Goal: Task Accomplishment & Management: Manage account settings

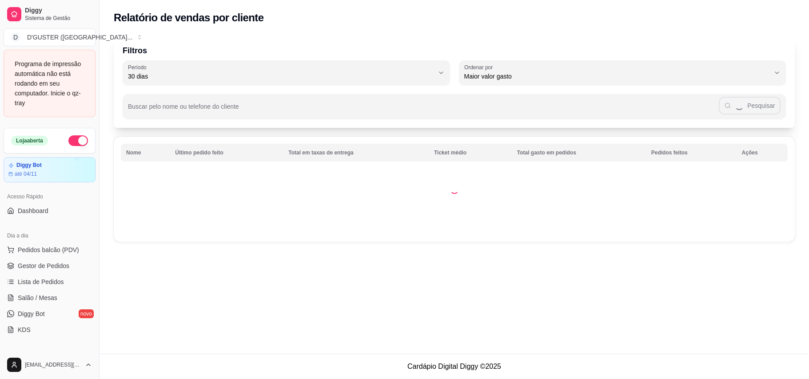
select select "30"
select select "HIGHEST_TOTAL_SPENT_WITH_ORDERS"
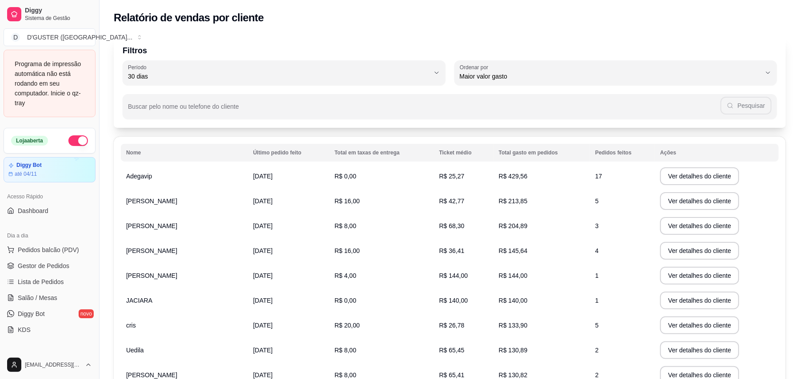
click at [54, 259] on ul "Pedidos balcão (PDV) Gestor de Pedidos Lista de Pedidos Salão / Mesas Diggy Bot…" at bounding box center [50, 290] width 92 height 94
click at [61, 261] on link "Gestor de Pedidos" at bounding box center [50, 266] width 92 height 14
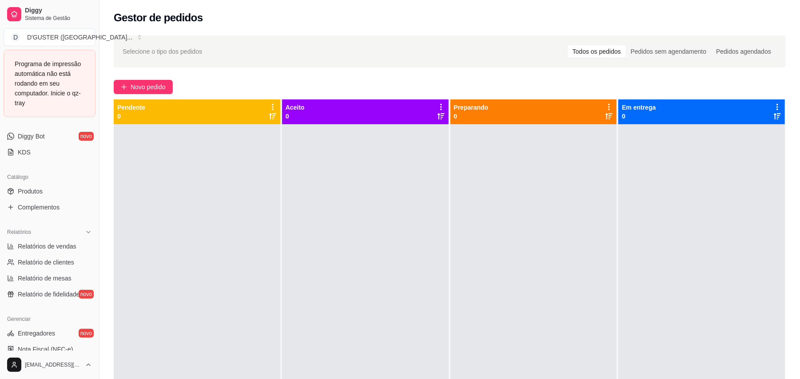
scroll to position [237, 0]
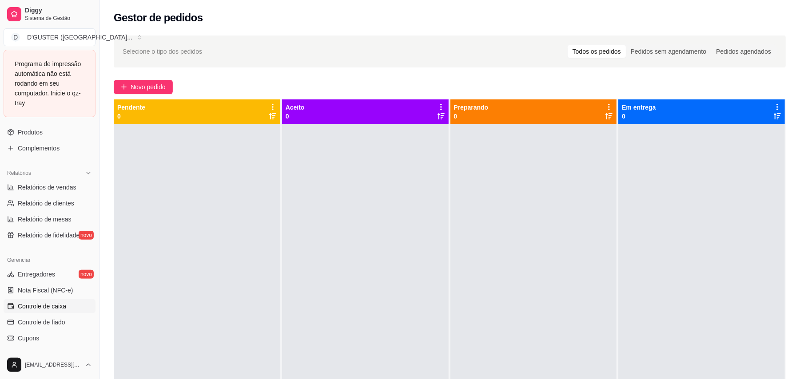
click at [55, 303] on span "Controle de caixa" at bounding box center [42, 306] width 48 height 9
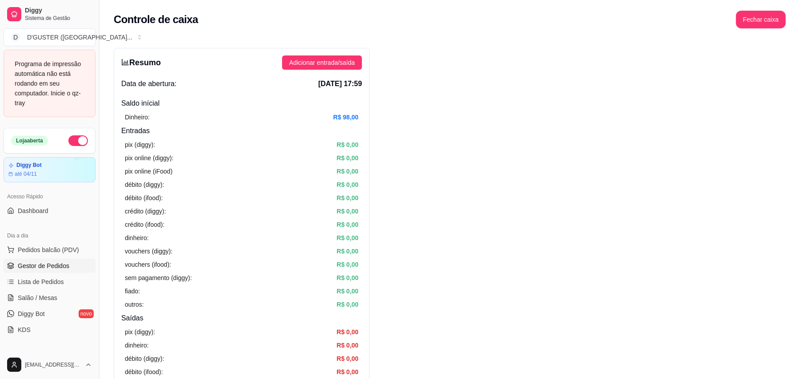
click at [60, 262] on link "Gestor de Pedidos" at bounding box center [50, 266] width 92 height 14
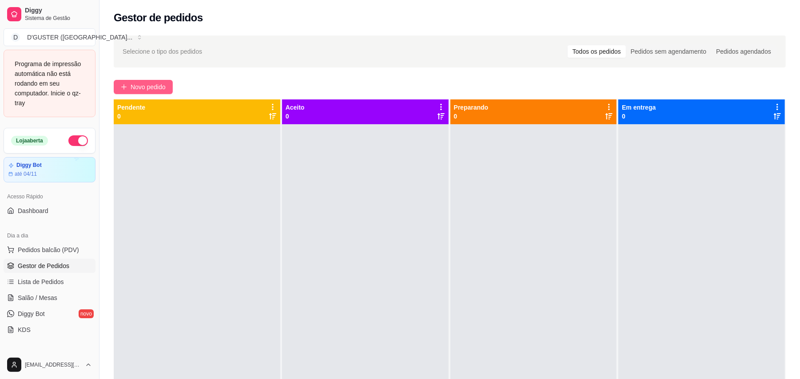
click at [153, 93] on button "Novo pedido" at bounding box center [143, 87] width 59 height 14
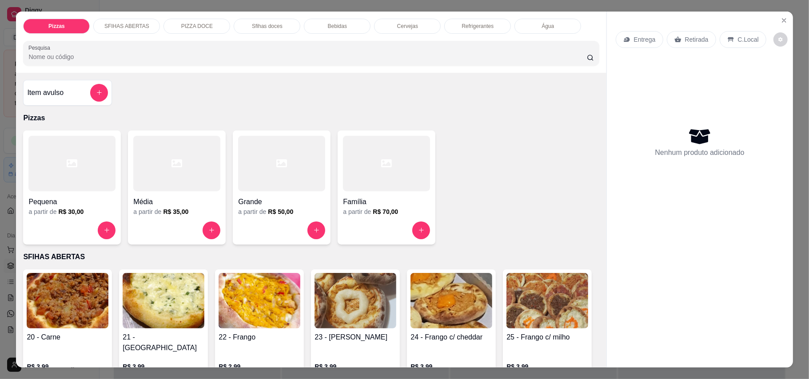
click at [635, 43] on p "Entrega" at bounding box center [645, 39] width 22 height 9
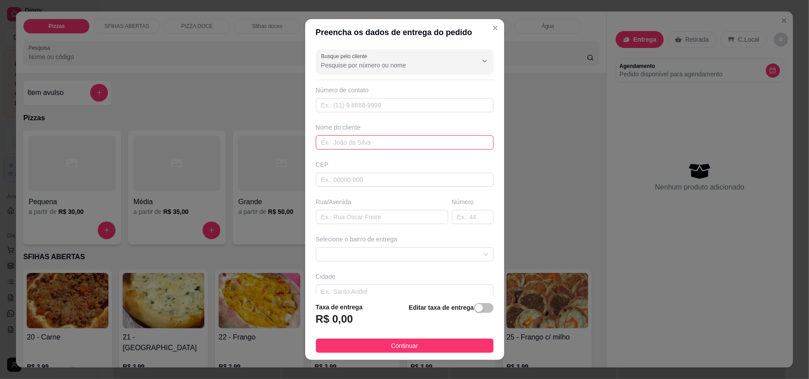
click at [370, 146] on input "text" at bounding box center [405, 143] width 178 height 14
type input "E"
type input "HELEN"
click at [331, 220] on input "text" at bounding box center [382, 217] width 132 height 14
type input "RUA CASTELO BRANCO"
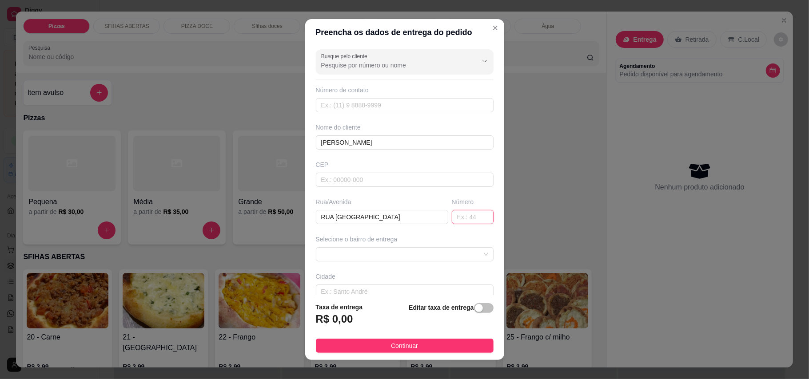
click at [452, 219] on input "text" at bounding box center [473, 217] width 42 height 14
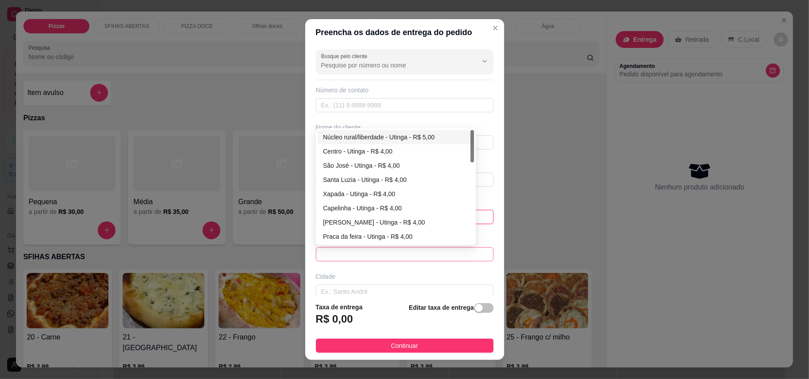
drag, startPoint x: 459, startPoint y: 258, endPoint x: 369, endPoint y: 191, distance: 111.8
click at [457, 258] on span at bounding box center [404, 254] width 167 height 13
type input "44"
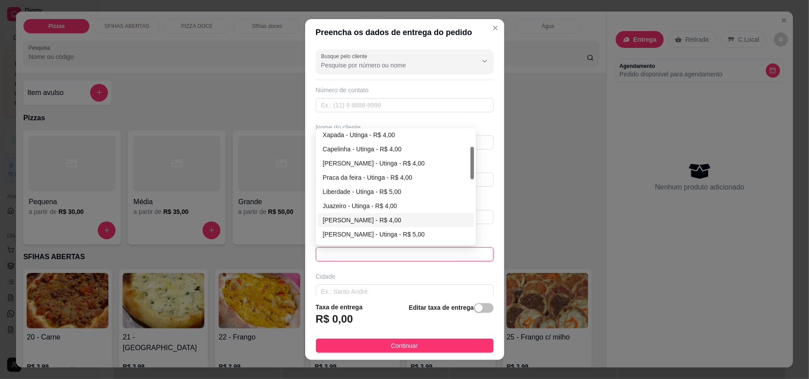
scroll to position [118, 0]
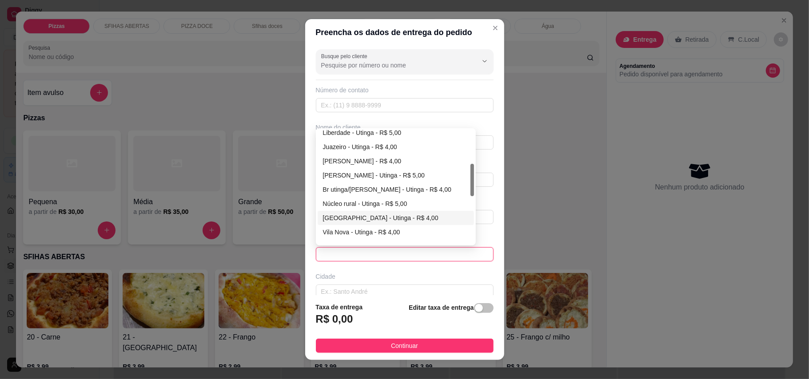
click at [337, 219] on div "Ponte de tábua - Utinga - R$ 4,00" at bounding box center [396, 218] width 146 height 10
type input "Utinga"
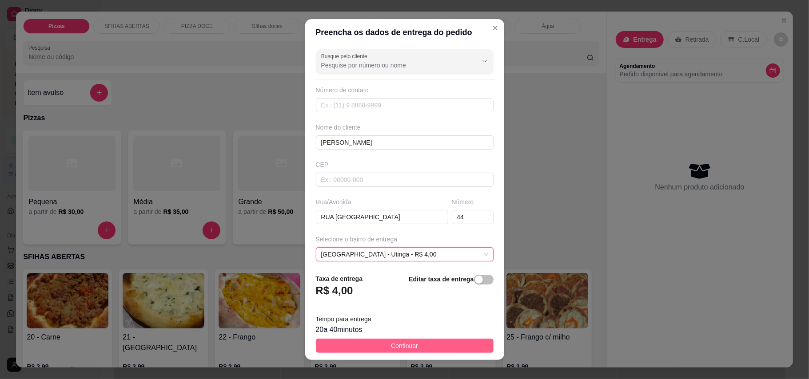
click at [411, 343] on button "Continuar" at bounding box center [405, 346] width 178 height 14
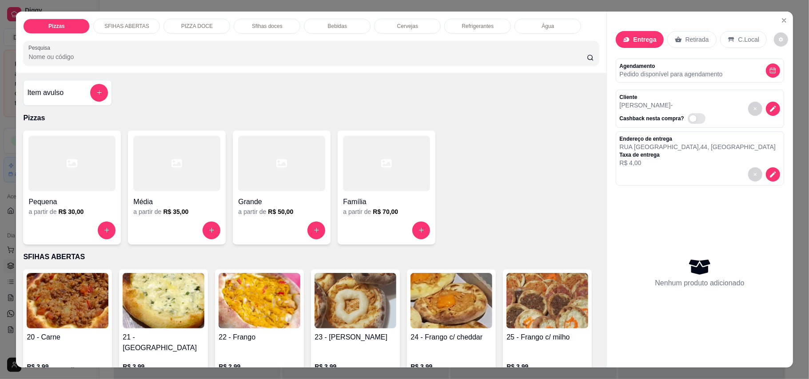
click at [289, 174] on div at bounding box center [281, 164] width 87 height 56
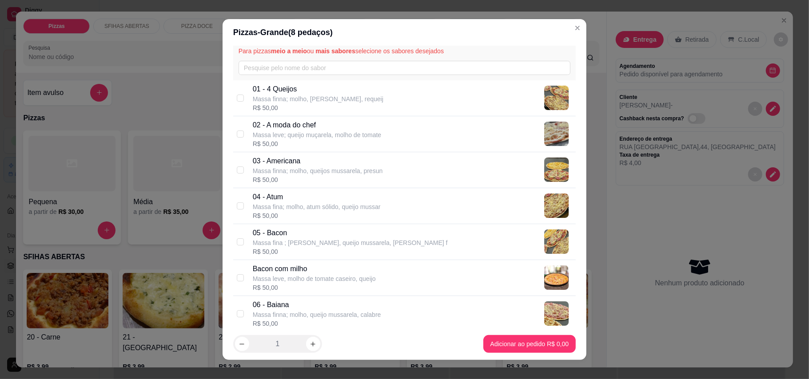
scroll to position [59, 0]
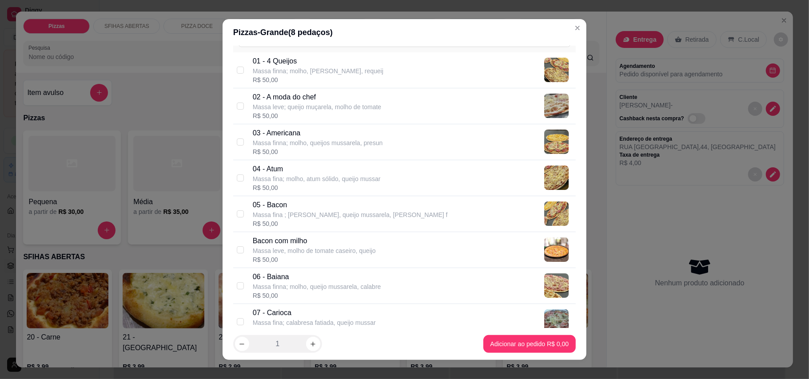
click at [233, 141] on div "03 - Americana Massa finna; molho, queijos mussarela, presun R$ 50,00" at bounding box center [404, 142] width 343 height 36
checkbox input "true"
click at [237, 214] on input "checkbox" at bounding box center [240, 214] width 7 height 7
checkbox input "true"
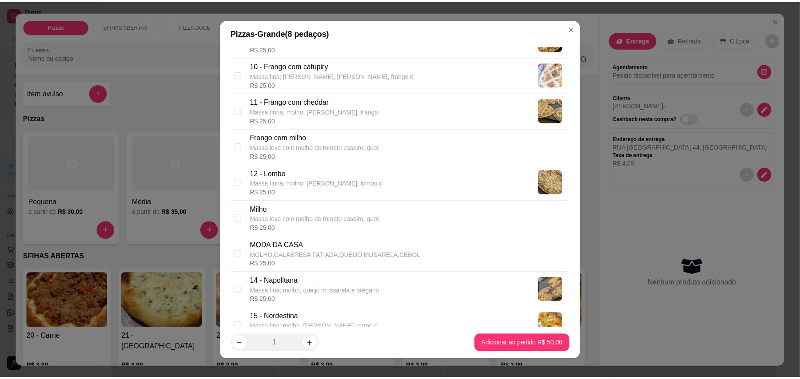
scroll to position [474, 0]
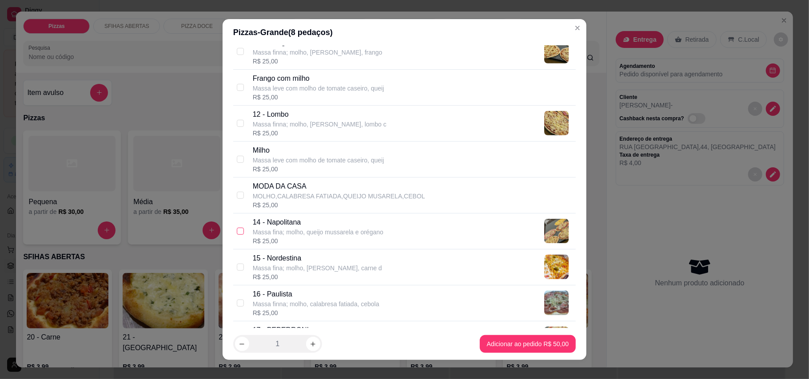
click at [237, 234] on input "checkbox" at bounding box center [240, 231] width 7 height 7
checkbox input "true"
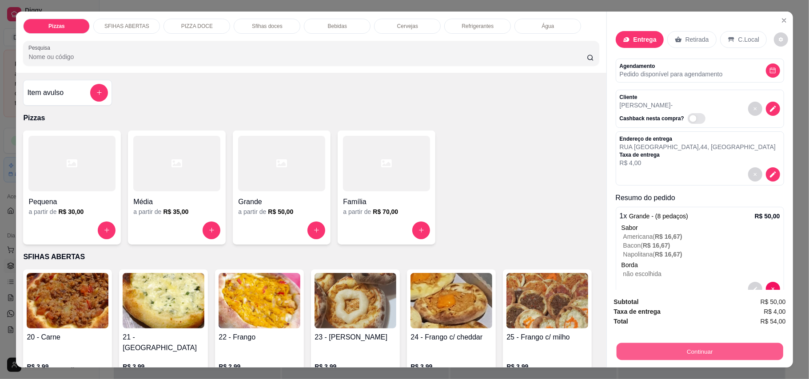
click at [731, 347] on button "Continuar" at bounding box center [699, 351] width 167 height 17
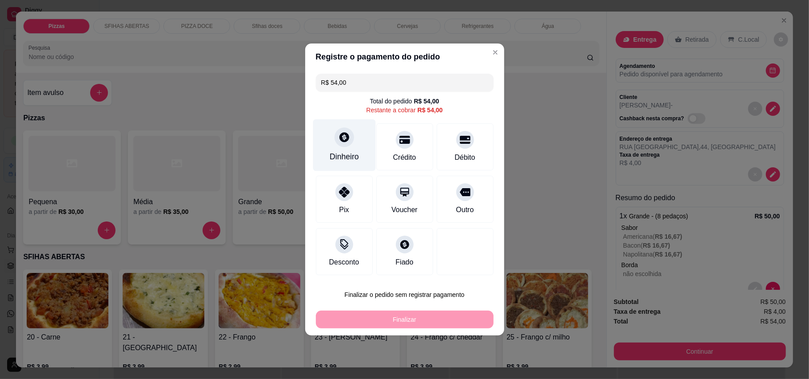
click at [342, 137] on icon at bounding box center [344, 138] width 12 height 12
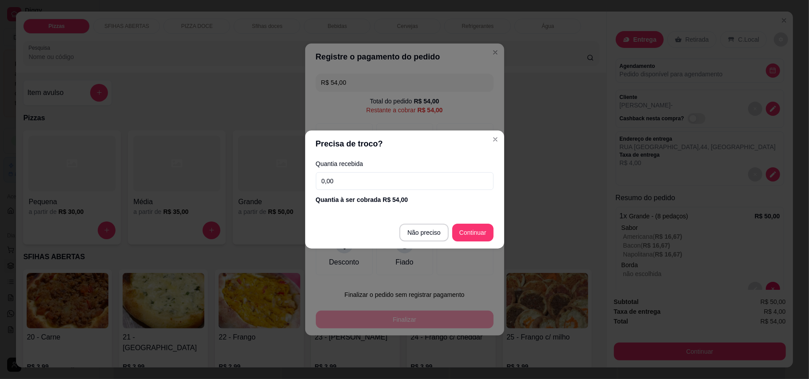
click at [379, 178] on input "0,00" at bounding box center [405, 181] width 178 height 18
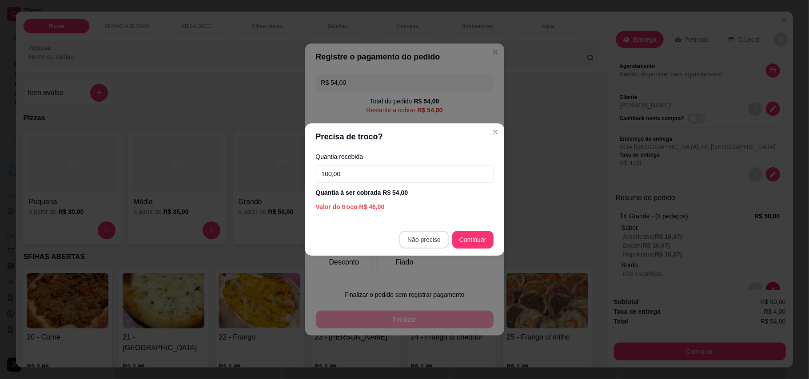
type input "100,00"
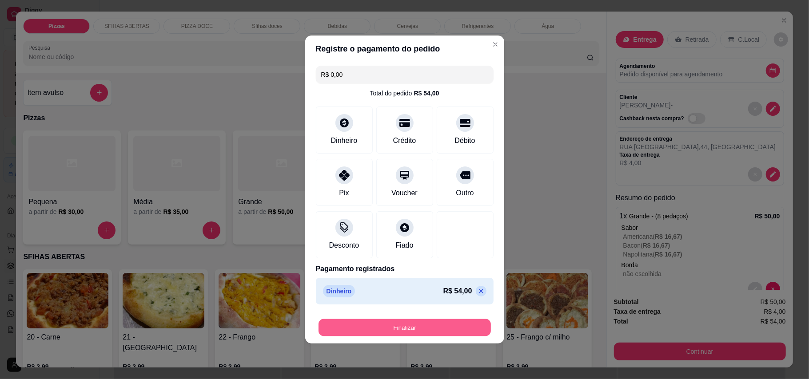
click at [445, 332] on button "Finalizar" at bounding box center [405, 327] width 172 height 17
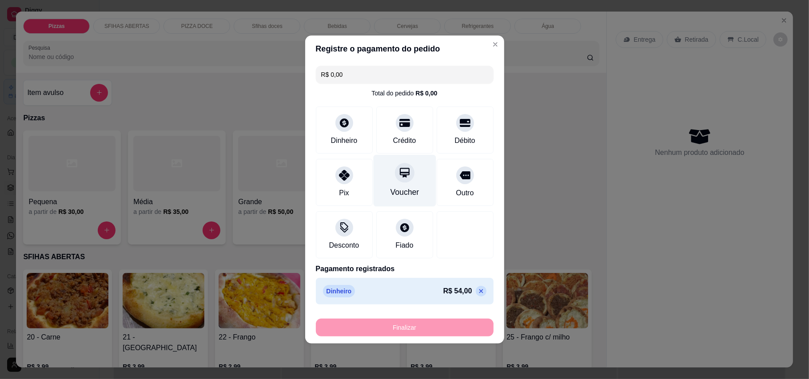
type input "-R$ 54,00"
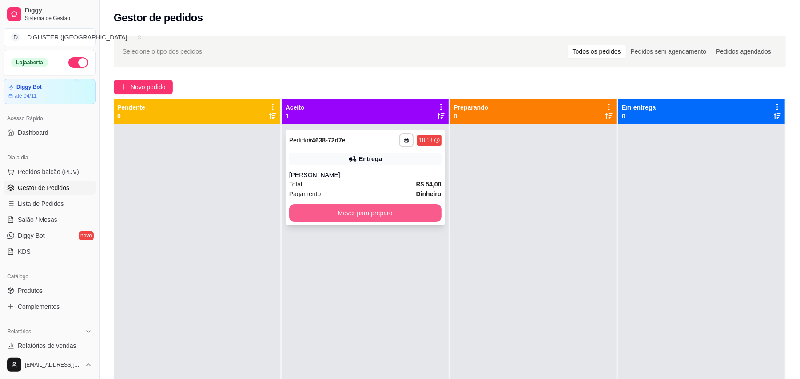
click at [391, 206] on button "Mover para preparo" at bounding box center [365, 213] width 152 height 18
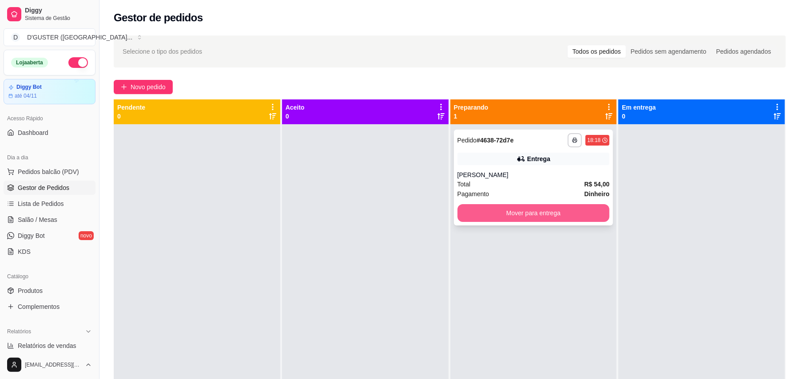
click at [550, 216] on button "Mover para entrega" at bounding box center [534, 213] width 152 height 18
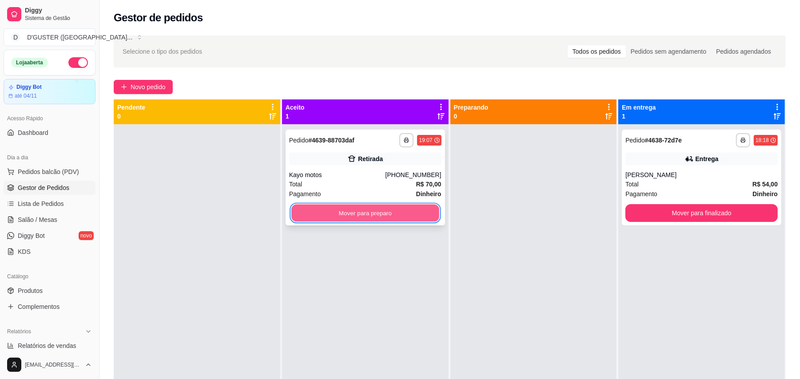
click at [302, 218] on button "Mover para preparo" at bounding box center [365, 213] width 148 height 17
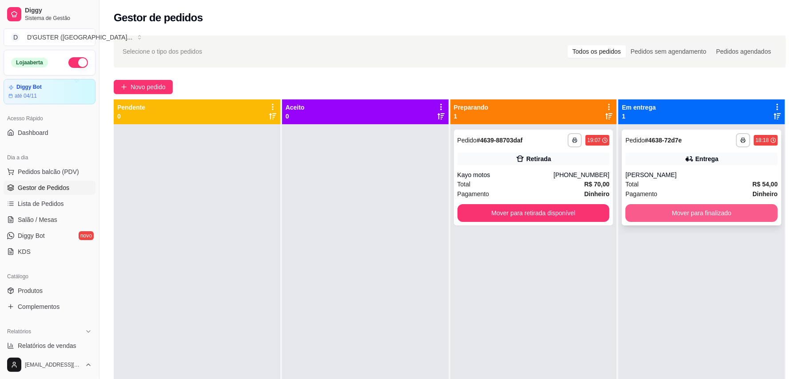
click at [718, 219] on button "Mover para finalizado" at bounding box center [702, 213] width 152 height 18
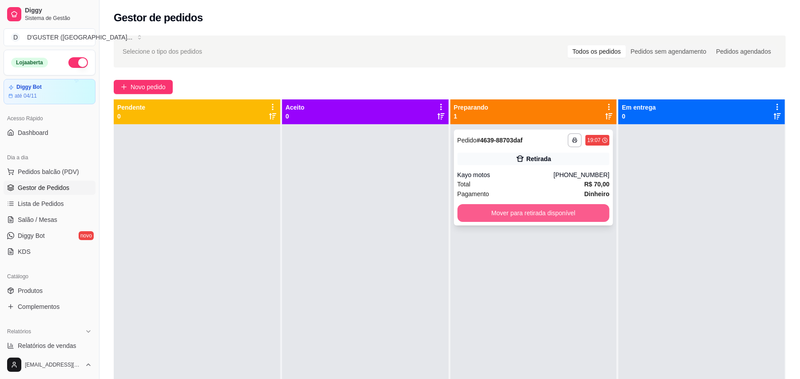
click at [549, 214] on button "Mover para retirada disponível" at bounding box center [534, 213] width 152 height 18
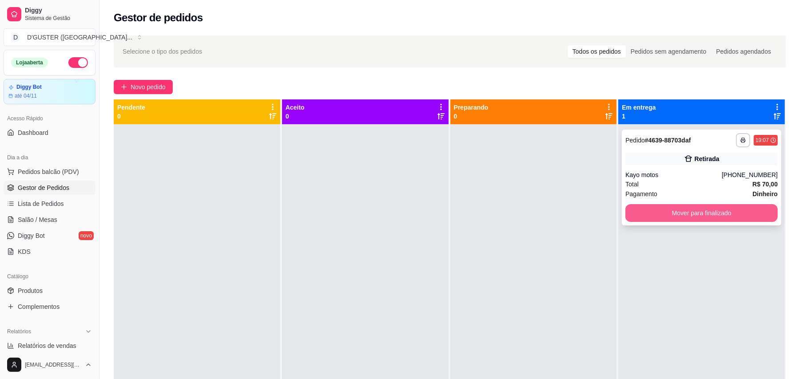
click at [724, 219] on button "Mover para finalizado" at bounding box center [702, 213] width 152 height 18
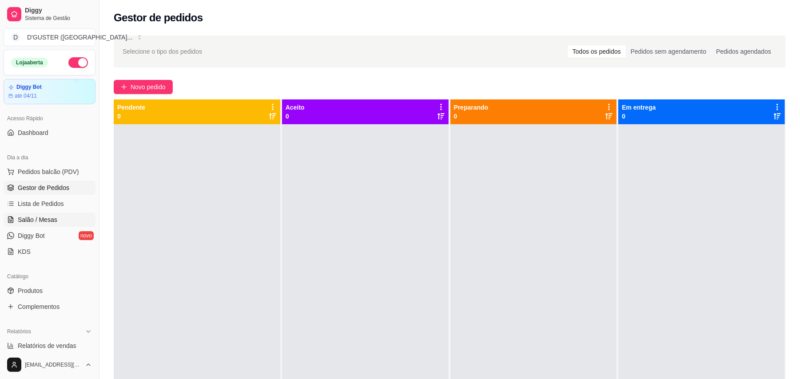
click at [41, 217] on span "Salão / Mesas" at bounding box center [38, 220] width 40 height 9
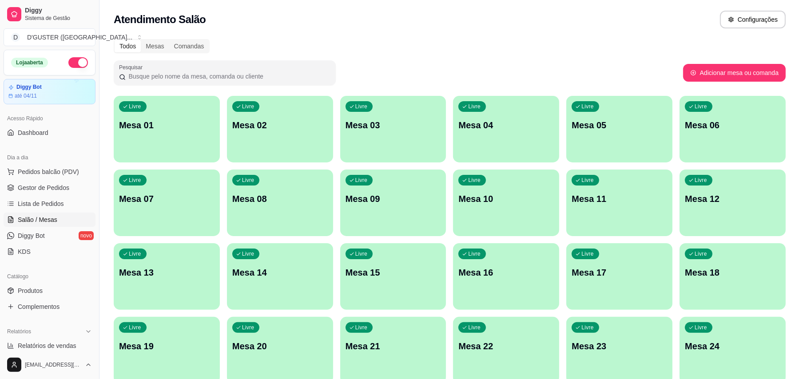
click at [511, 199] on p "Mesa 10" at bounding box center [507, 199] width 96 height 12
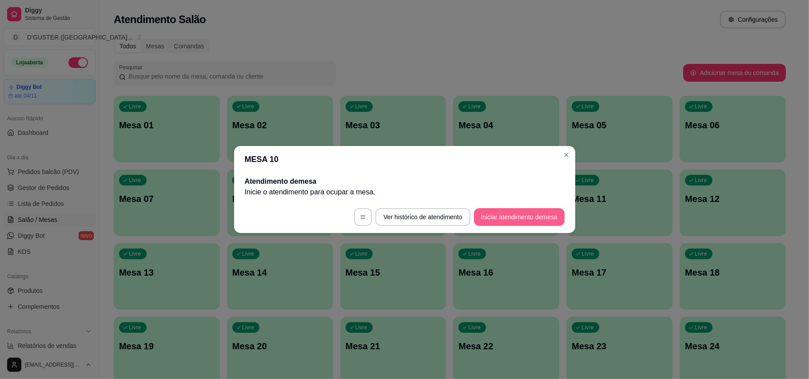
click at [505, 221] on button "Iniciar atendimento de mesa" at bounding box center [519, 217] width 91 height 18
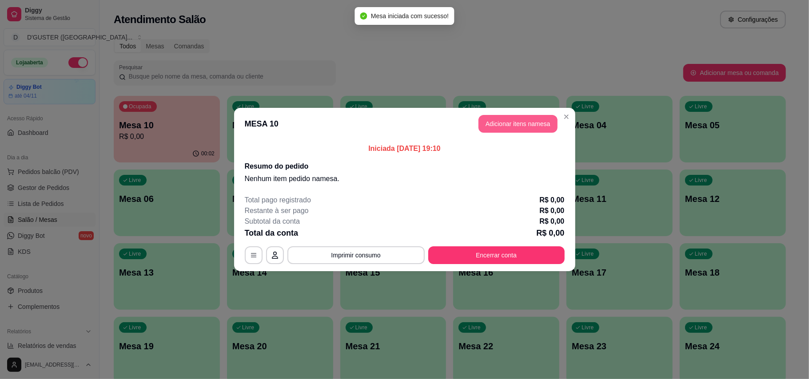
click at [539, 120] on button "Adicionar itens na mesa" at bounding box center [518, 124] width 79 height 18
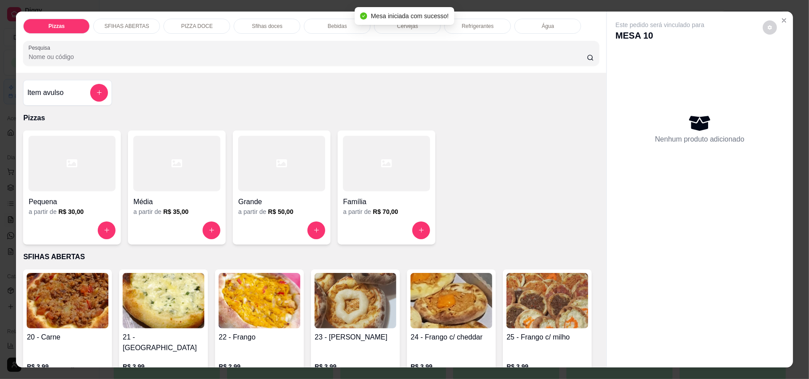
click at [382, 192] on div "Família" at bounding box center [386, 200] width 87 height 16
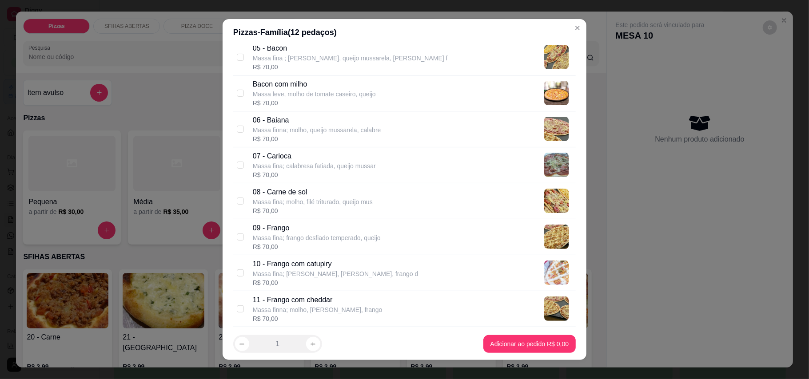
scroll to position [237, 0]
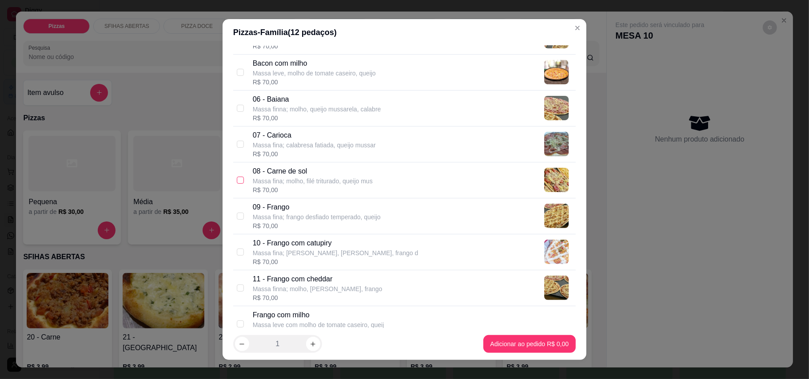
click at [237, 181] on input "checkbox" at bounding box center [240, 180] width 7 height 7
checkbox input "true"
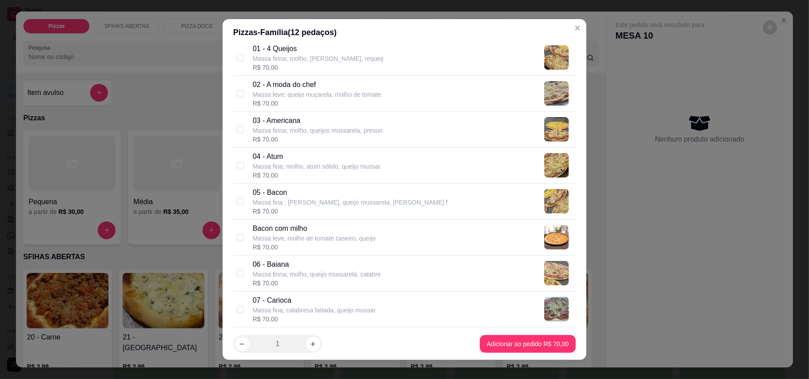
scroll to position [59, 0]
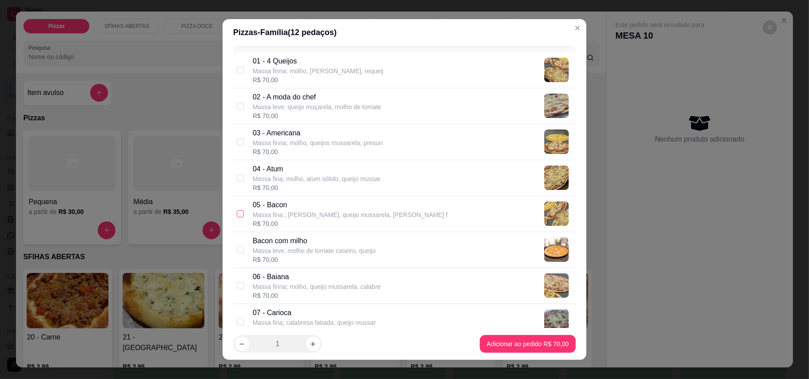
click at [237, 212] on input "checkbox" at bounding box center [240, 214] width 7 height 7
checkbox input "true"
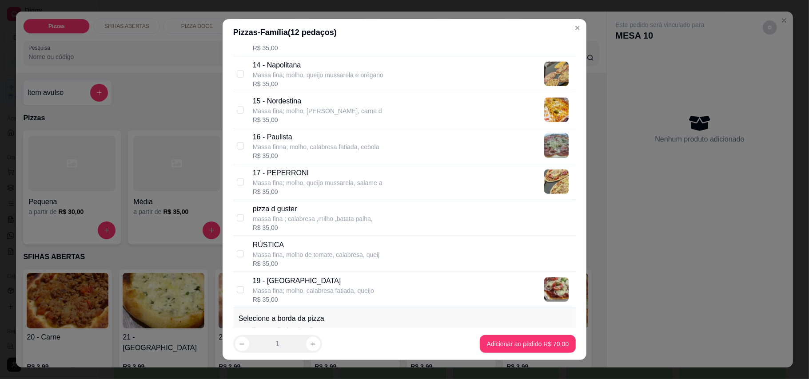
scroll to position [594, 0]
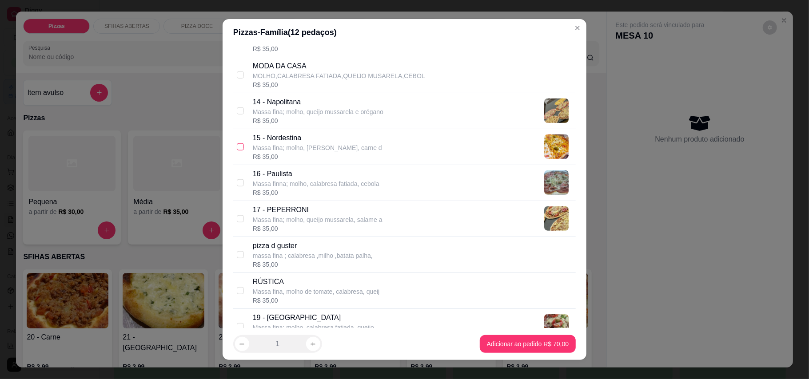
click at [237, 149] on input "checkbox" at bounding box center [240, 147] width 7 height 7
checkbox input "true"
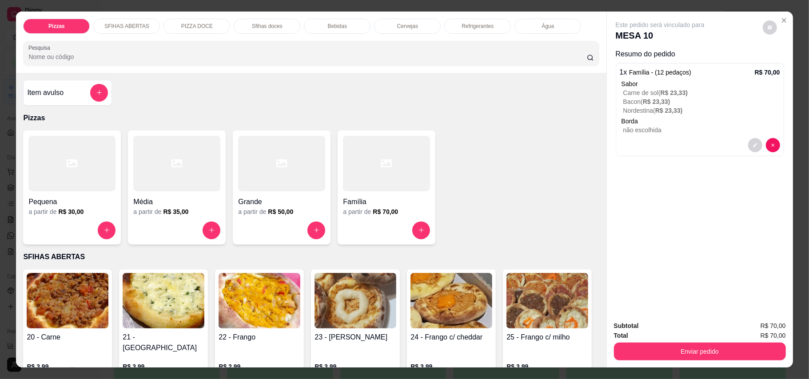
click at [714, 364] on div "Subtotal R$ 70,00 Total R$ 70,00 Enviar pedido" at bounding box center [700, 341] width 186 height 54
click at [357, 210] on div "a partir de R$ 70,00" at bounding box center [386, 212] width 87 height 9
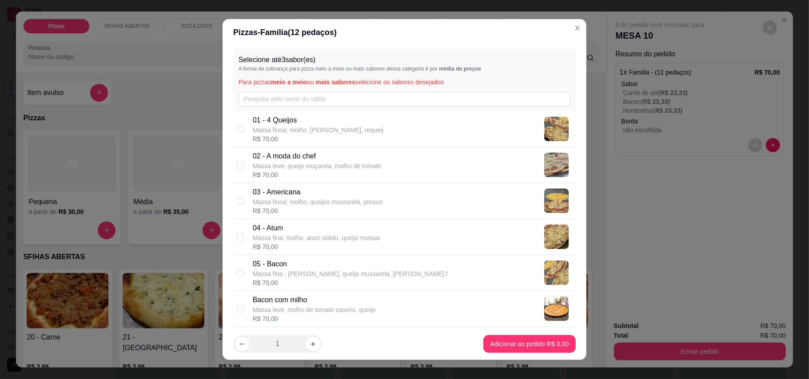
click at [233, 267] on div "05 - Bacon Massa fina ; molho, queijo mussarela, Bacon f R$ 70,00" at bounding box center [404, 273] width 343 height 36
checkbox input "true"
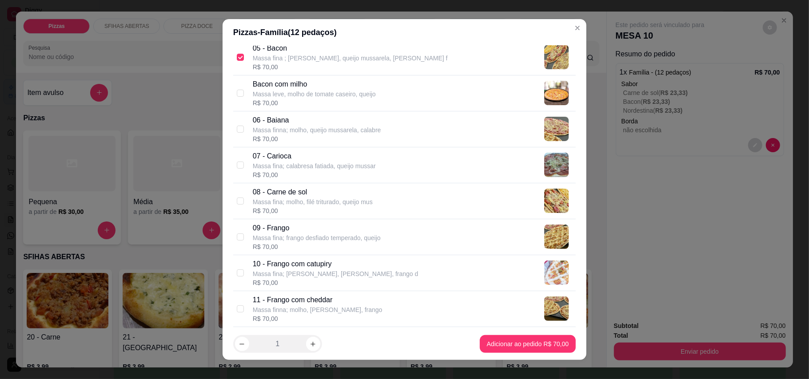
scroll to position [178, 0]
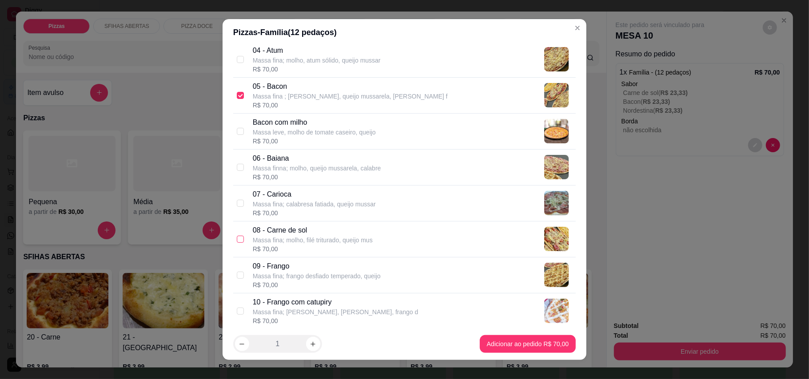
click at [237, 240] on input "checkbox" at bounding box center [240, 239] width 7 height 7
checkbox input "true"
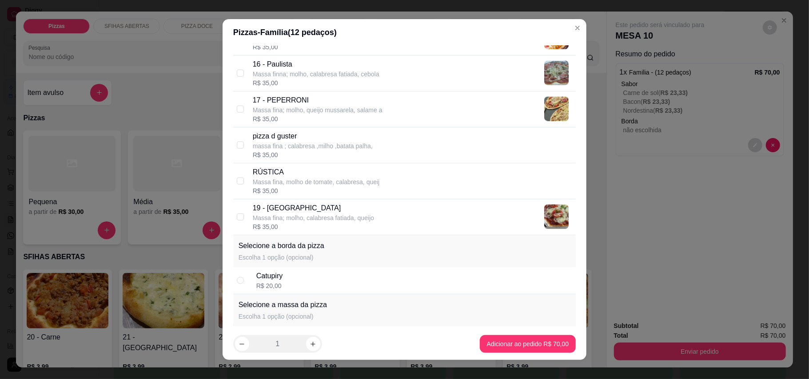
scroll to position [711, 0]
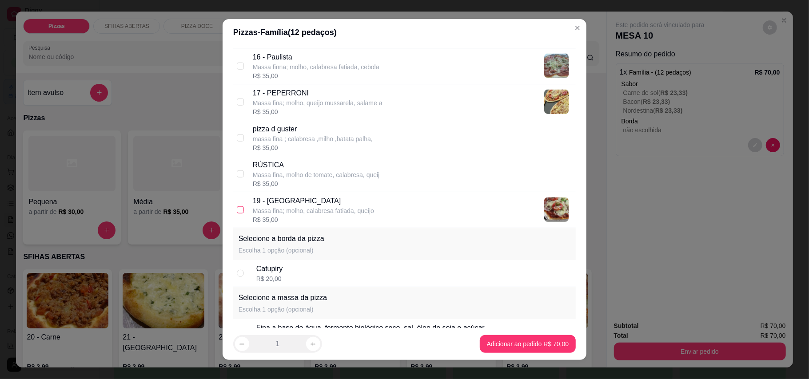
click at [239, 213] on input "checkbox" at bounding box center [240, 210] width 7 height 7
checkbox input "true"
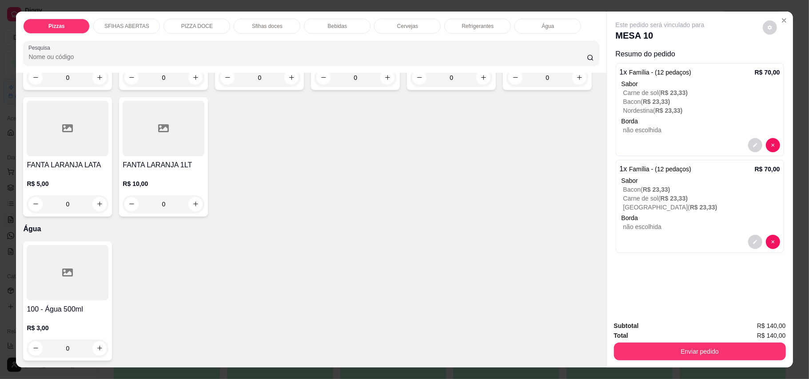
scroll to position [2014, 0]
click at [480, 81] on icon "increase-product-quantity" at bounding box center [483, 77] width 7 height 7
type input "1"
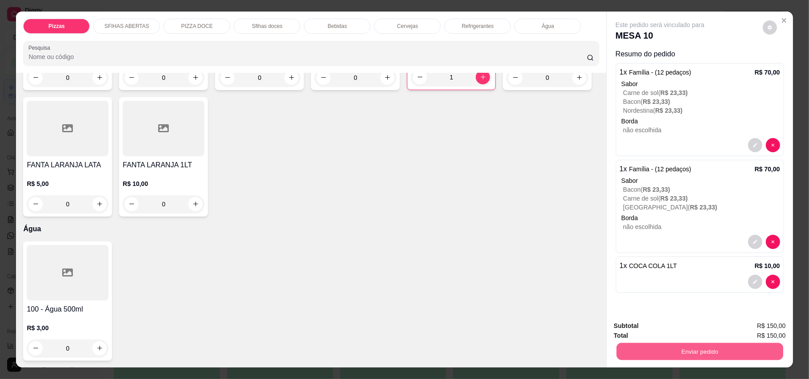
click at [699, 353] on button "Enviar pedido" at bounding box center [699, 351] width 167 height 17
click at [755, 327] on button "Enviar pedido" at bounding box center [762, 330] width 50 height 17
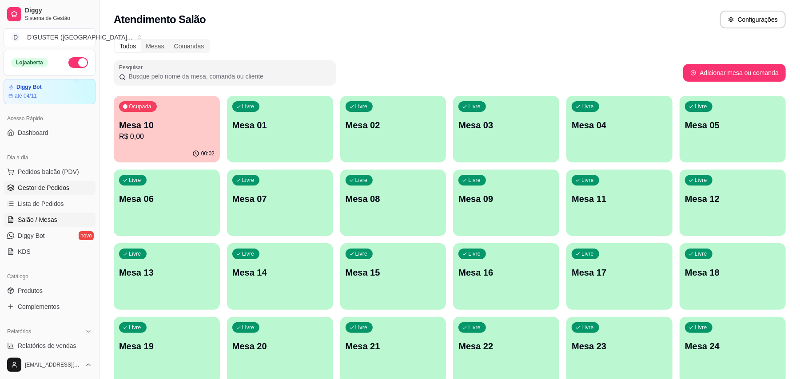
click at [49, 185] on span "Gestor de Pedidos" at bounding box center [44, 188] width 52 height 9
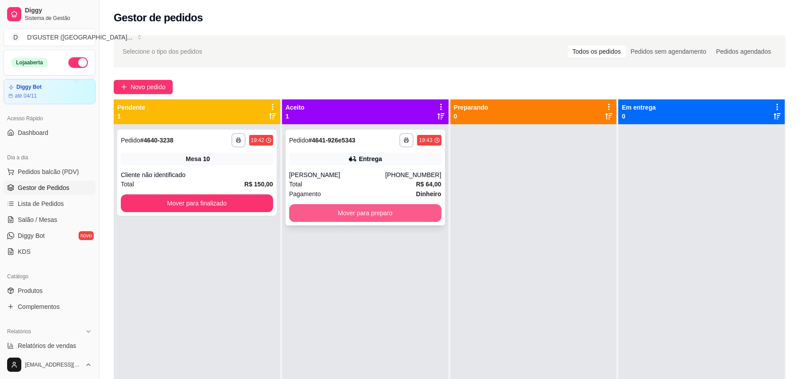
click at [347, 208] on button "Mover para preparo" at bounding box center [365, 213] width 152 height 18
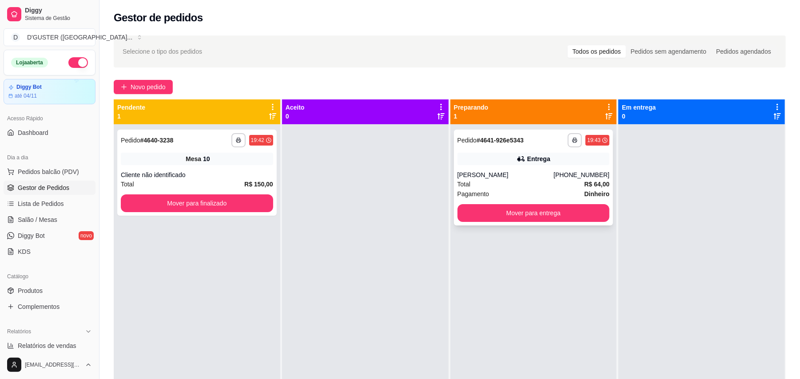
click at [534, 157] on div "Entrega" at bounding box center [538, 159] width 23 height 9
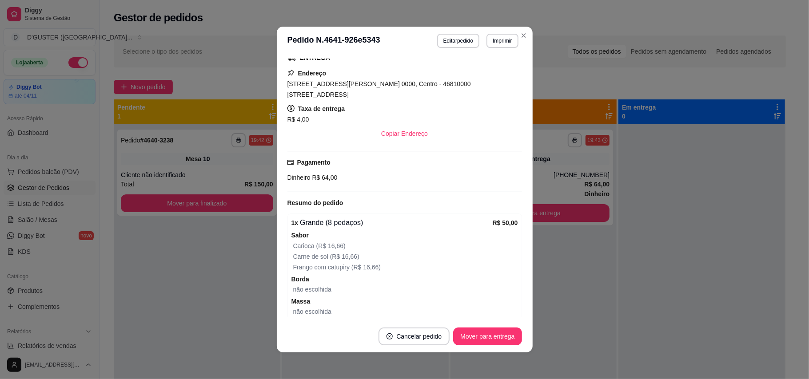
scroll to position [118, 0]
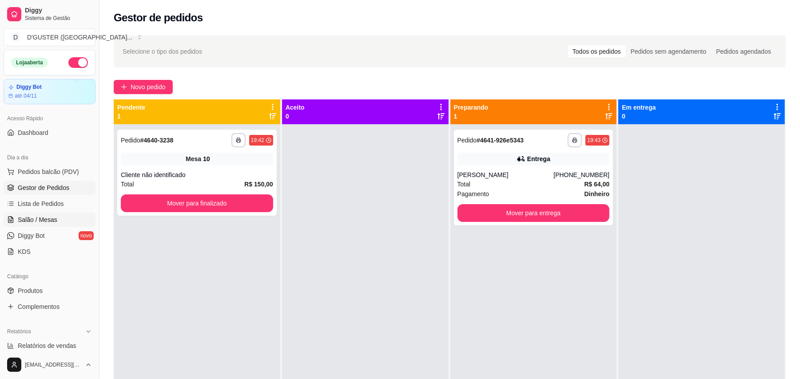
click at [41, 219] on span "Salão / Mesas" at bounding box center [38, 220] width 40 height 9
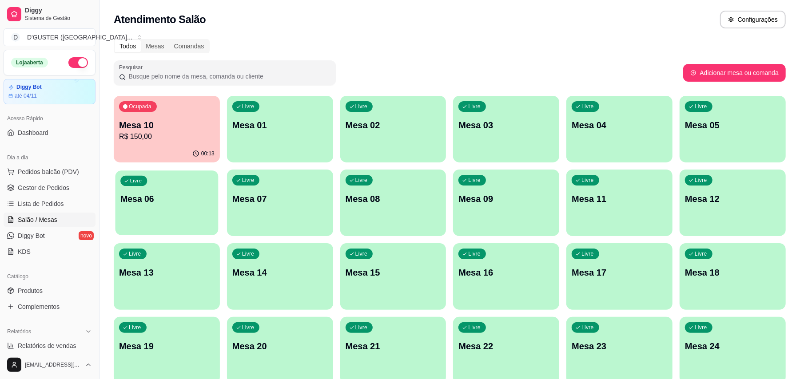
click at [155, 210] on div "Livre Mesa 06" at bounding box center [167, 198] width 103 height 54
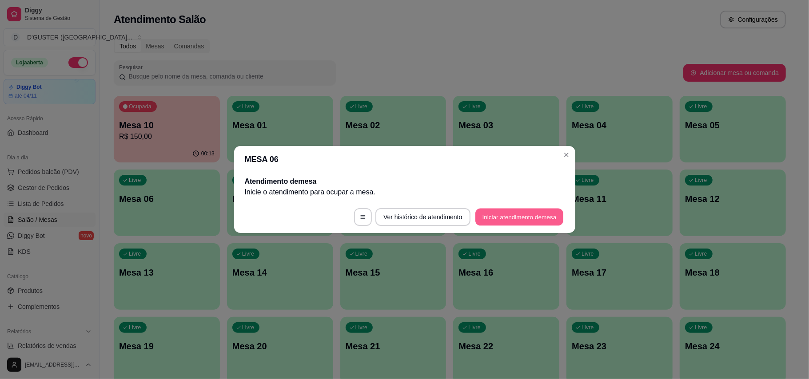
click at [498, 214] on button "Iniciar atendimento de mesa" at bounding box center [519, 217] width 88 height 17
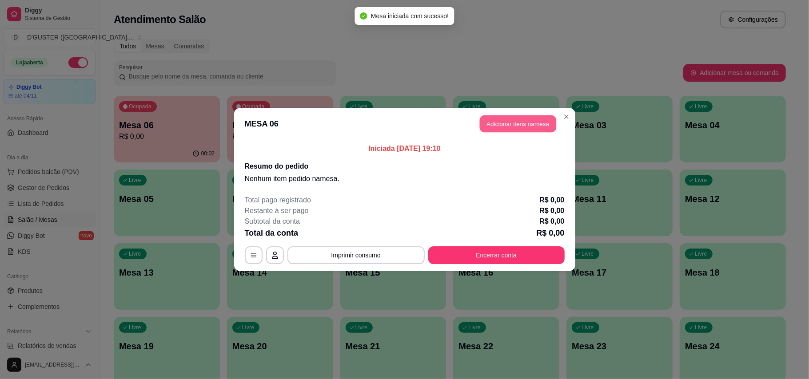
click at [511, 127] on button "Adicionar itens na mesa" at bounding box center [518, 124] width 76 height 17
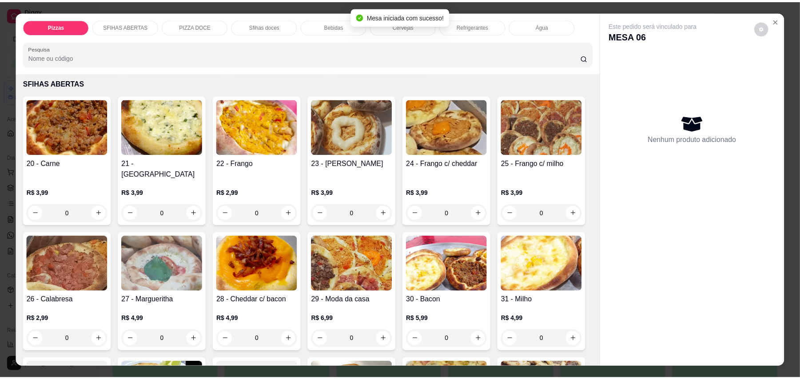
scroll to position [178, 0]
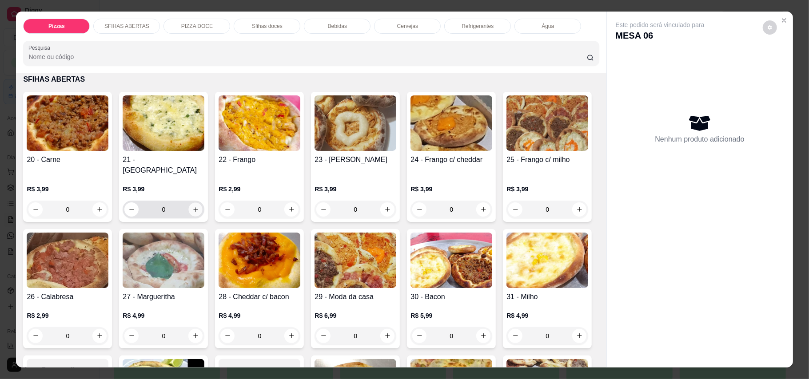
click at [192, 206] on icon "increase-product-quantity" at bounding box center [195, 209] width 7 height 7
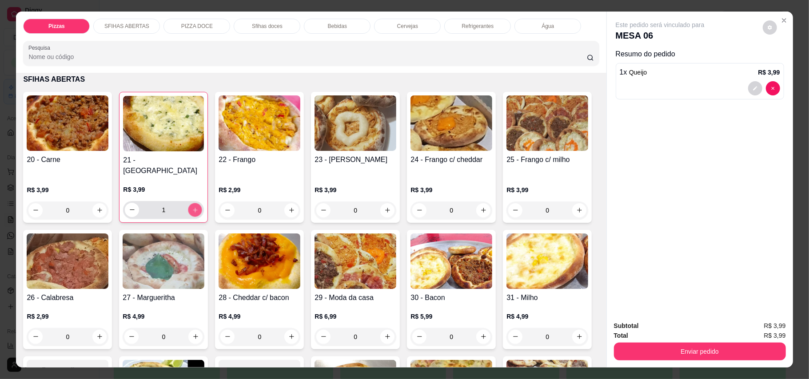
click at [192, 207] on icon "increase-product-quantity" at bounding box center [195, 210] width 7 height 7
type input "2"
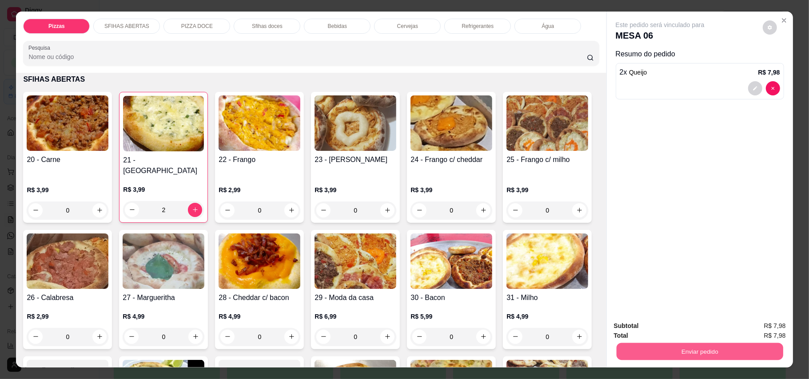
click at [667, 349] on button "Enviar pedido" at bounding box center [699, 351] width 167 height 17
click at [768, 329] on button "Enviar pedido" at bounding box center [762, 330] width 49 height 16
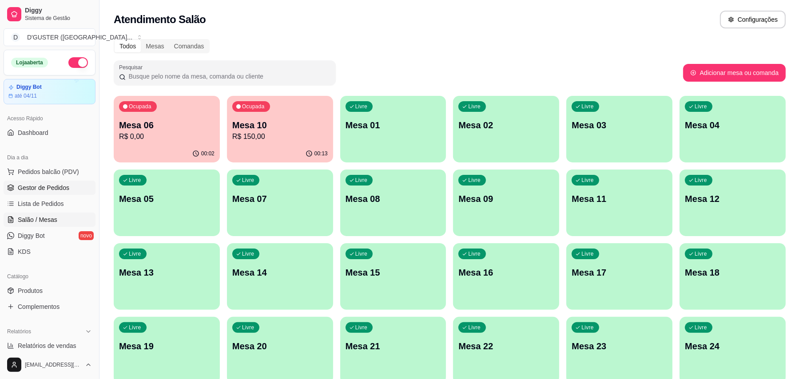
click at [48, 192] on span "Gestor de Pedidos" at bounding box center [44, 188] width 52 height 9
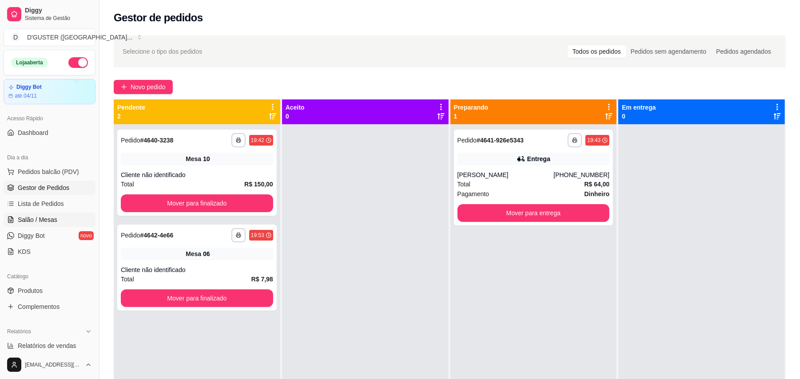
click at [36, 219] on span "Salão / Mesas" at bounding box center [38, 220] width 40 height 9
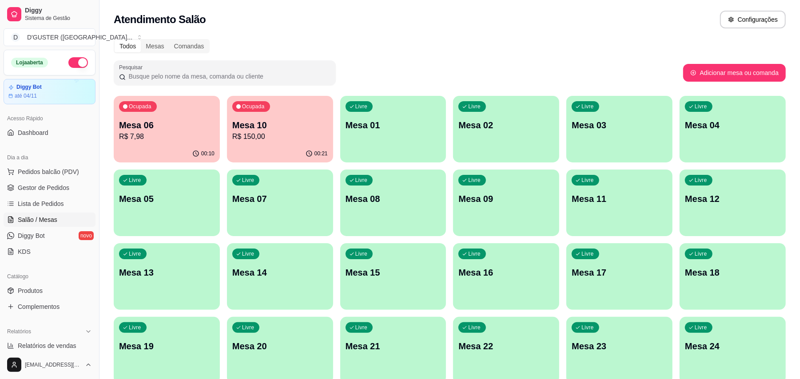
click at [158, 120] on p "Mesa 06" at bounding box center [167, 125] width 96 height 12
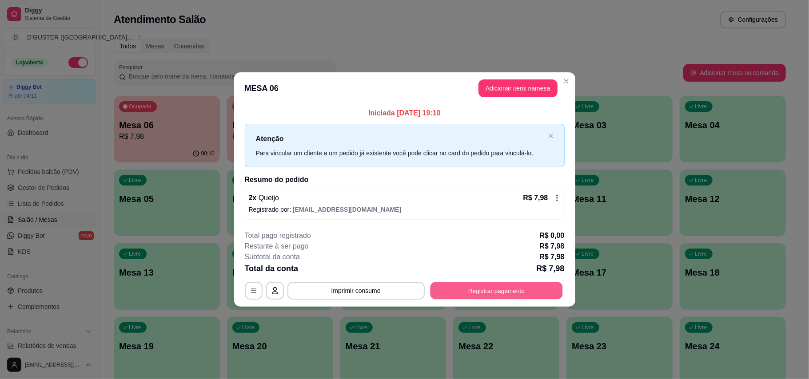
click at [454, 288] on button "Registrar pagamento" at bounding box center [496, 290] width 132 height 17
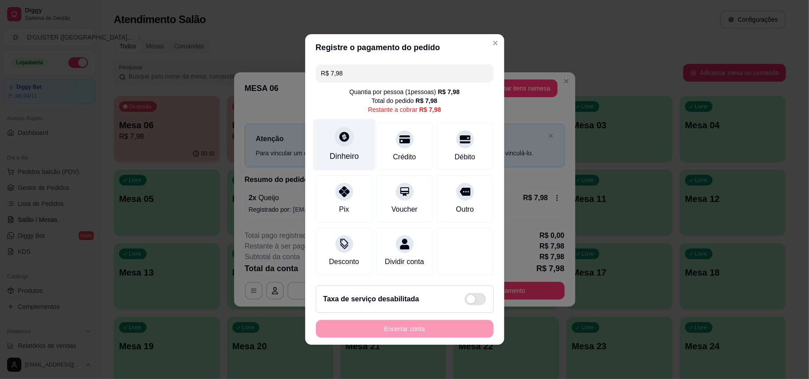
click at [347, 134] on icon at bounding box center [344, 137] width 12 height 12
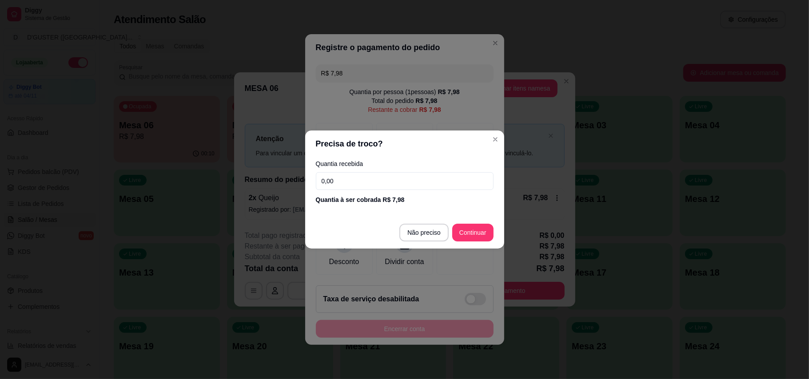
click at [433, 180] on input "0,00" at bounding box center [405, 181] width 178 height 18
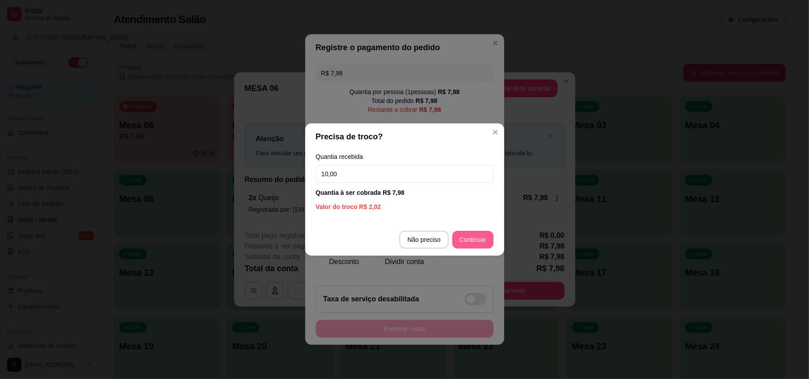
type input "10,00"
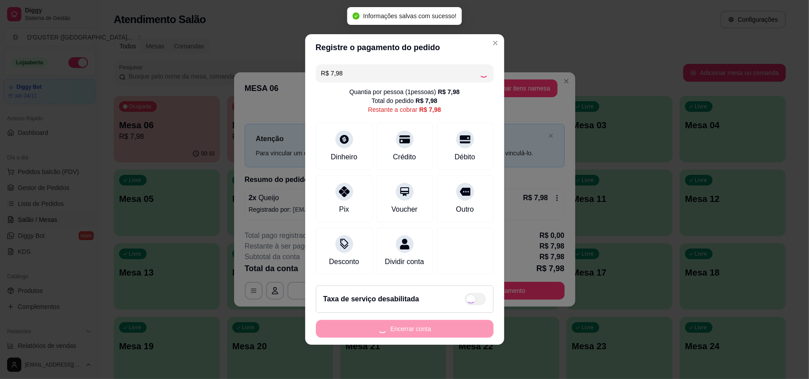
type input "R$ 0,00"
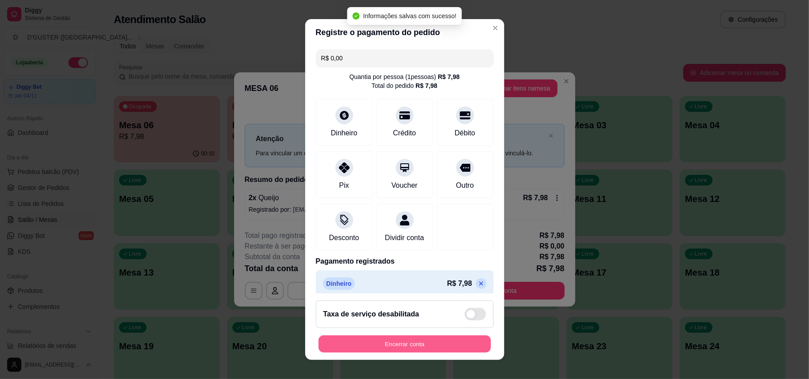
click at [427, 343] on button "Encerrar conta" at bounding box center [405, 344] width 172 height 17
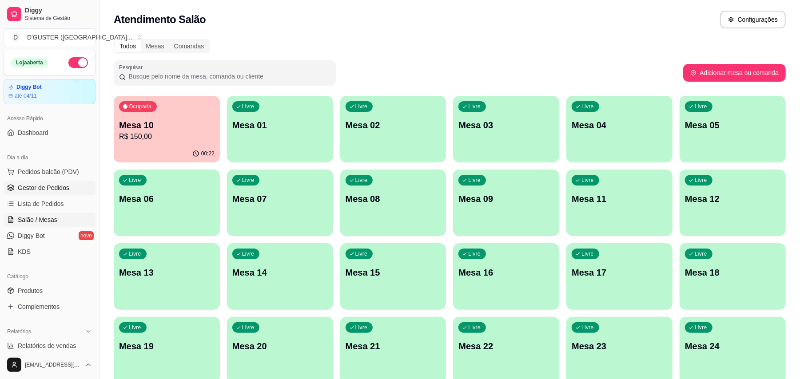
click at [54, 187] on span "Gestor de Pedidos" at bounding box center [44, 188] width 52 height 9
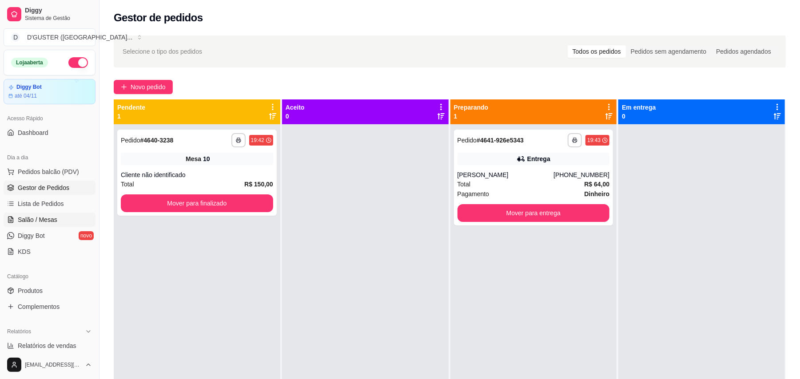
click at [48, 224] on span "Salão / Mesas" at bounding box center [38, 220] width 40 height 9
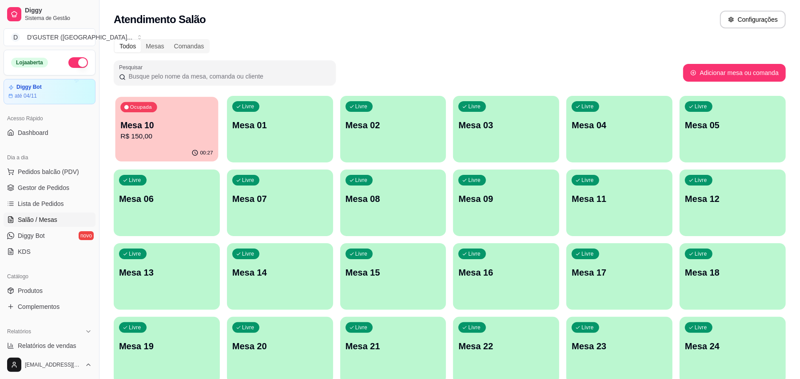
click at [178, 148] on div "00:27" at bounding box center [167, 153] width 103 height 17
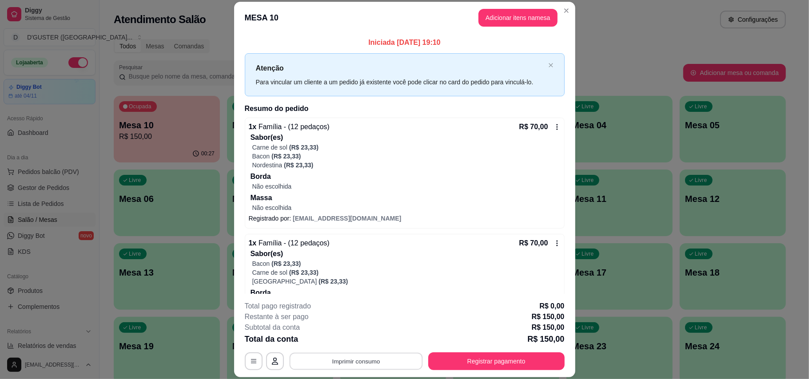
click at [373, 355] on button "Imprimir consumo" at bounding box center [355, 361] width 133 height 17
click at [357, 304] on button "IMPRESSORA" at bounding box center [354, 306] width 62 height 14
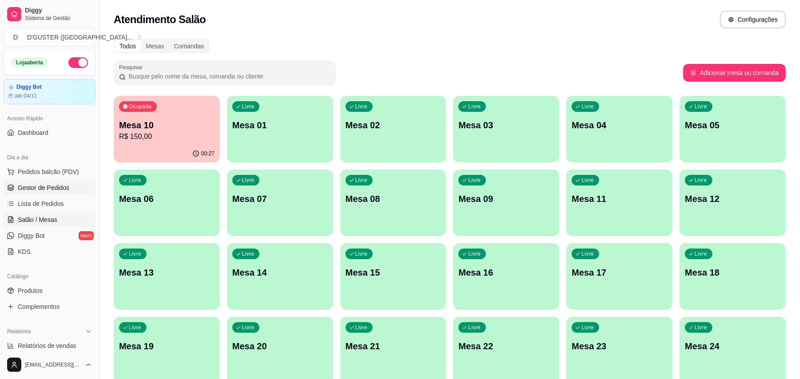
click at [30, 184] on span "Gestor de Pedidos" at bounding box center [44, 188] width 52 height 9
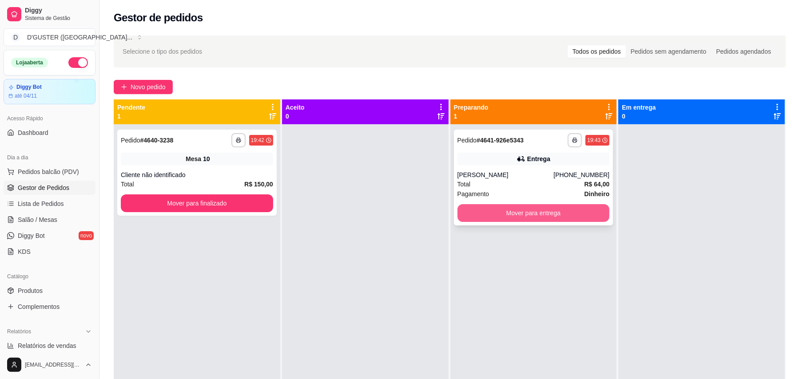
click at [524, 209] on button "Mover para entrega" at bounding box center [534, 213] width 152 height 18
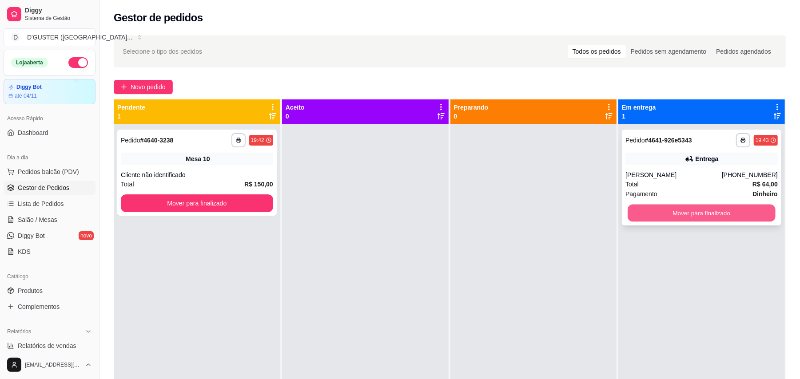
click at [663, 214] on button "Mover para finalizado" at bounding box center [702, 213] width 148 height 17
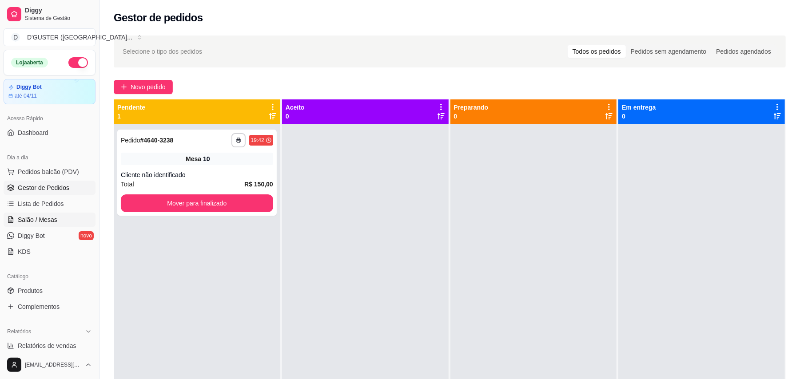
click at [50, 219] on span "Salão / Mesas" at bounding box center [38, 220] width 40 height 9
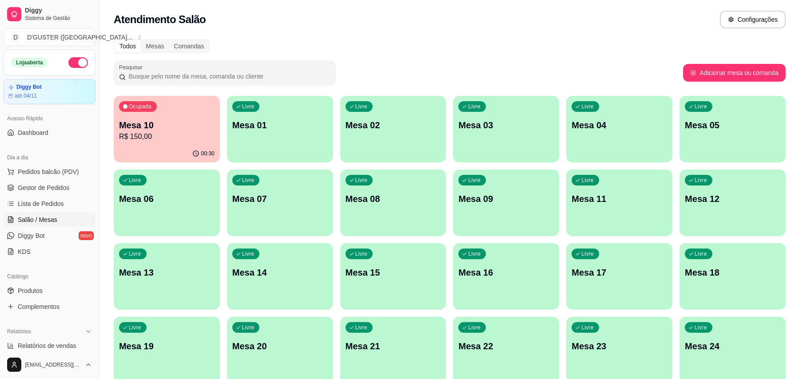
click at [180, 129] on p "Mesa 10" at bounding box center [167, 125] width 96 height 12
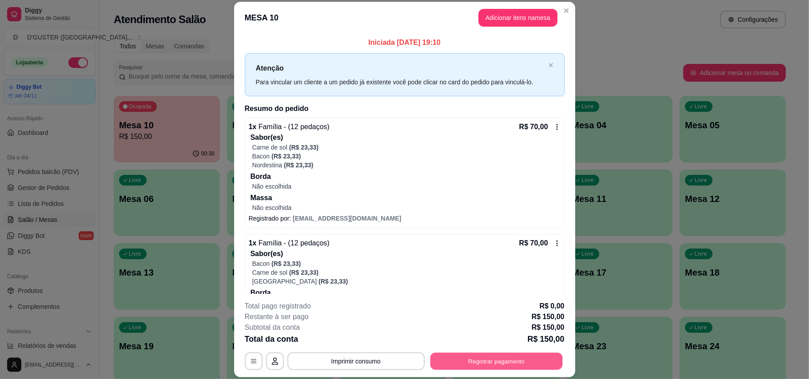
click at [521, 360] on button "Registrar pagamento" at bounding box center [496, 361] width 132 height 17
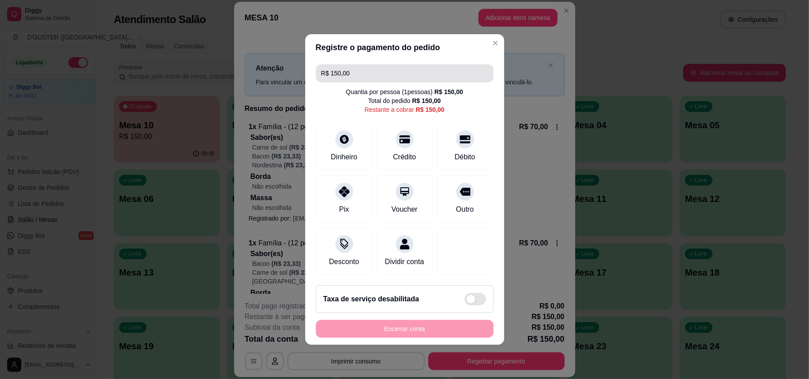
drag, startPoint x: 394, startPoint y: 62, endPoint x: 394, endPoint y: 71, distance: 8.9
click at [394, 66] on input "R$ 150,00" at bounding box center [404, 73] width 167 height 18
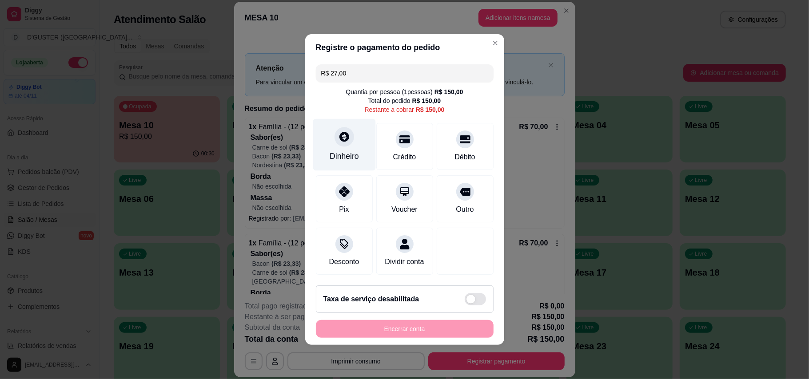
type input "R$ 27,00"
click at [348, 134] on icon at bounding box center [344, 137] width 12 height 12
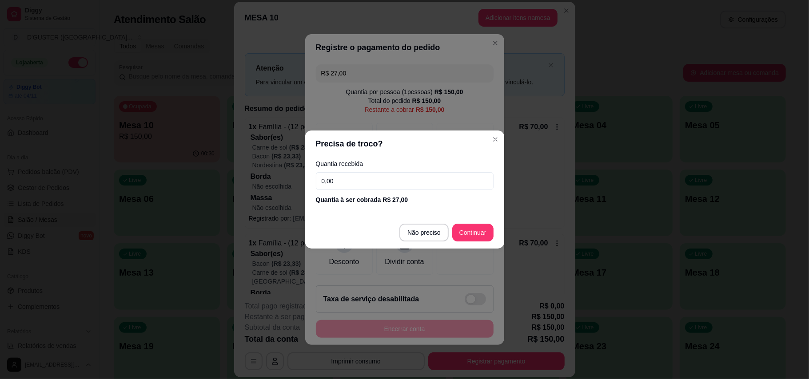
click at [367, 180] on input "0,00" at bounding box center [405, 181] width 178 height 18
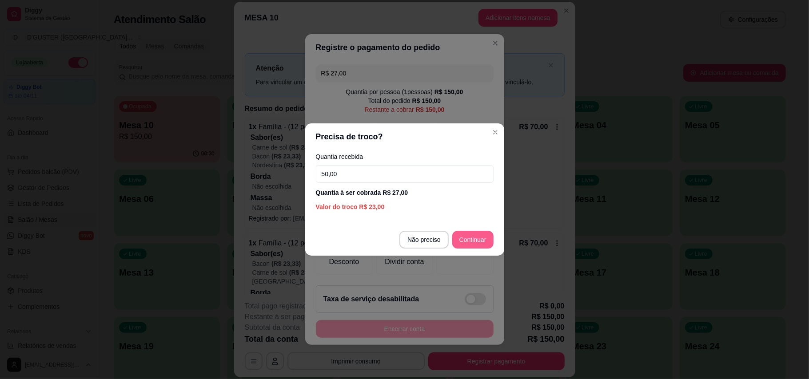
type input "50,00"
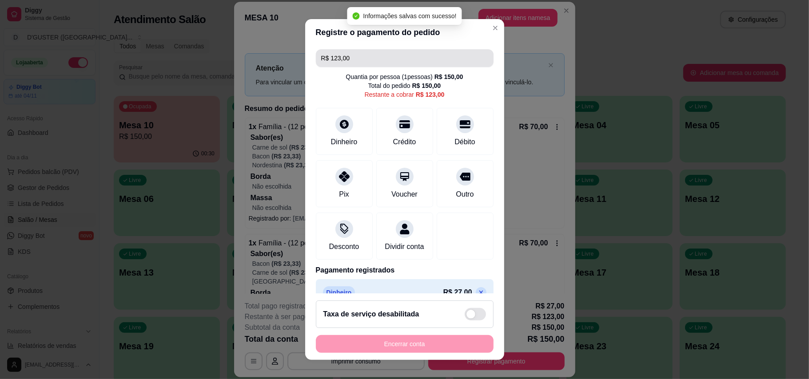
click at [398, 64] on input "R$ 123,00" at bounding box center [404, 58] width 167 height 18
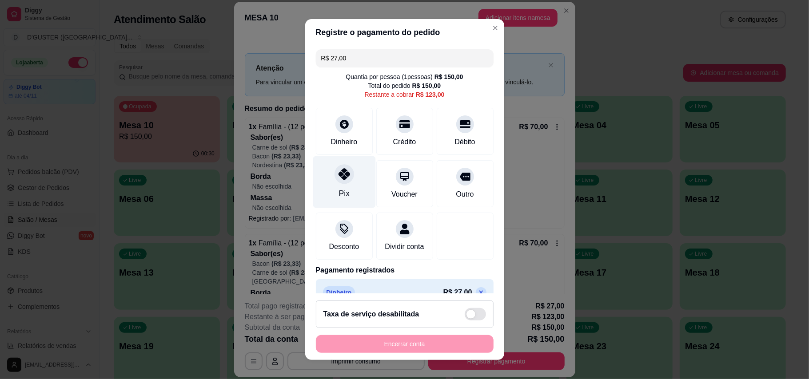
click at [336, 183] on div at bounding box center [345, 174] width 20 height 20
click at [395, 59] on input "R$ 96,00" at bounding box center [404, 58] width 167 height 18
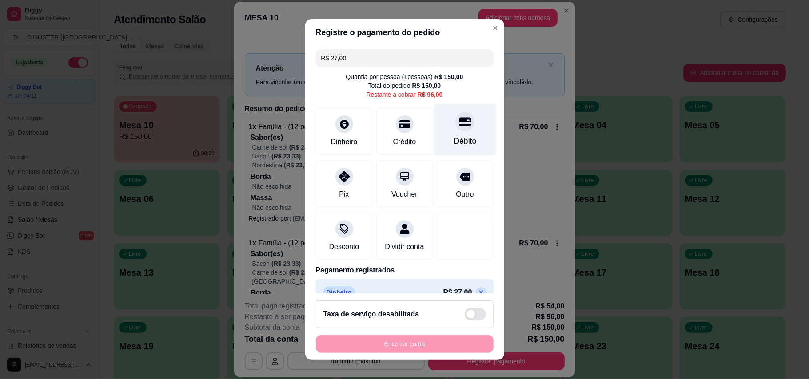
click at [454, 136] on div "Débito" at bounding box center [465, 142] width 23 height 12
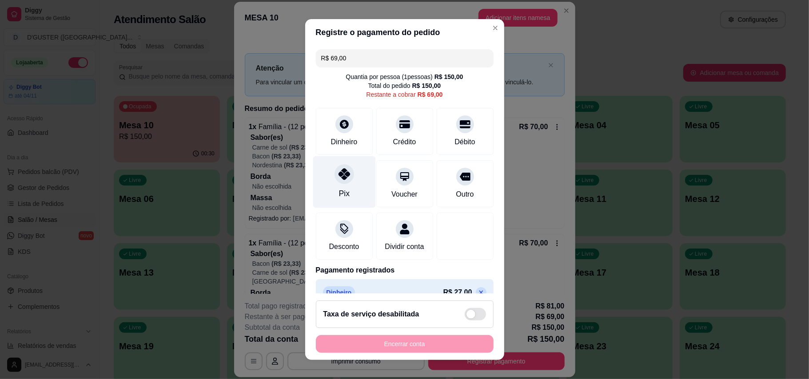
click at [339, 193] on div "Pix" at bounding box center [344, 194] width 11 height 12
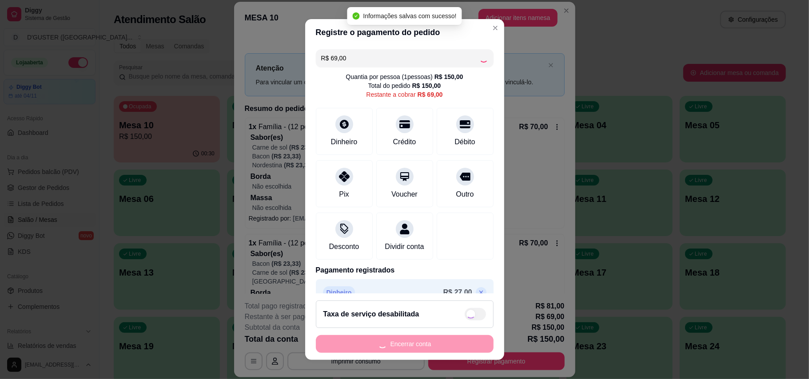
type input "R$ 0,00"
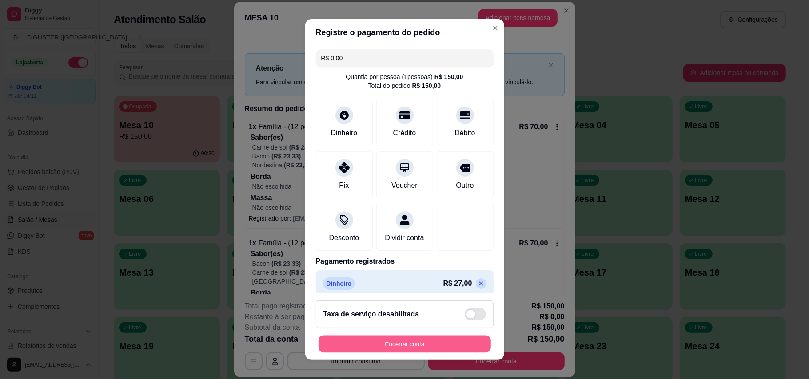
click at [436, 339] on button "Encerrar conta" at bounding box center [405, 344] width 172 height 17
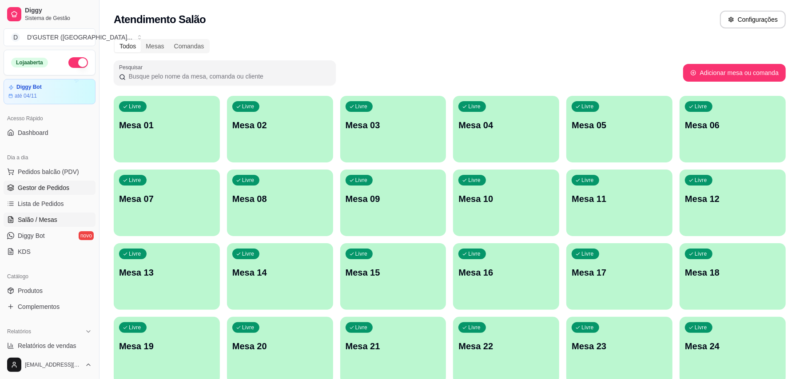
click at [36, 184] on span "Gestor de Pedidos" at bounding box center [44, 188] width 52 height 9
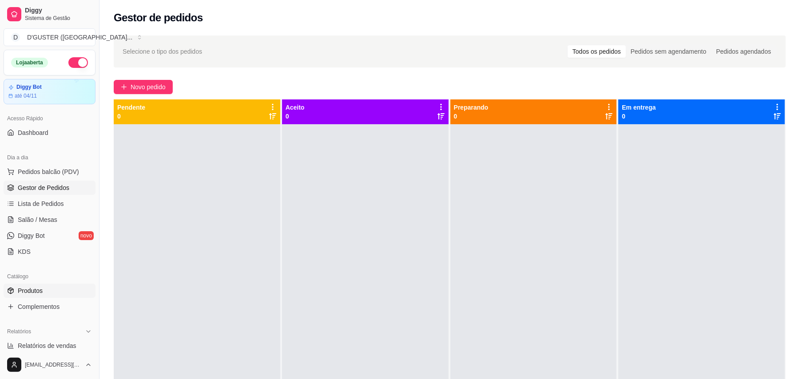
click at [50, 290] on link "Produtos" at bounding box center [50, 291] width 92 height 14
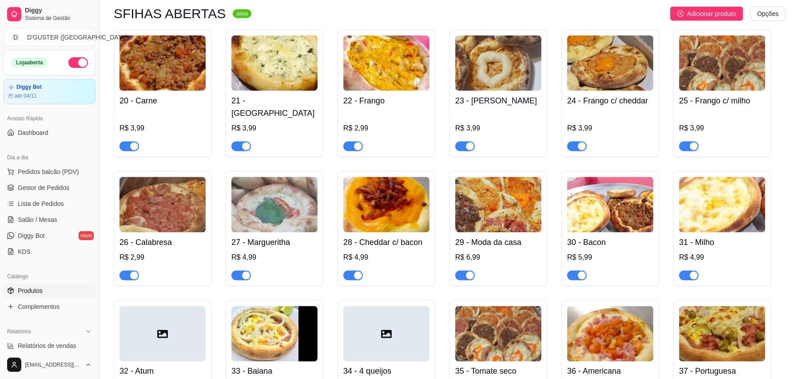
scroll to position [889, 0]
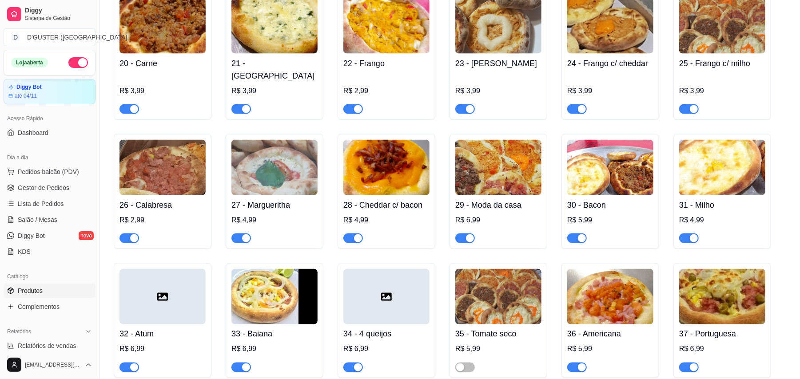
click at [238, 234] on span "button" at bounding box center [241, 239] width 20 height 10
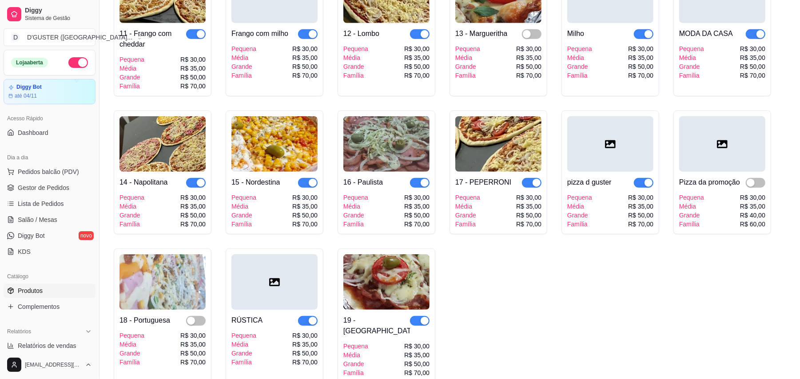
scroll to position [474, 0]
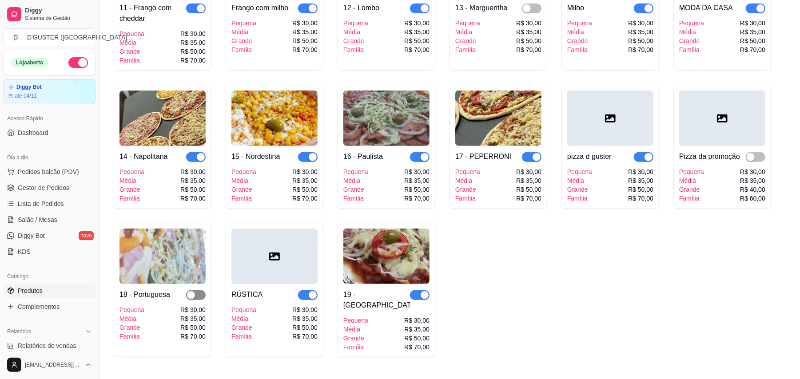
click at [200, 297] on span "button" at bounding box center [196, 296] width 20 height 10
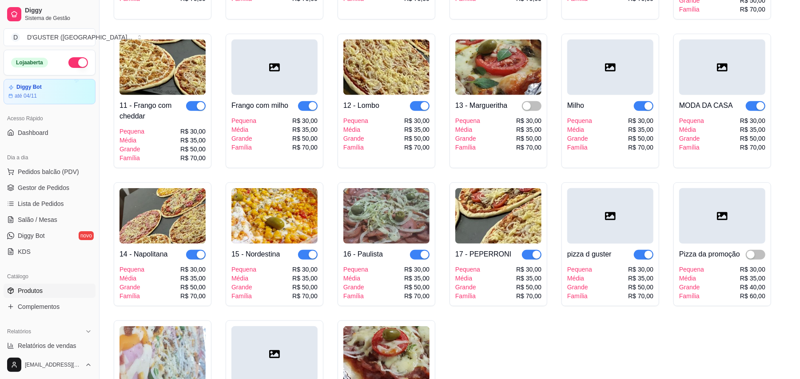
scroll to position [355, 0]
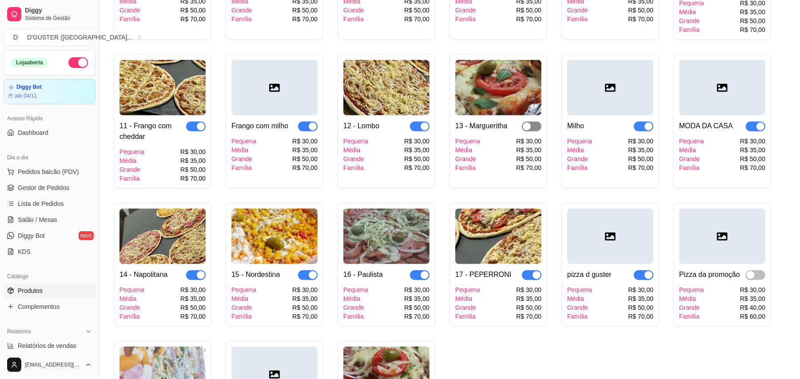
click at [534, 132] on span "button" at bounding box center [532, 127] width 20 height 10
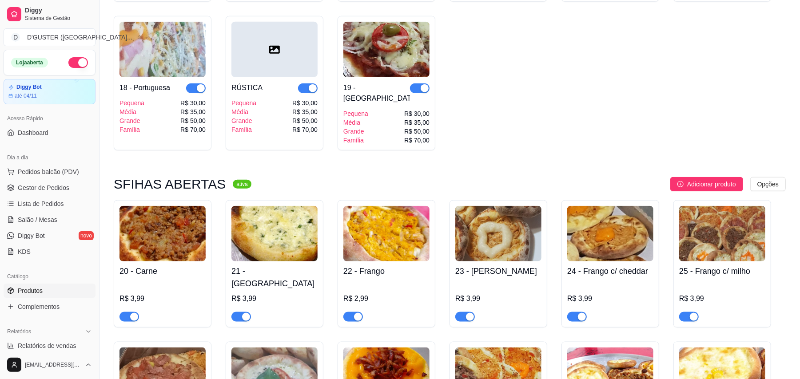
scroll to position [592, 0]
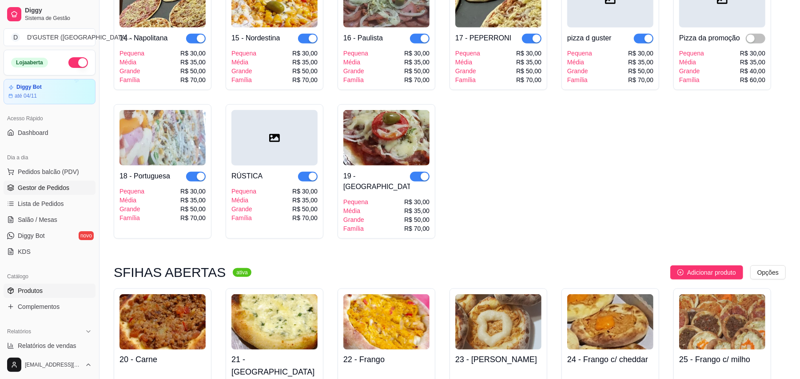
click at [44, 187] on span "Gestor de Pedidos" at bounding box center [44, 188] width 52 height 9
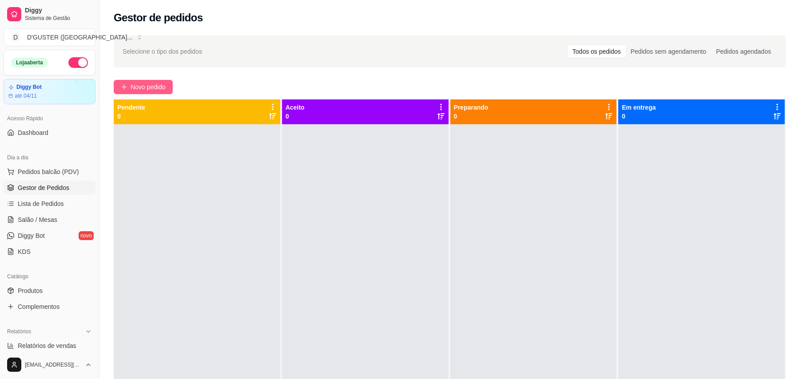
click at [160, 82] on button "Novo pedido" at bounding box center [143, 87] width 59 height 14
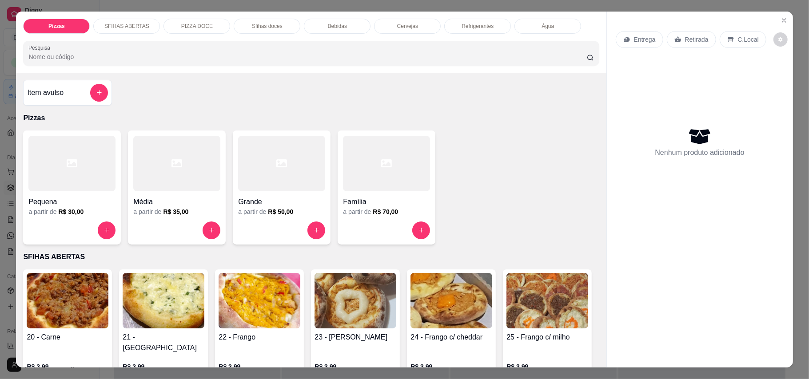
click at [687, 41] on p "Retirada" at bounding box center [697, 39] width 24 height 9
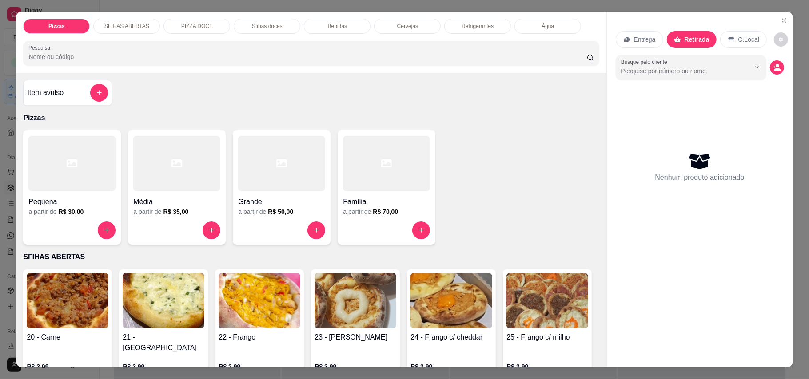
click at [68, 90] on div "Item avulso" at bounding box center [67, 93] width 81 height 18
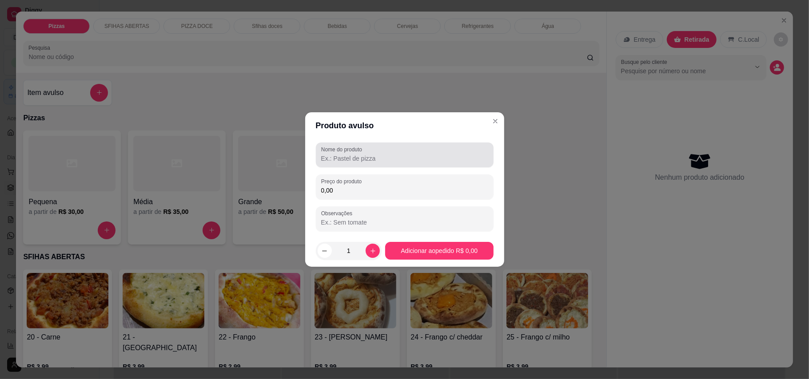
click at [388, 157] on input "Nome do produto" at bounding box center [404, 158] width 167 height 9
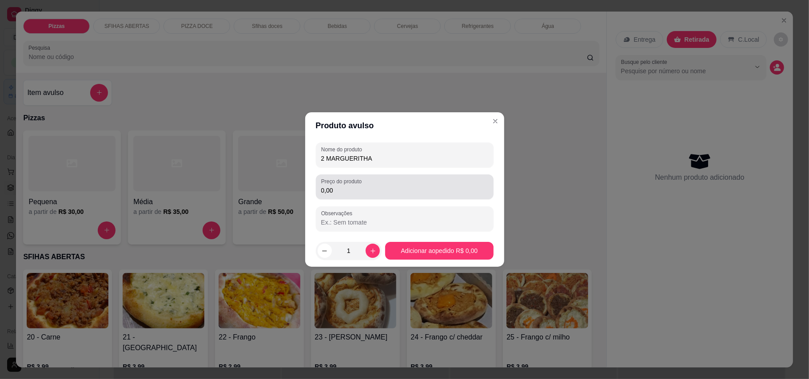
type input "2 MARGUERITHA"
click at [383, 199] on div "Preço do produto 0,00" at bounding box center [405, 187] width 178 height 25
type input "9,98"
drag, startPoint x: 451, startPoint y: 239, endPoint x: 446, endPoint y: 244, distance: 7.2
click at [451, 239] on footer "1 Adicionar ao pedido R$ 9,98" at bounding box center [404, 251] width 199 height 32
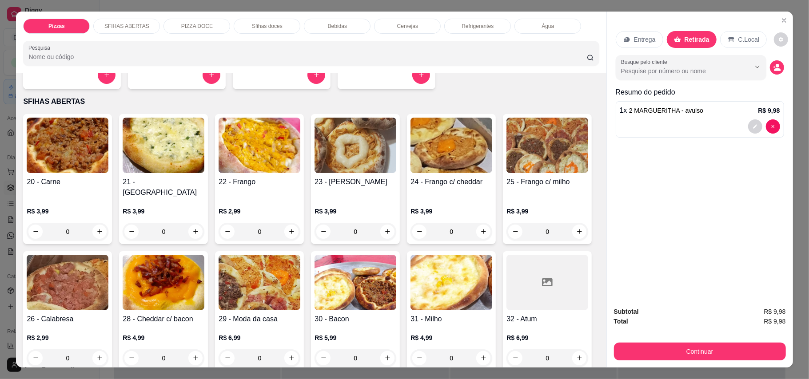
scroll to position [178, 0]
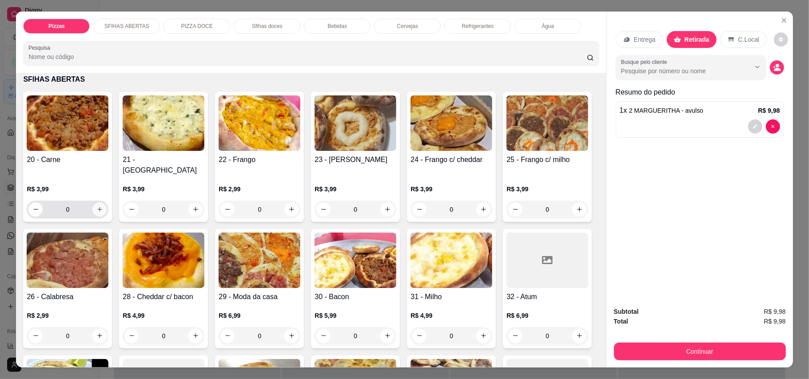
click at [96, 206] on icon "increase-product-quantity" at bounding box center [99, 209] width 7 height 7
type input "2"
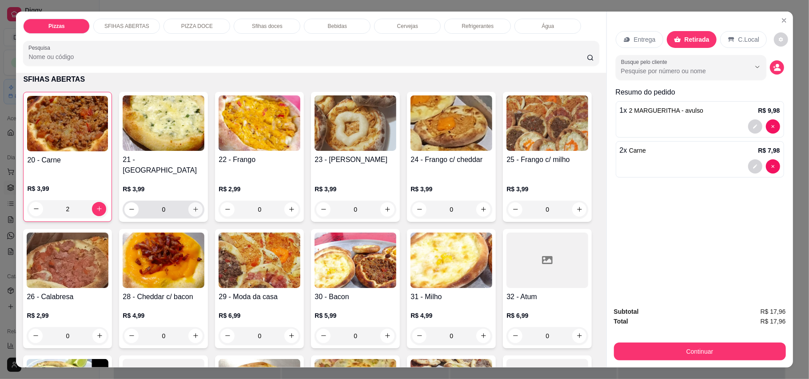
click at [192, 206] on icon "increase-product-quantity" at bounding box center [195, 209] width 7 height 7
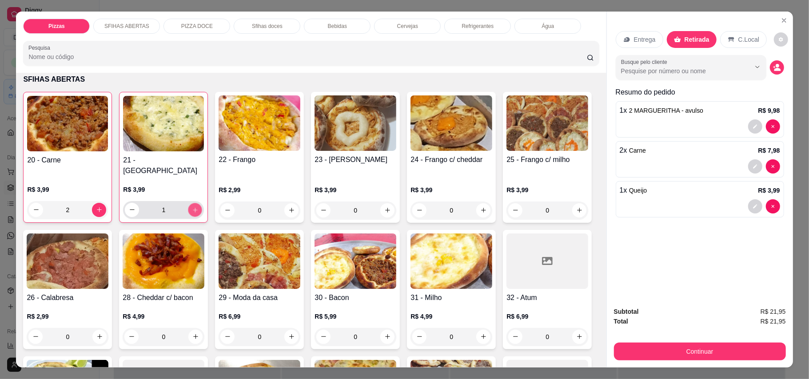
click at [192, 207] on icon "increase-product-quantity" at bounding box center [195, 210] width 7 height 7
type input "2"
click at [288, 207] on icon "increase-product-quantity" at bounding box center [291, 210] width 7 height 7
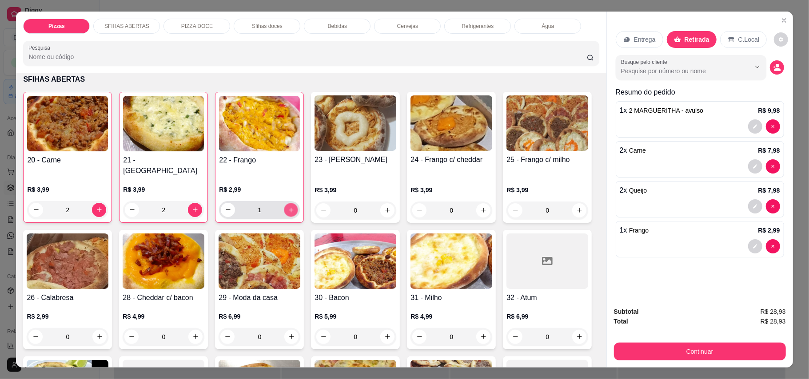
click at [287, 204] on button "increase-product-quantity" at bounding box center [291, 210] width 14 height 14
type input "2"
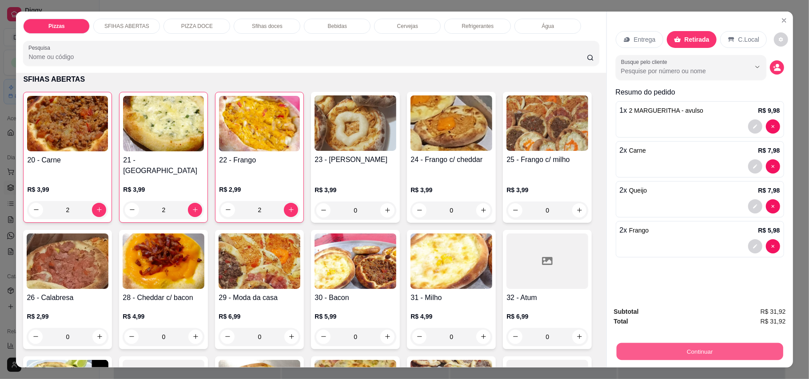
click at [676, 349] on button "Continuar" at bounding box center [699, 351] width 167 height 17
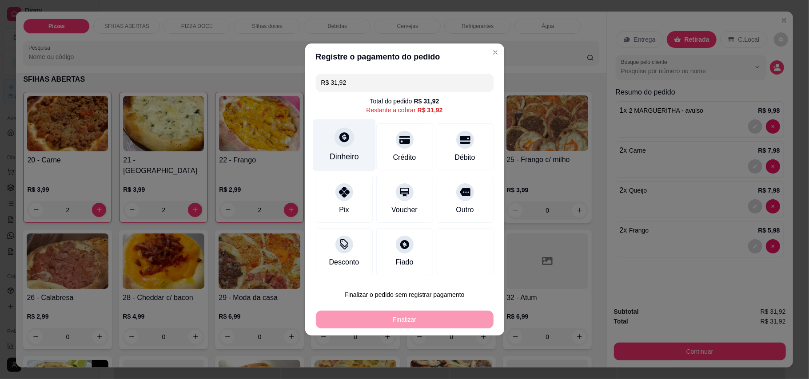
click at [355, 144] on div "Dinheiro" at bounding box center [344, 146] width 63 height 52
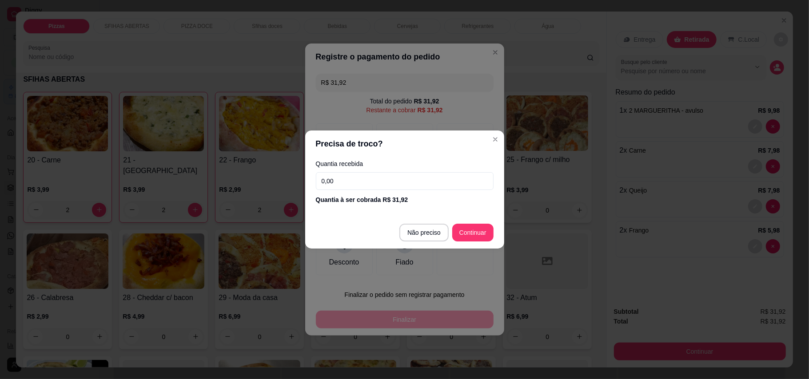
drag, startPoint x: 408, startPoint y: 168, endPoint x: 409, endPoint y: 183, distance: 15.1
click at [408, 169] on div "Quantia recebida 0,00 Quantia à ser cobrada R$ 31,92" at bounding box center [404, 182] width 199 height 51
click at [409, 184] on input "0,00" at bounding box center [405, 181] width 178 height 18
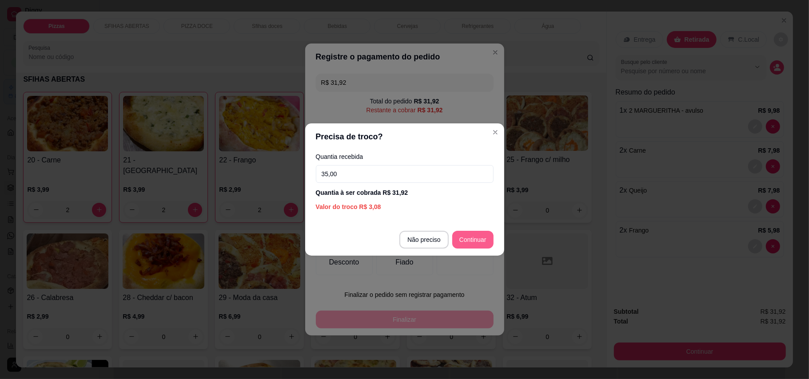
type input "35,00"
type input "R$ 0,00"
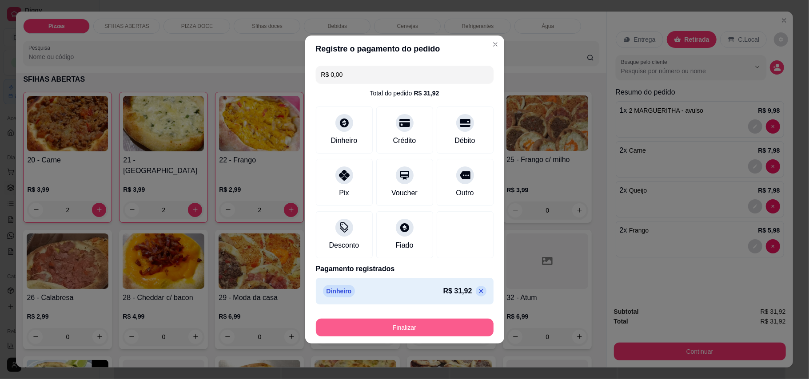
click at [445, 335] on button "Finalizar" at bounding box center [405, 328] width 178 height 18
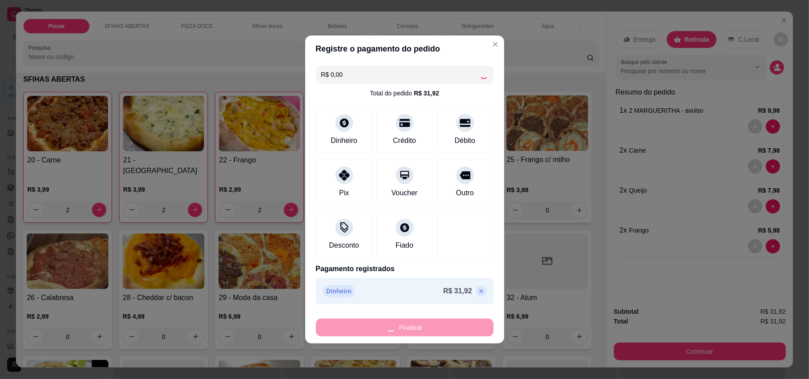
type input "0"
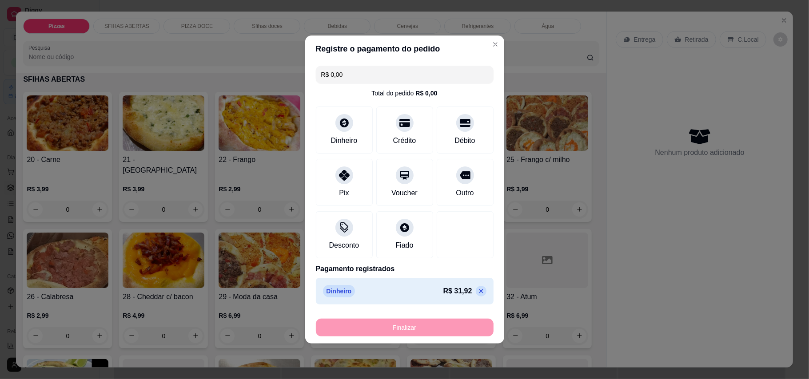
type input "-R$ 31,92"
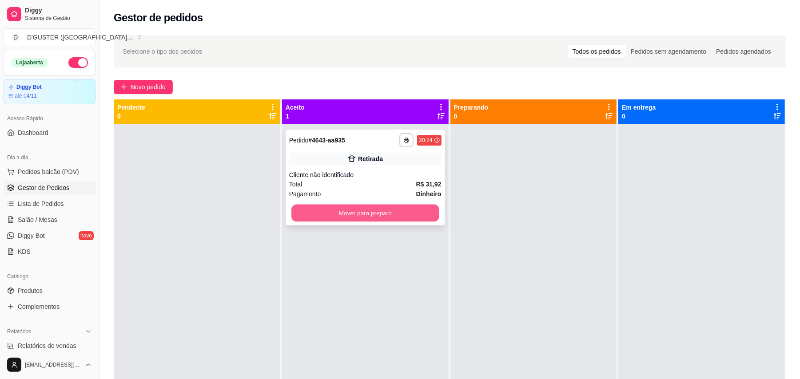
click at [386, 212] on button "Mover para preparo" at bounding box center [365, 213] width 148 height 17
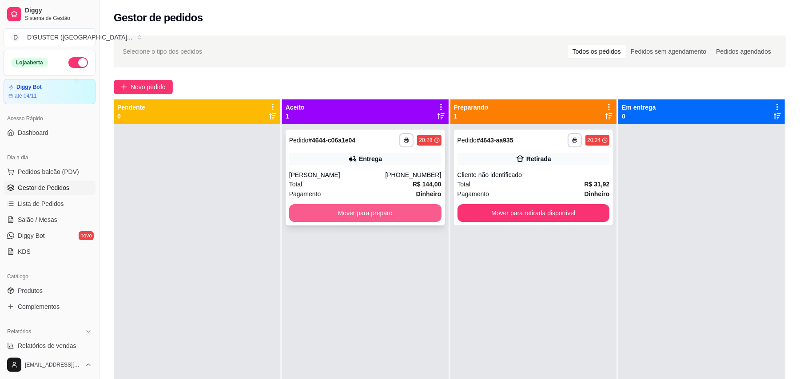
click at [336, 208] on button "Mover para preparo" at bounding box center [365, 213] width 152 height 18
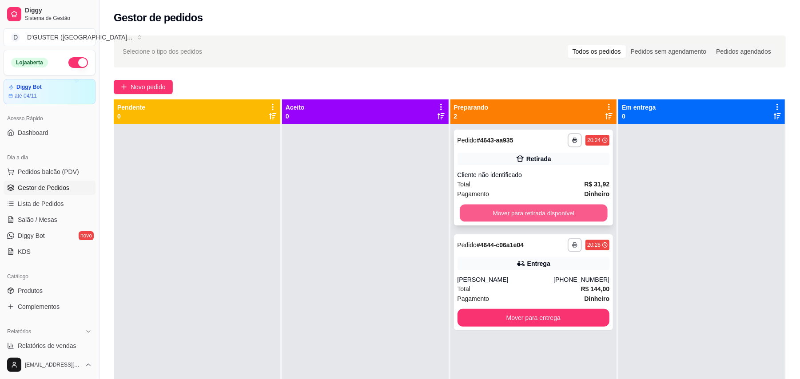
click at [550, 217] on button "Mover para retirada disponível" at bounding box center [534, 213] width 148 height 17
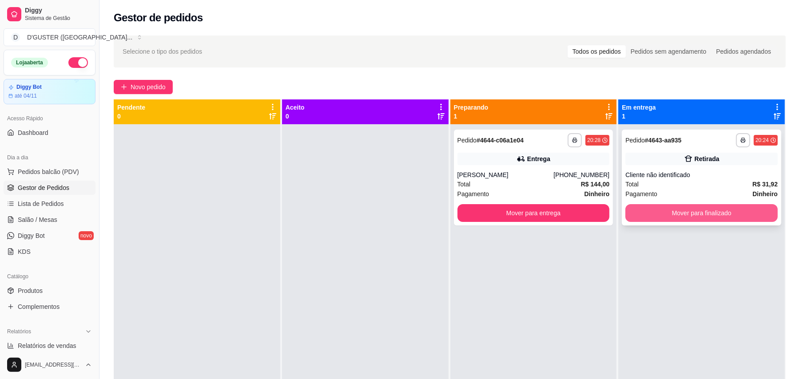
click at [664, 215] on button "Mover para finalizado" at bounding box center [702, 213] width 152 height 18
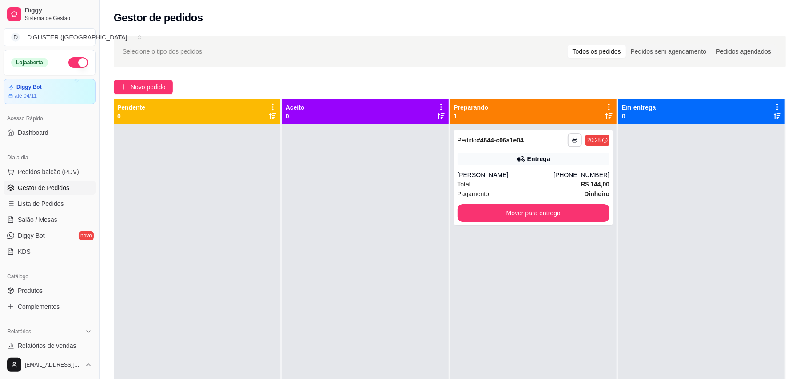
click at [128, 78] on div "**********" at bounding box center [450, 259] width 701 height 459
click at [140, 82] on span "Novo pedido" at bounding box center [148, 87] width 35 height 10
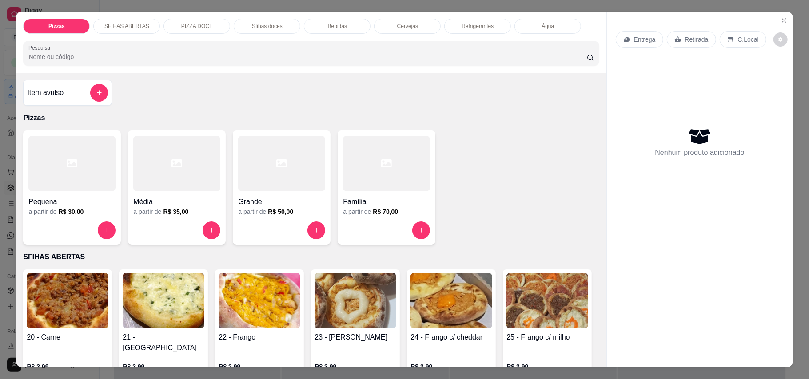
click at [685, 38] on p "Retirada" at bounding box center [697, 39] width 24 height 9
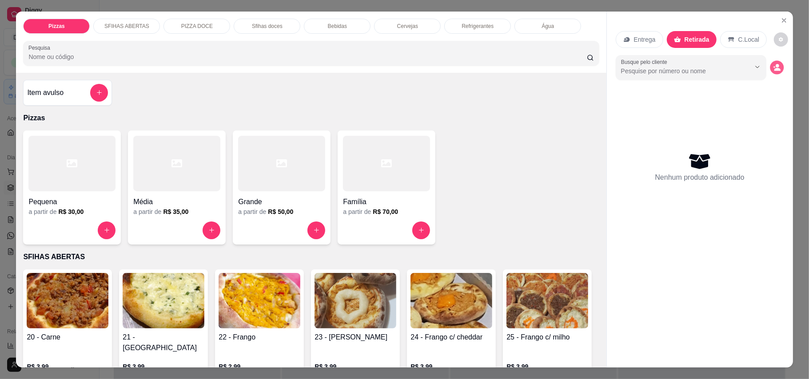
click at [777, 72] on button "decrease-product-quantity" at bounding box center [777, 67] width 14 height 14
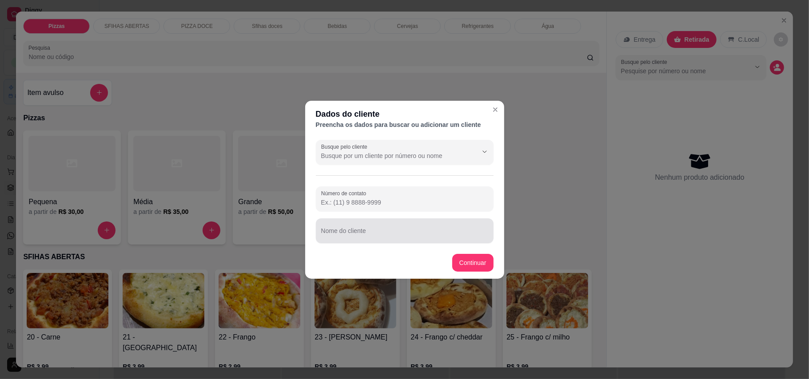
click at [425, 242] on div "Nome do cliente" at bounding box center [405, 231] width 178 height 25
type input "[PERSON_NAME] DO GAS"
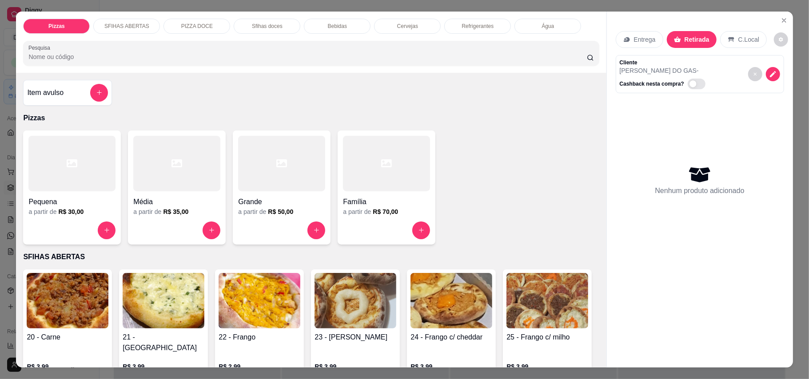
click at [374, 208] on h6 "R$ 70,00" at bounding box center [385, 212] width 25 height 9
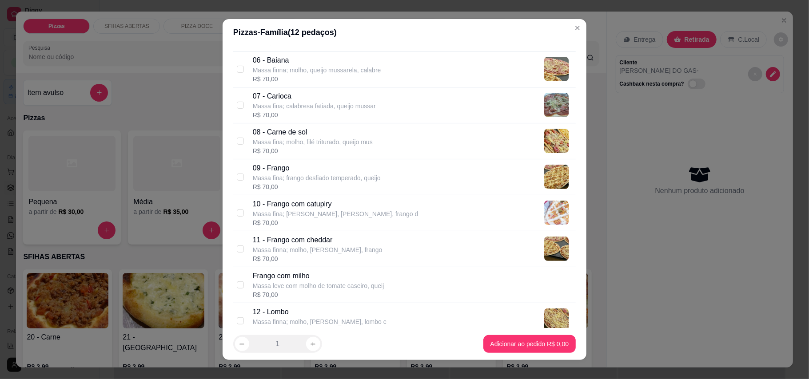
scroll to position [296, 0]
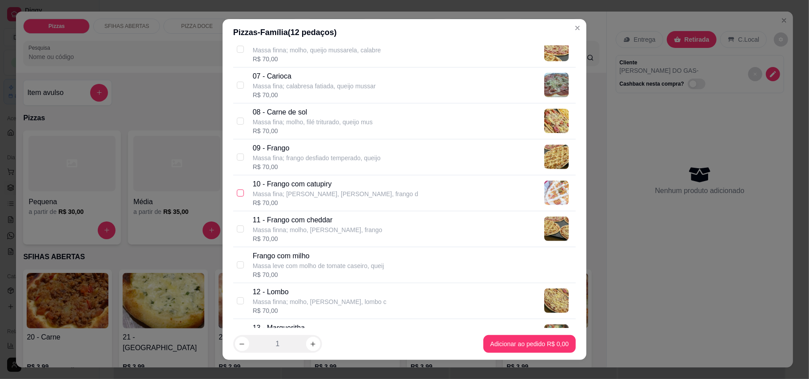
click at [237, 196] on input "checkbox" at bounding box center [240, 193] width 7 height 7
checkbox input "true"
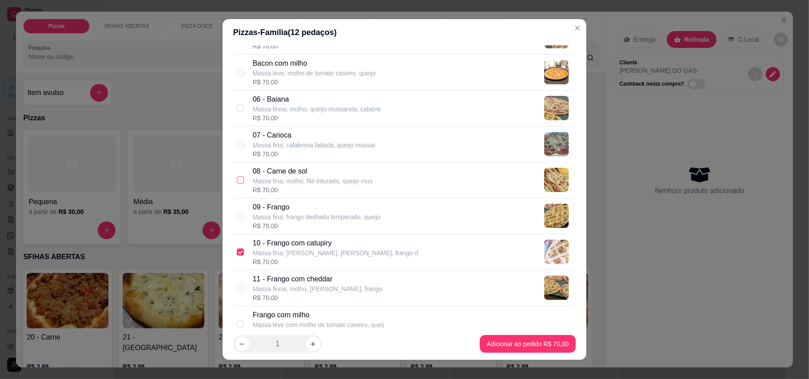
click at [239, 180] on input "checkbox" at bounding box center [240, 180] width 7 height 7
checkbox input "true"
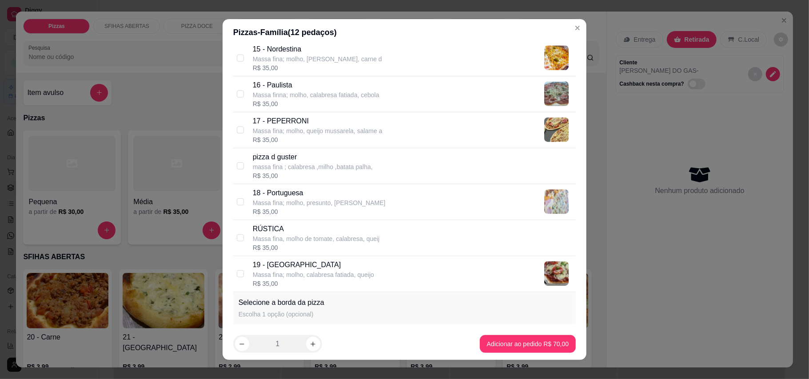
scroll to position [844, 0]
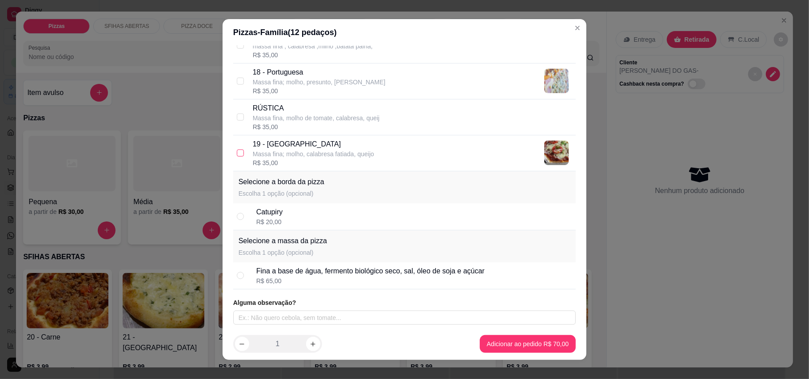
click at [239, 154] on input "checkbox" at bounding box center [240, 153] width 7 height 7
checkbox input "true"
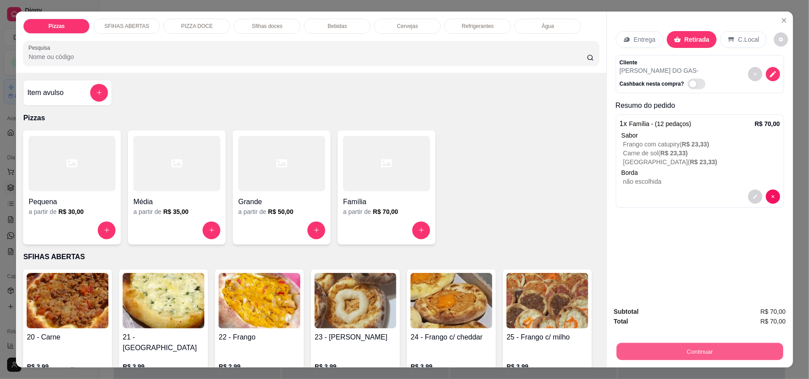
click at [724, 355] on button "Continuar" at bounding box center [699, 351] width 167 height 17
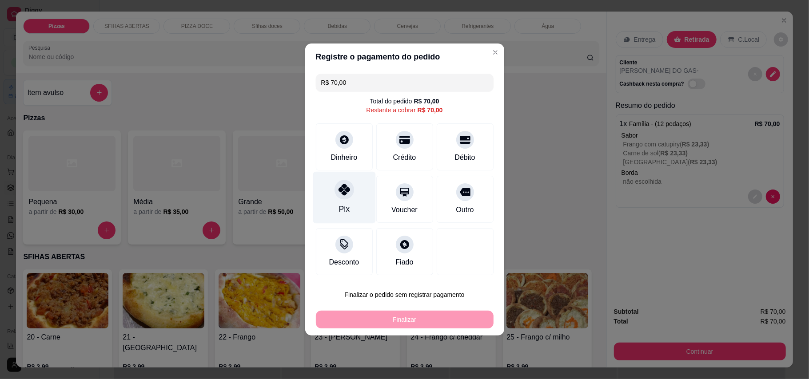
click at [347, 198] on div at bounding box center [345, 190] width 20 height 20
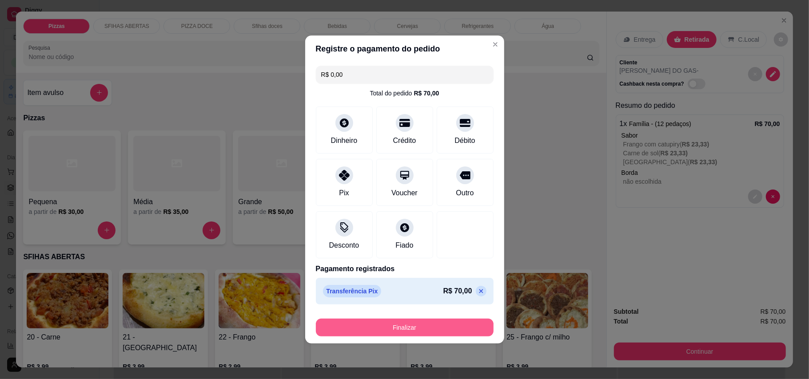
click at [411, 333] on button "Finalizar" at bounding box center [405, 328] width 178 height 18
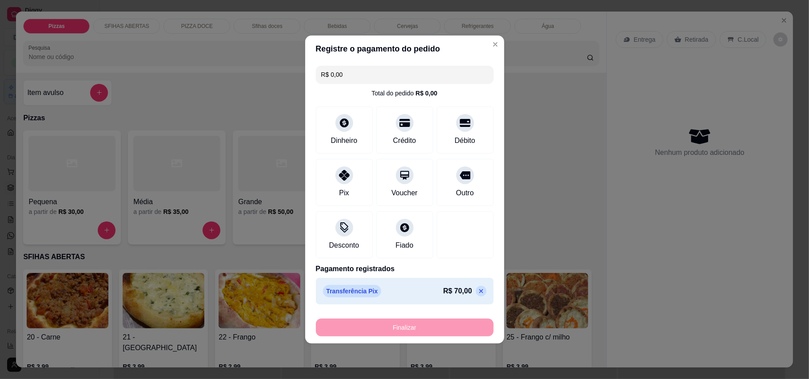
type input "-R$ 70,00"
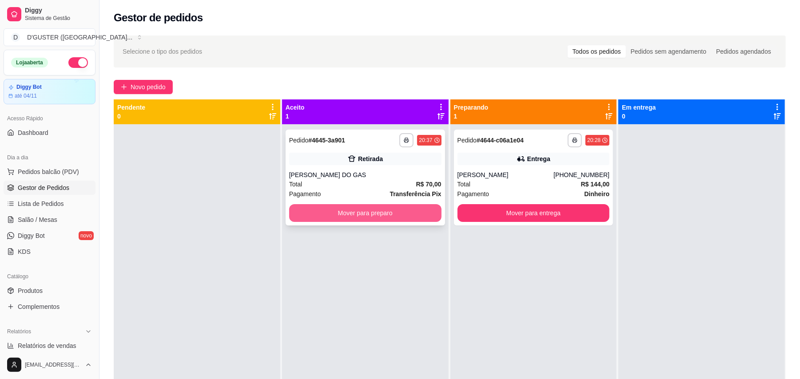
click at [379, 215] on button "Mover para preparo" at bounding box center [365, 213] width 152 height 18
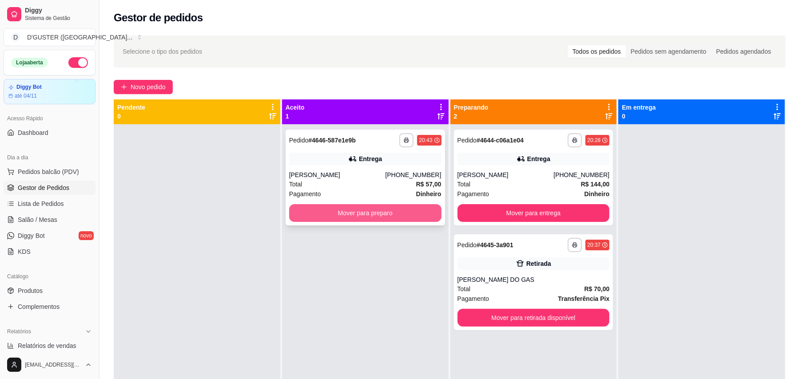
click at [384, 210] on button "Mover para preparo" at bounding box center [365, 213] width 152 height 18
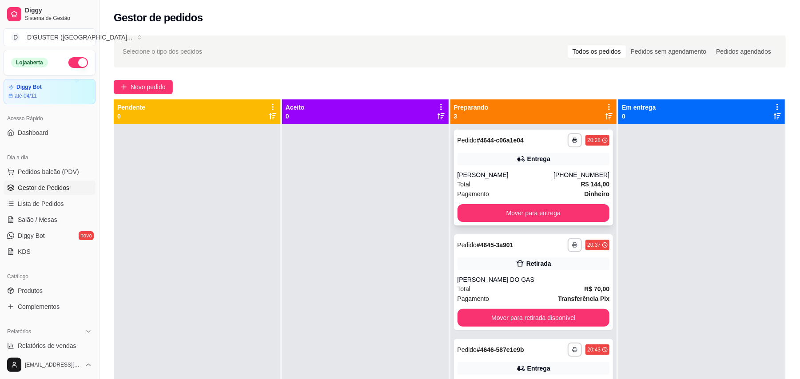
click at [503, 180] on div "Total R$ 144,00" at bounding box center [534, 185] width 152 height 10
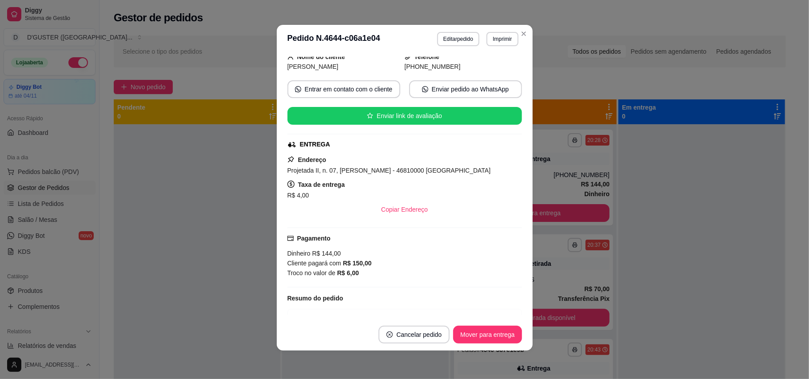
scroll to position [118, 0]
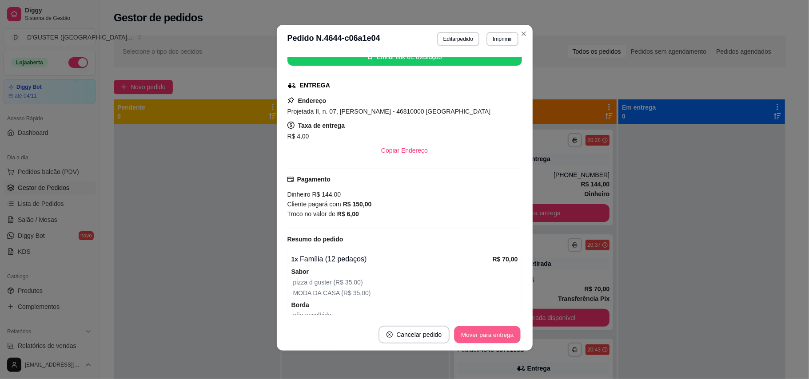
click at [507, 342] on button "Mover para entrega" at bounding box center [488, 335] width 67 height 17
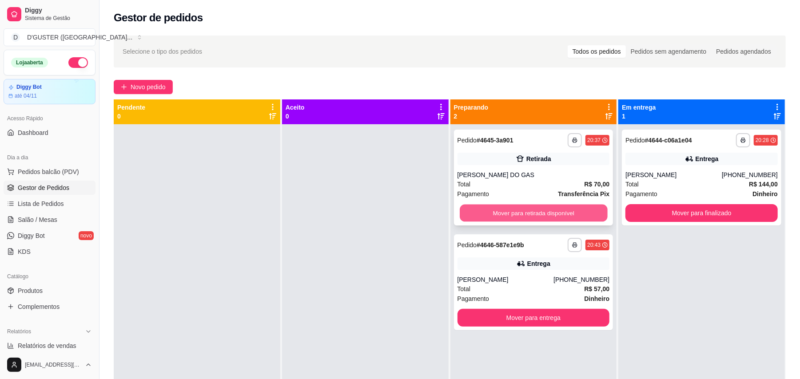
click at [544, 210] on button "Mover para retirada disponível" at bounding box center [534, 213] width 148 height 17
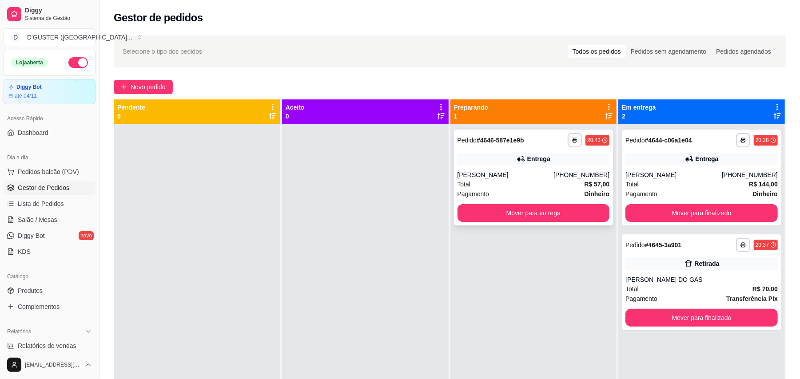
click at [531, 165] on div "**********" at bounding box center [534, 178] width 160 height 96
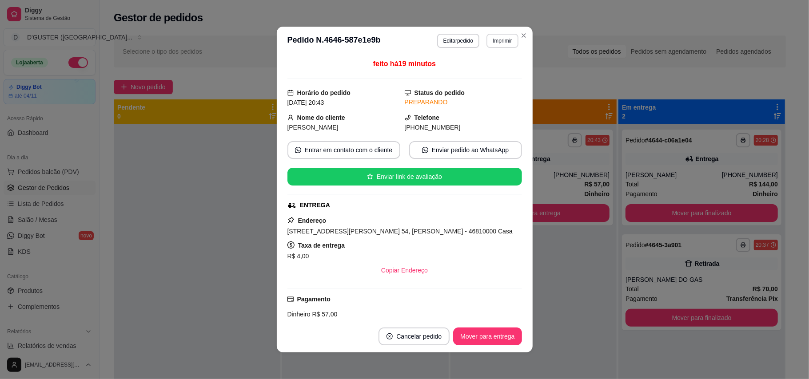
click at [507, 40] on button "Imprimir" at bounding box center [503, 41] width 32 height 14
click at [505, 76] on button "IMPRESSORA" at bounding box center [482, 72] width 62 height 14
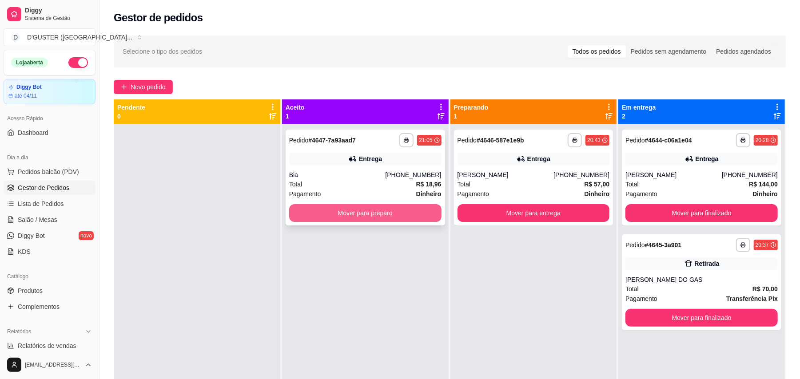
click at [347, 213] on button "Mover para preparo" at bounding box center [365, 213] width 152 height 18
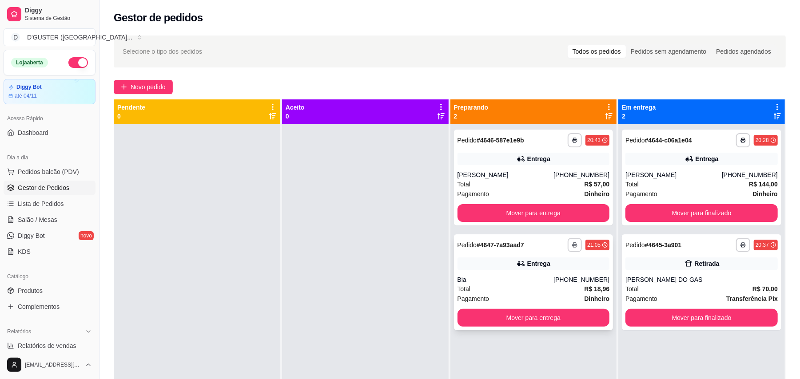
click at [523, 292] on div "Total R$ 18,96" at bounding box center [534, 289] width 152 height 10
click at [499, 180] on div "Total R$ 57,00" at bounding box center [534, 185] width 152 height 10
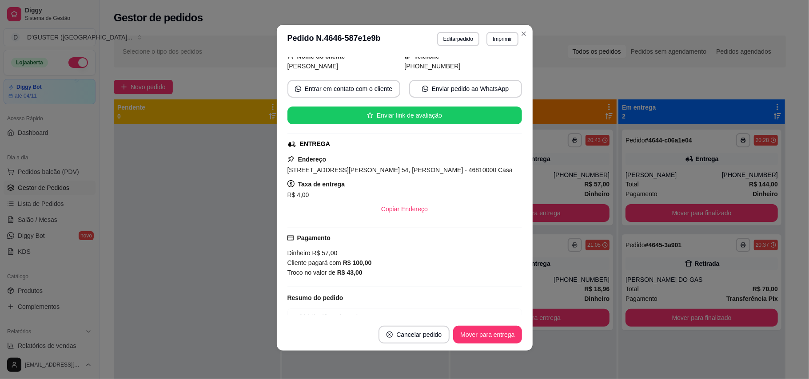
scroll to position [59, 0]
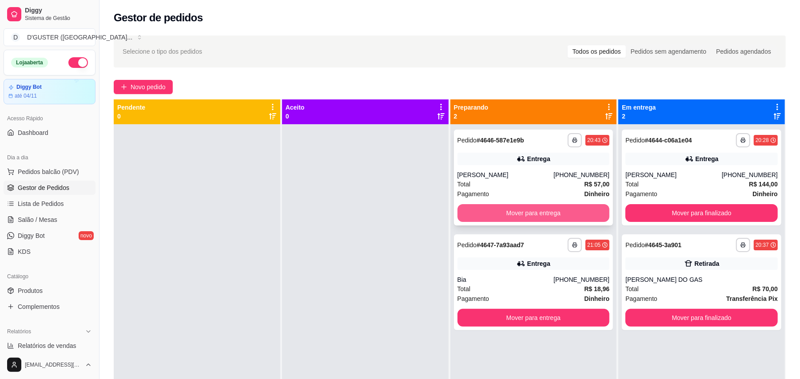
click at [543, 212] on button "Mover para entrega" at bounding box center [534, 213] width 152 height 18
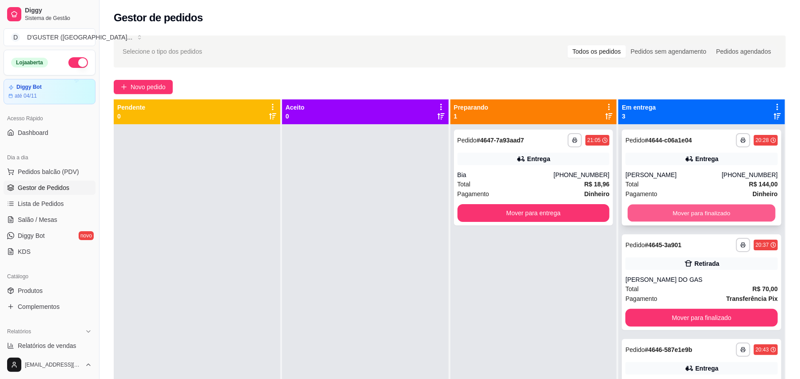
click at [734, 212] on button "Mover para finalizado" at bounding box center [702, 213] width 148 height 17
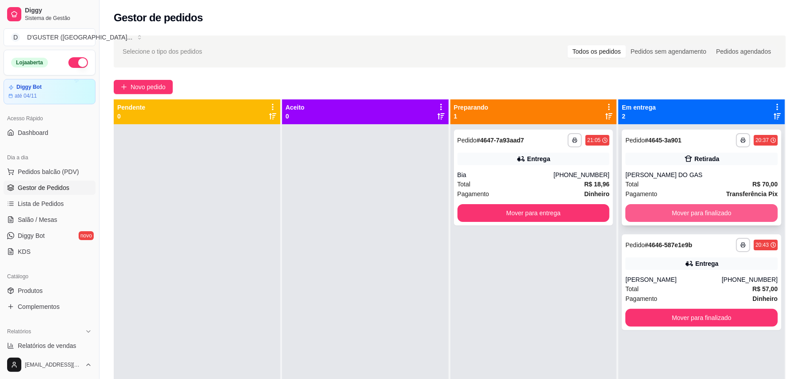
click at [701, 208] on button "Mover para finalizado" at bounding box center [702, 213] width 152 height 18
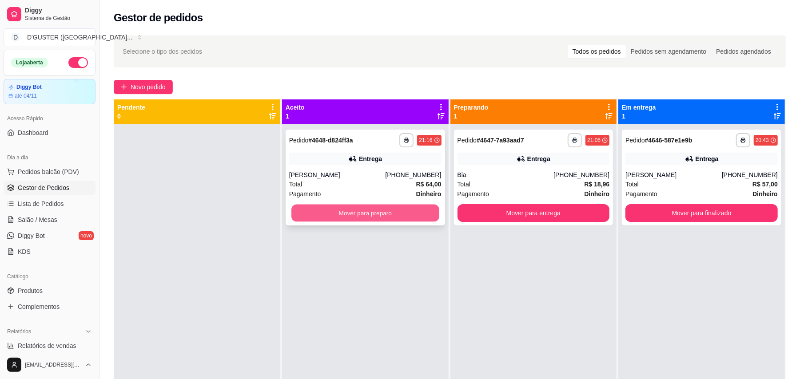
click at [372, 211] on button "Mover para preparo" at bounding box center [365, 213] width 148 height 17
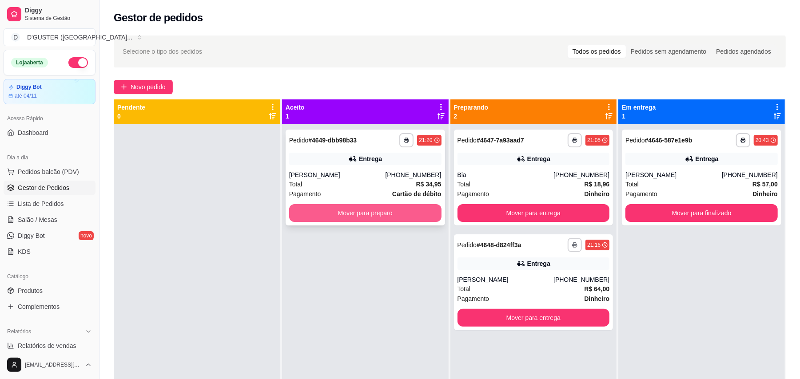
click at [370, 219] on button "Mover para preparo" at bounding box center [365, 213] width 152 height 18
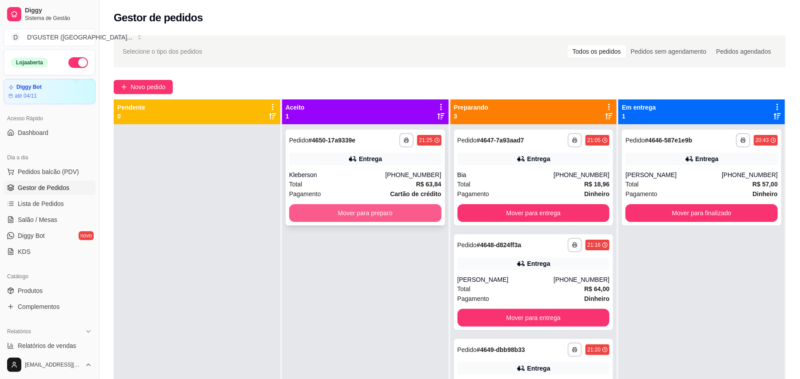
click at [387, 213] on button "Mover para preparo" at bounding box center [365, 213] width 152 height 18
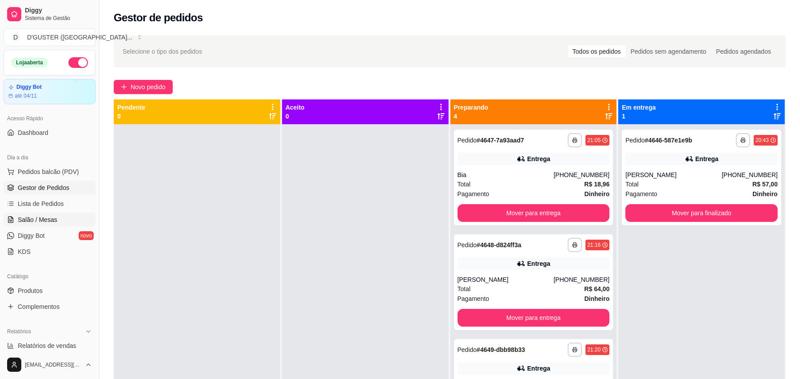
click at [30, 218] on span "Salão / Mesas" at bounding box center [38, 220] width 40 height 9
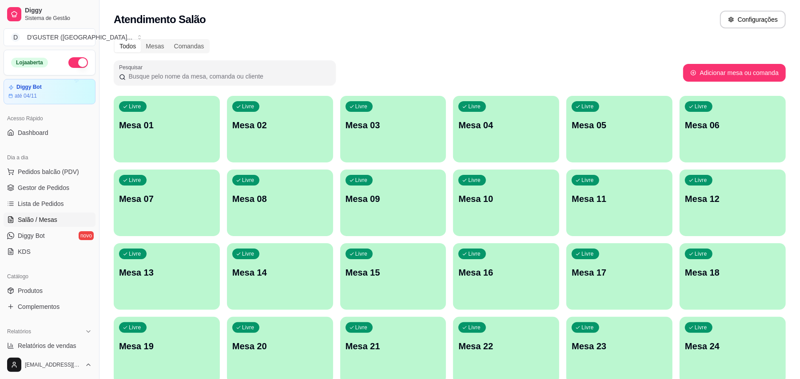
click at [403, 147] on div "Livre Mesa 03" at bounding box center [393, 124] width 106 height 56
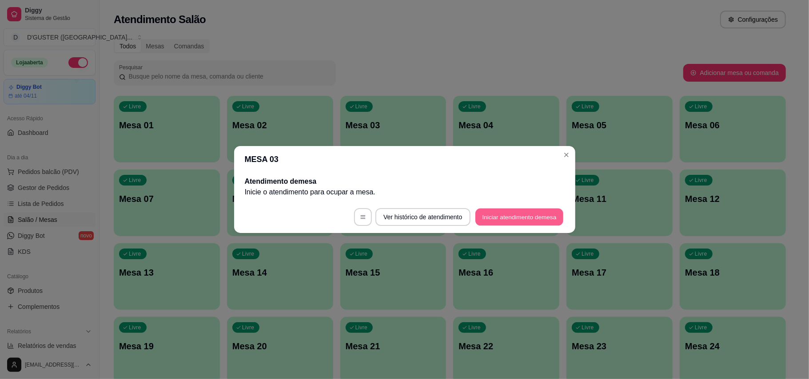
click at [515, 218] on button "Iniciar atendimento de mesa" at bounding box center [519, 217] width 88 height 17
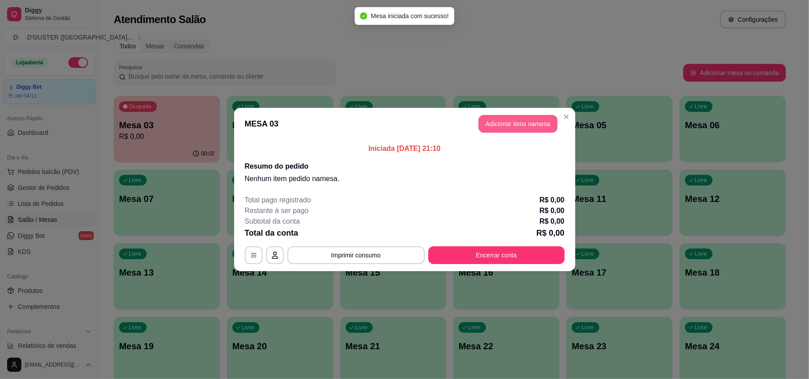
click at [529, 120] on button "Adicionar itens na mesa" at bounding box center [518, 124] width 79 height 18
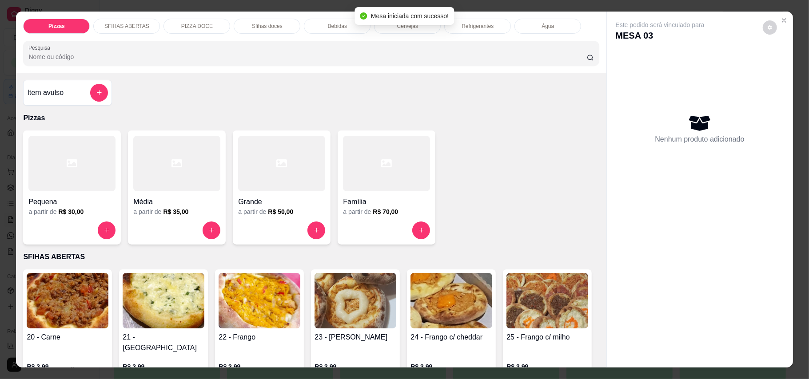
click at [262, 173] on div at bounding box center [281, 164] width 87 height 56
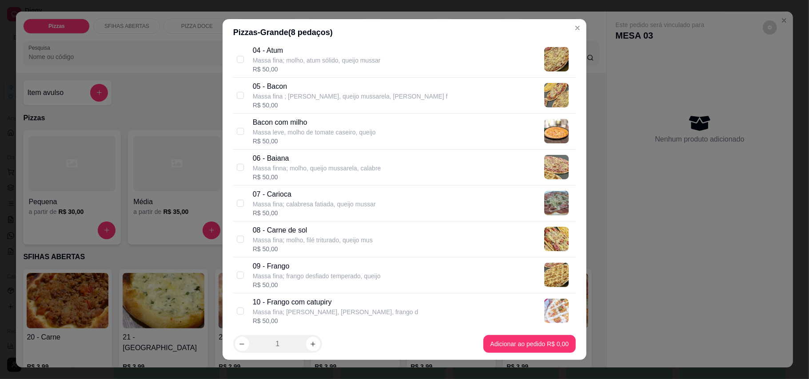
scroll to position [118, 0]
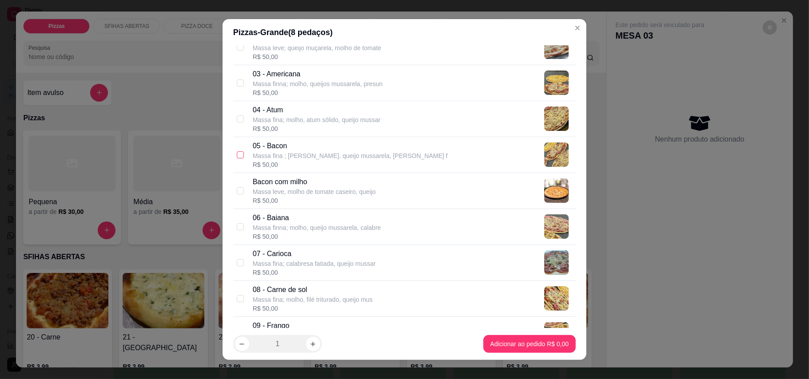
click at [237, 155] on input "checkbox" at bounding box center [240, 155] width 7 height 7
checkbox input "true"
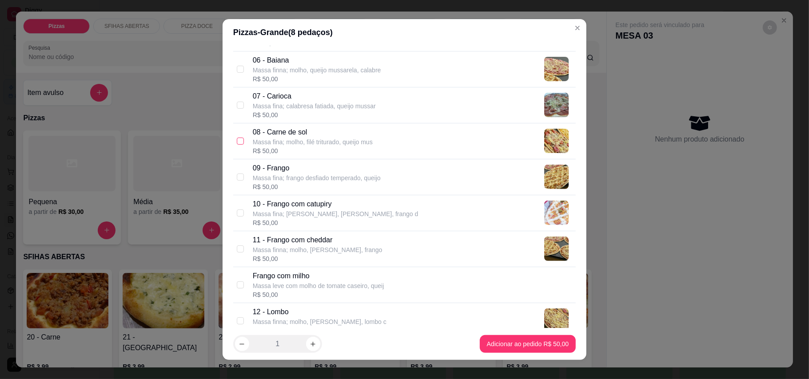
scroll to position [296, 0]
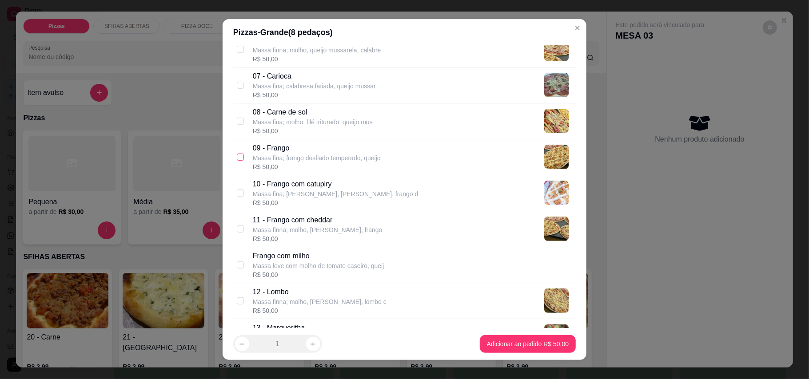
click at [237, 158] on input "checkbox" at bounding box center [240, 157] width 7 height 7
checkbox input "true"
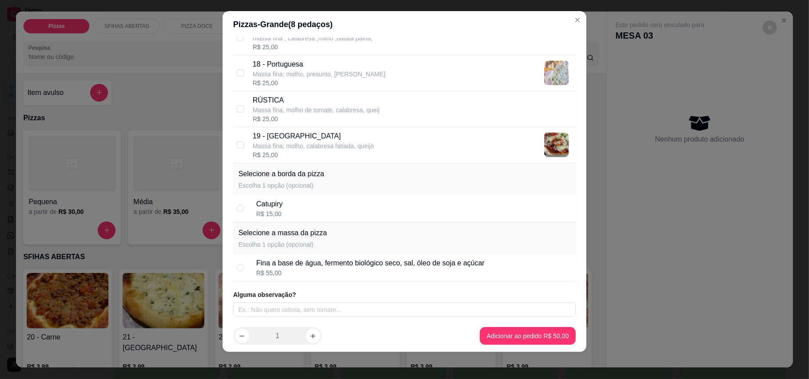
scroll to position [9, 0]
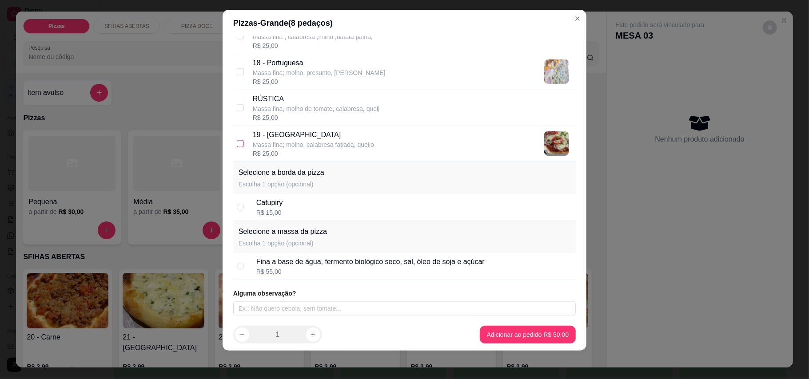
click at [237, 146] on input "checkbox" at bounding box center [240, 143] width 7 height 7
checkbox input "true"
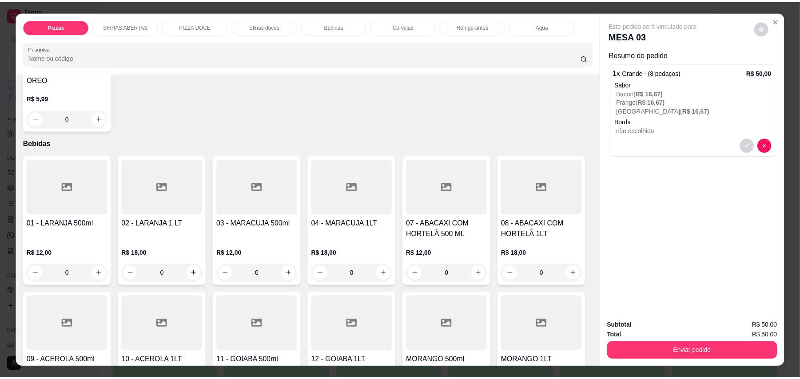
scroll to position [1362, 0]
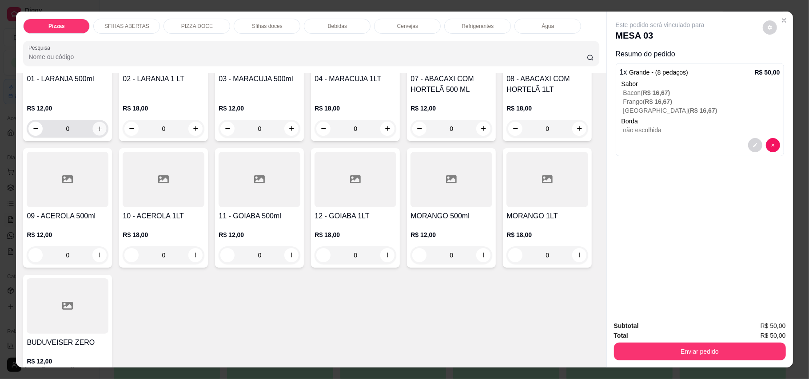
click at [100, 136] on button "increase-product-quantity" at bounding box center [100, 129] width 14 height 14
type input "1"
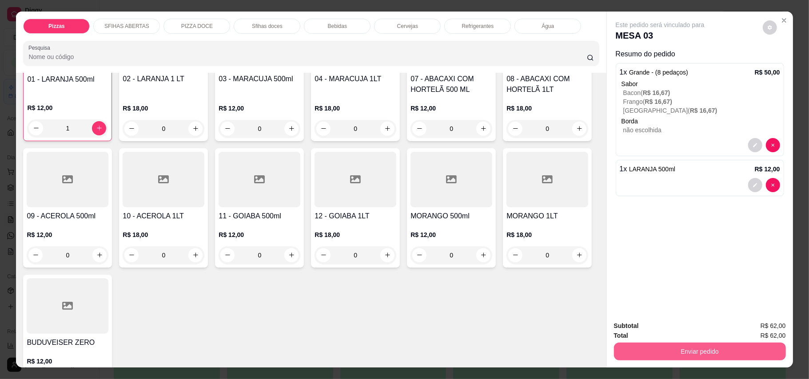
click at [713, 351] on button "Enviar pedido" at bounding box center [700, 352] width 172 height 18
click at [754, 328] on button "Enviar pedido" at bounding box center [762, 330] width 49 height 16
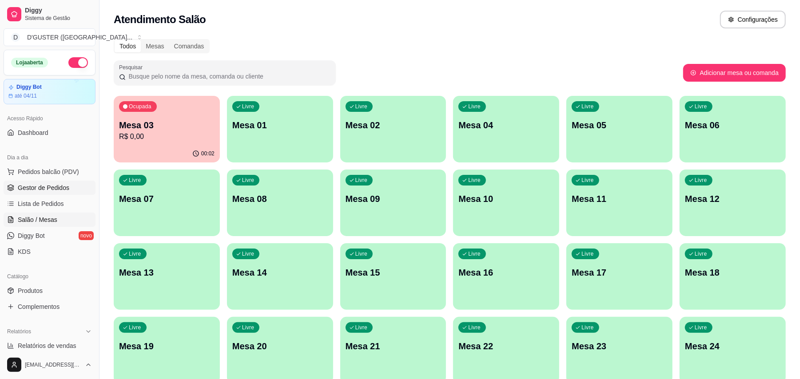
click at [56, 182] on link "Gestor de Pedidos" at bounding box center [50, 188] width 92 height 14
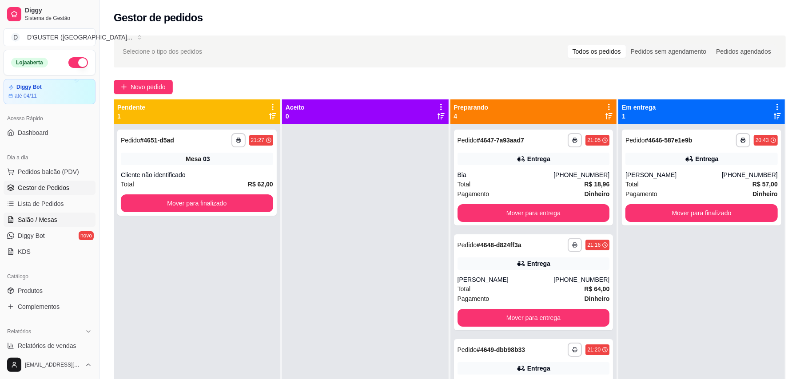
click at [40, 221] on span "Salão / Mesas" at bounding box center [38, 220] width 40 height 9
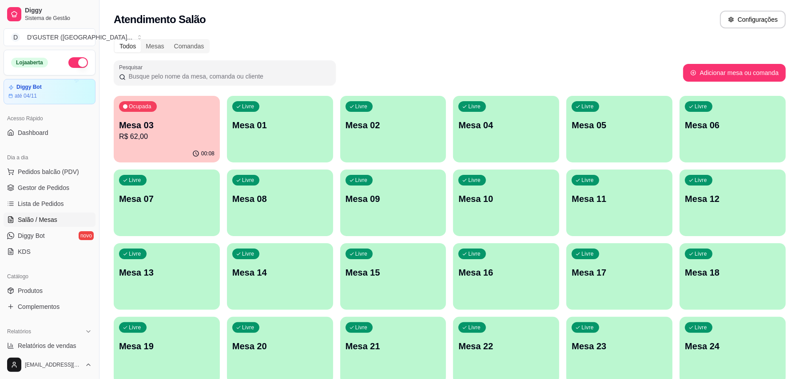
click at [157, 154] on div "00:08" at bounding box center [167, 153] width 106 height 17
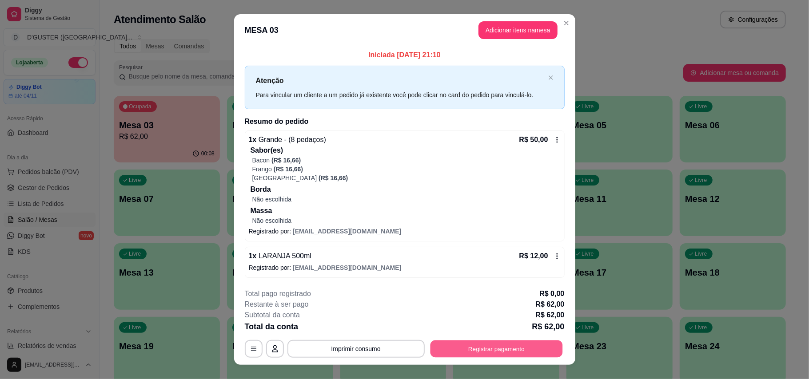
click at [503, 350] on button "Registrar pagamento" at bounding box center [496, 348] width 132 height 17
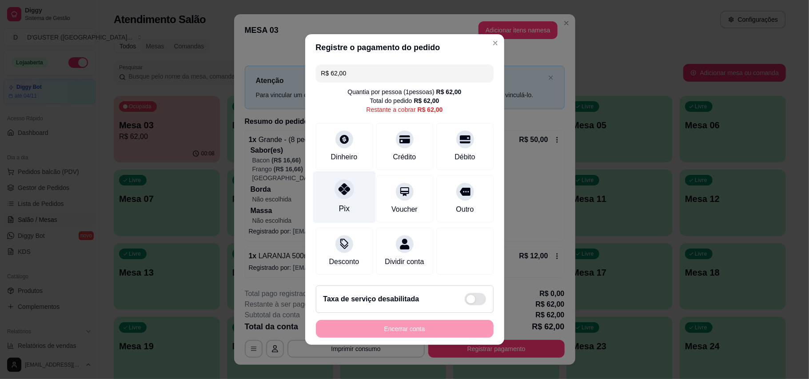
click at [333, 188] on div "Pix" at bounding box center [344, 198] width 63 height 52
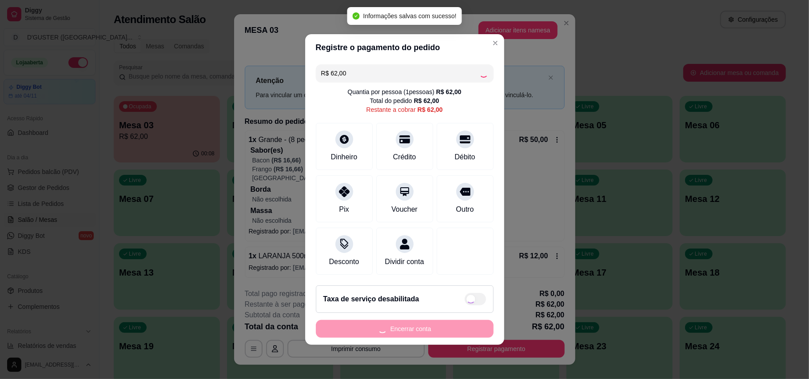
type input "R$ 0,00"
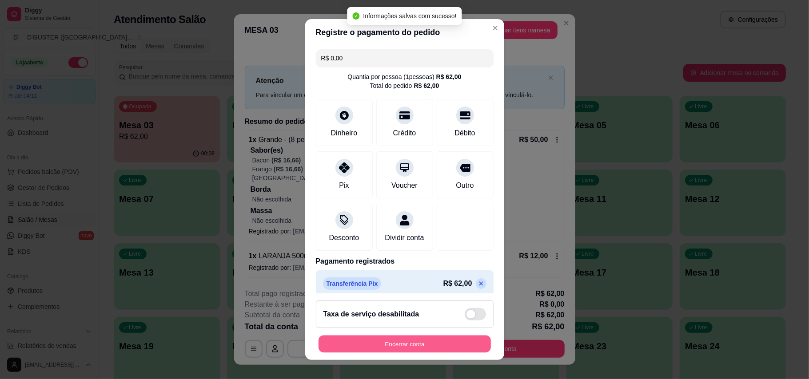
click at [457, 342] on button "Encerrar conta" at bounding box center [405, 344] width 172 height 17
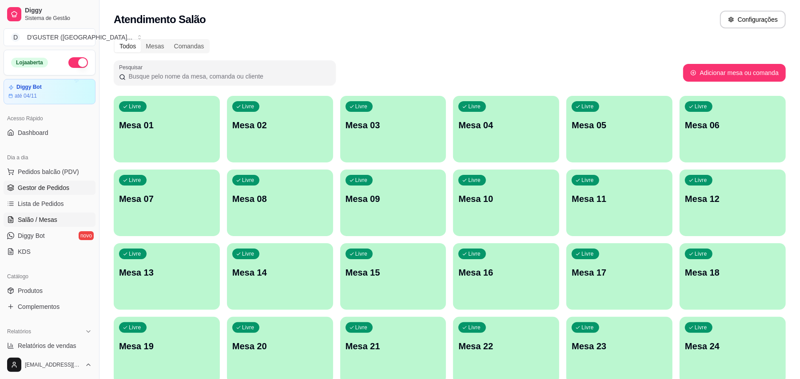
click at [59, 185] on span "Gestor de Pedidos" at bounding box center [44, 188] width 52 height 9
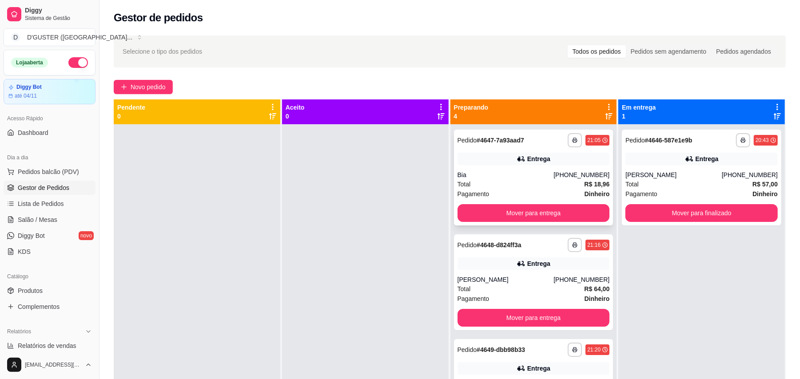
click at [556, 222] on div "**********" at bounding box center [534, 178] width 160 height 96
click at [486, 217] on button "Mover para entrega" at bounding box center [534, 213] width 148 height 17
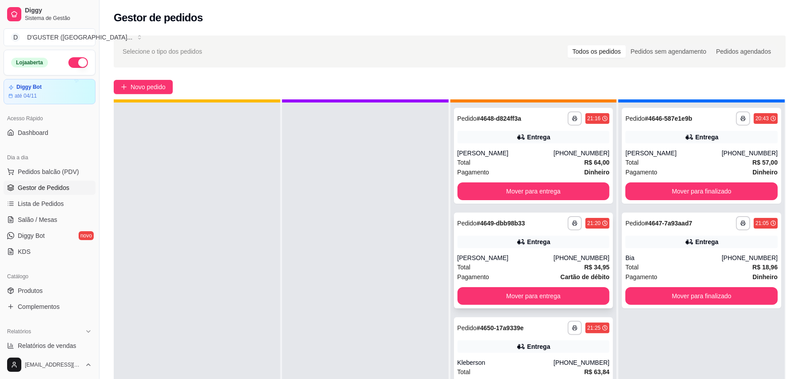
scroll to position [25, 0]
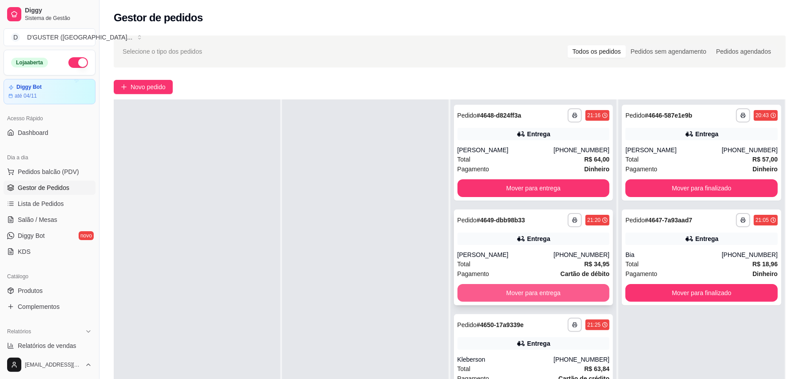
click at [573, 293] on button "Mover para entrega" at bounding box center [534, 293] width 152 height 18
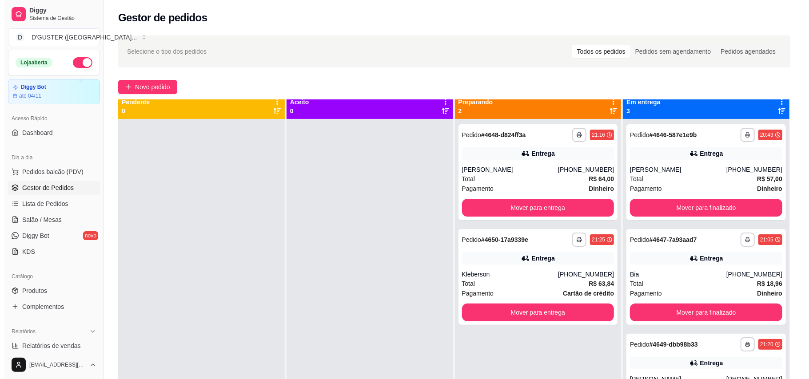
scroll to position [0, 0]
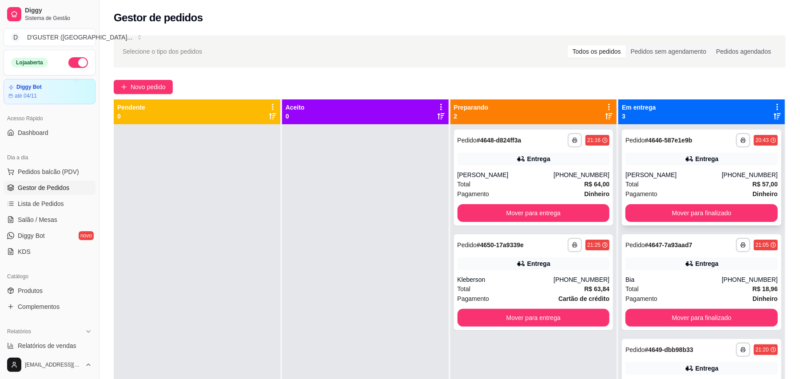
click at [662, 187] on div "Total R$ 57,00" at bounding box center [702, 185] width 152 height 10
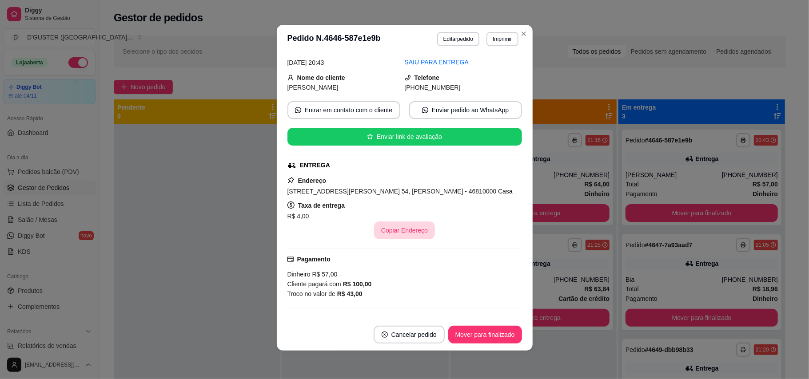
scroll to position [59, 0]
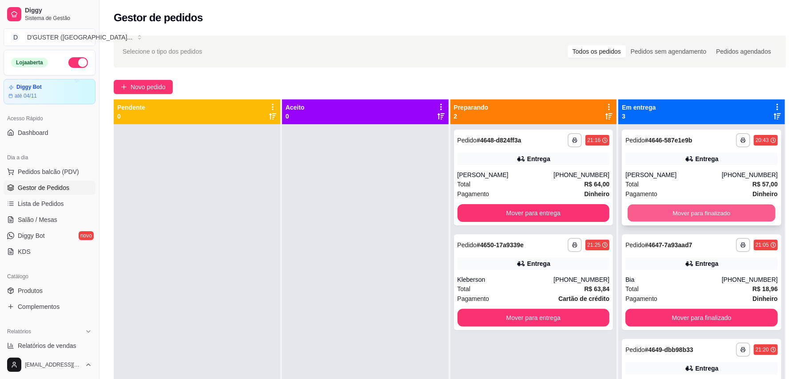
click at [711, 210] on button "Mover para finalizado" at bounding box center [702, 213] width 148 height 17
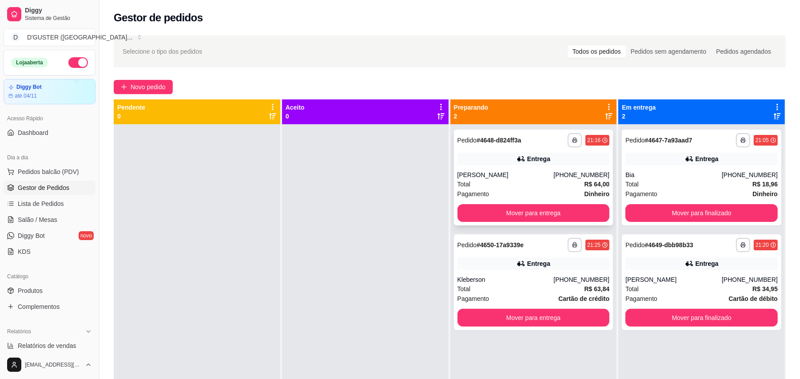
click at [547, 169] on div "**********" at bounding box center [534, 178] width 160 height 96
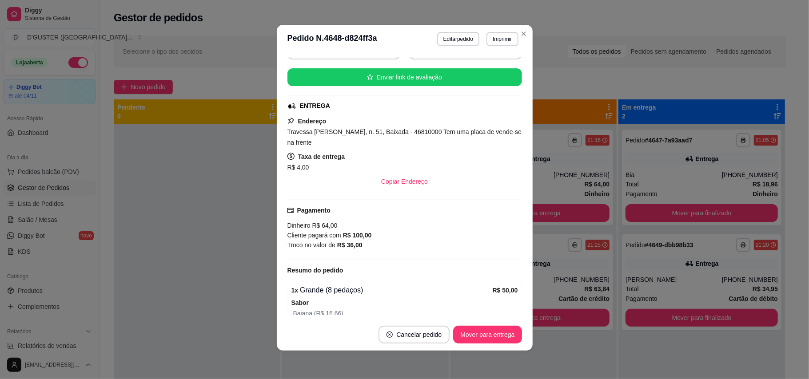
scroll to position [118, 0]
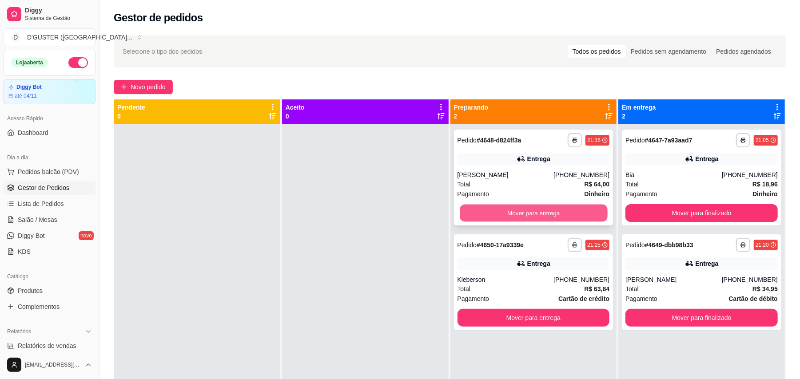
click at [537, 205] on button "Mover para entrega" at bounding box center [534, 213] width 148 height 17
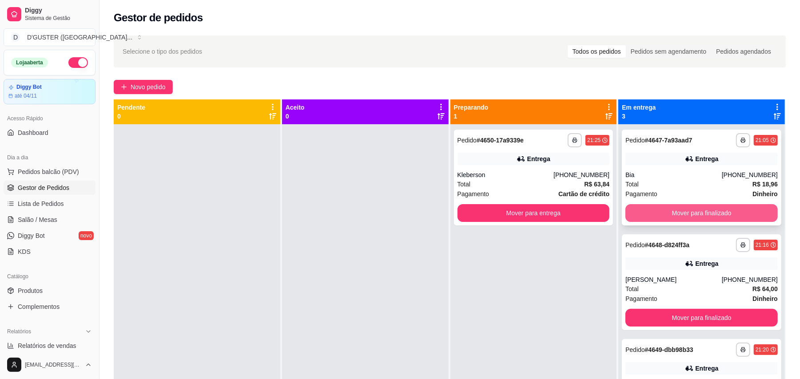
click at [685, 209] on button "Mover para finalizado" at bounding box center [702, 213] width 152 height 18
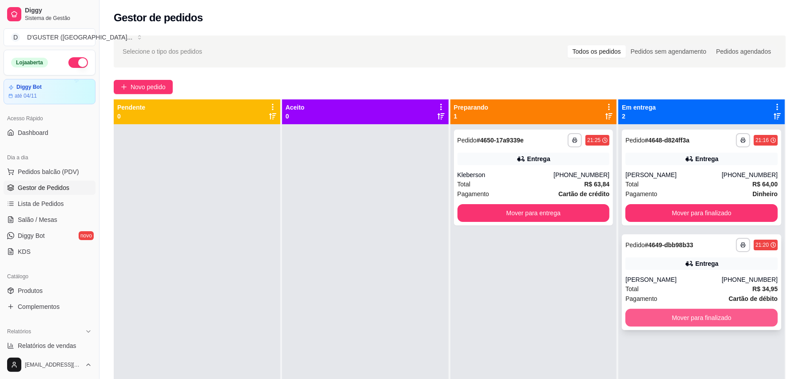
click at [710, 318] on button "Mover para finalizado" at bounding box center [702, 318] width 152 height 18
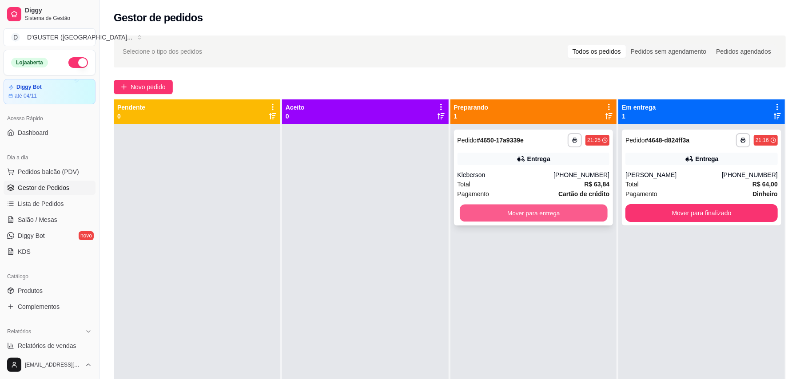
click at [544, 212] on button "Mover para entrega" at bounding box center [534, 213] width 148 height 17
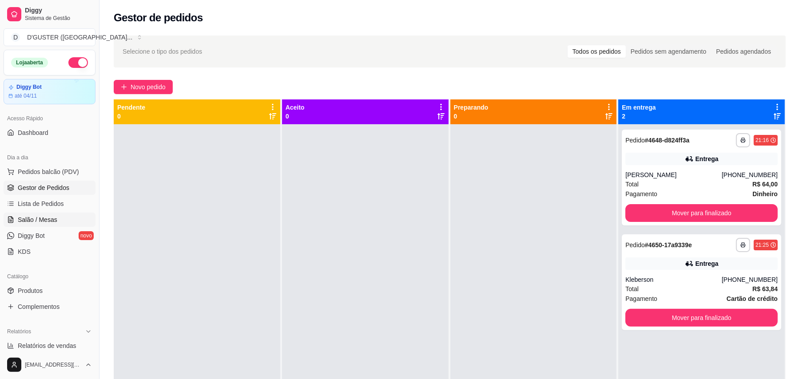
click at [47, 222] on span "Salão / Mesas" at bounding box center [38, 220] width 40 height 9
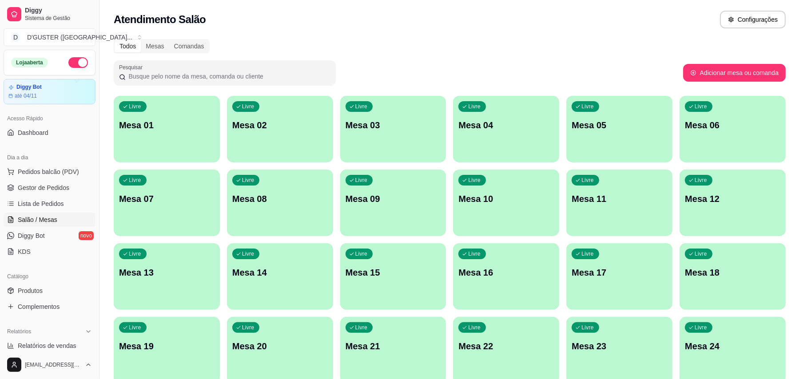
click at [470, 204] on p "Mesa 10" at bounding box center [507, 199] width 96 height 12
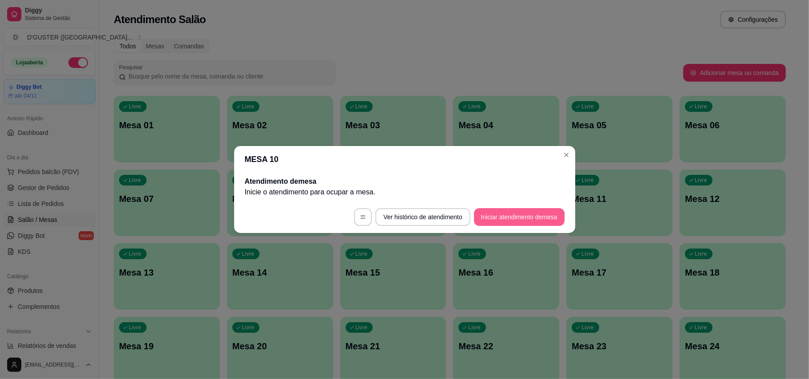
click at [539, 219] on button "Iniciar atendimento de mesa" at bounding box center [519, 217] width 91 height 18
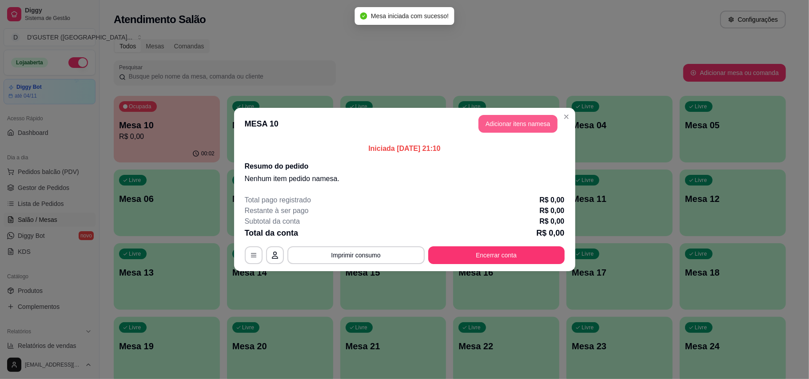
click at [514, 126] on button "Adicionar itens na mesa" at bounding box center [518, 124] width 79 height 18
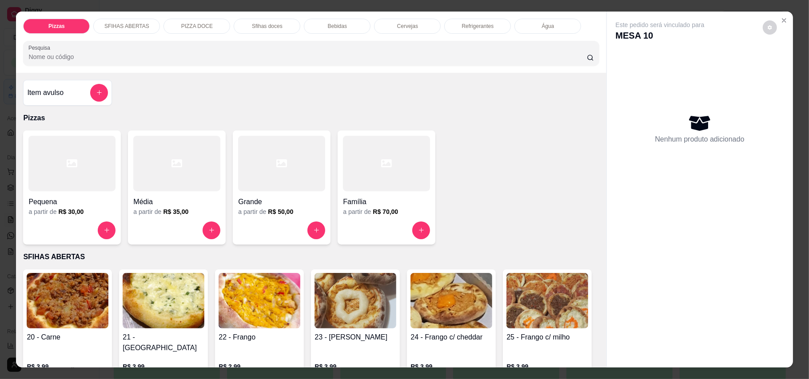
click at [170, 196] on div "Média" at bounding box center [176, 200] width 87 height 16
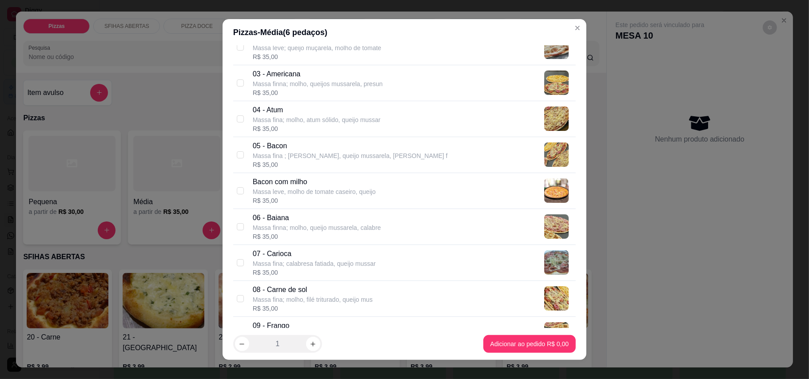
scroll to position [178, 0]
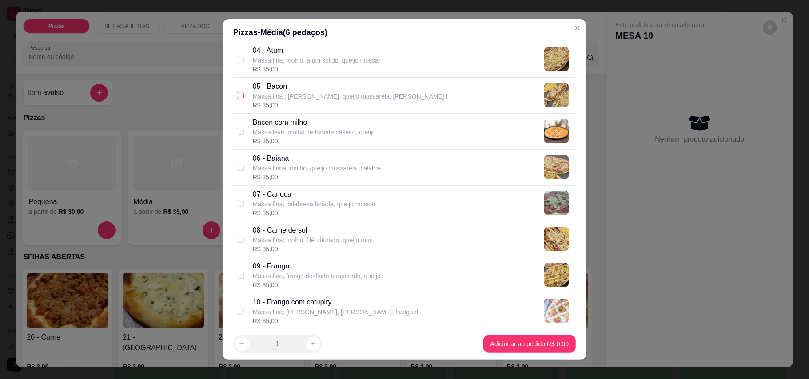
click at [237, 95] on input "checkbox" at bounding box center [240, 95] width 7 height 7
checkbox input "true"
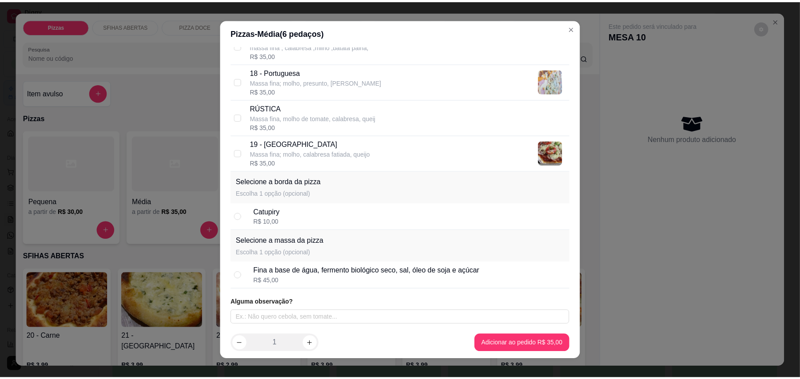
scroll to position [9, 0]
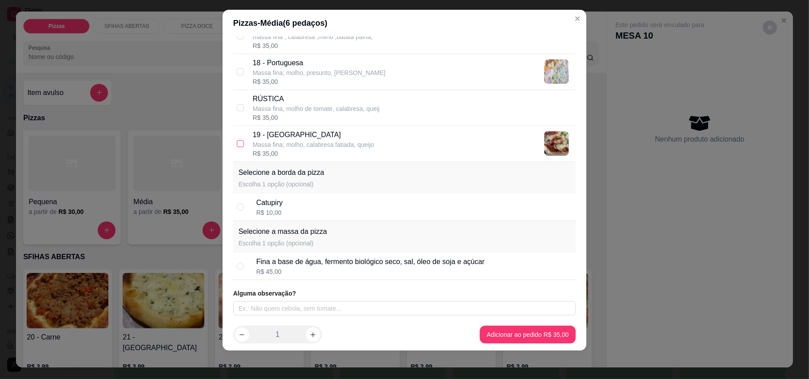
click at [237, 144] on input "checkbox" at bounding box center [240, 143] width 7 height 7
checkbox input "true"
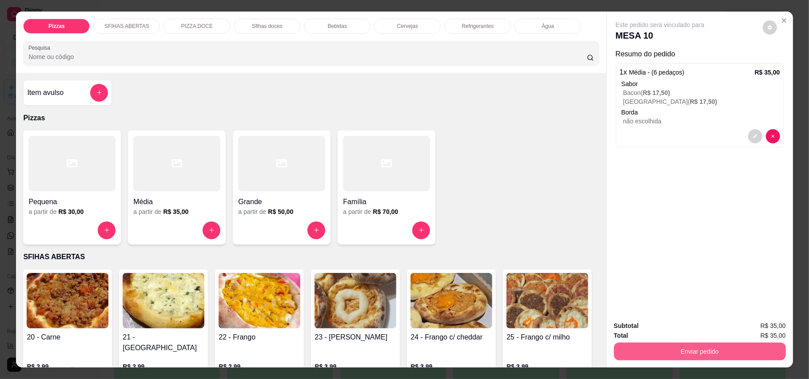
click at [701, 349] on button "Enviar pedido" at bounding box center [700, 352] width 172 height 18
click at [770, 326] on button "Enviar pedido" at bounding box center [762, 330] width 49 height 16
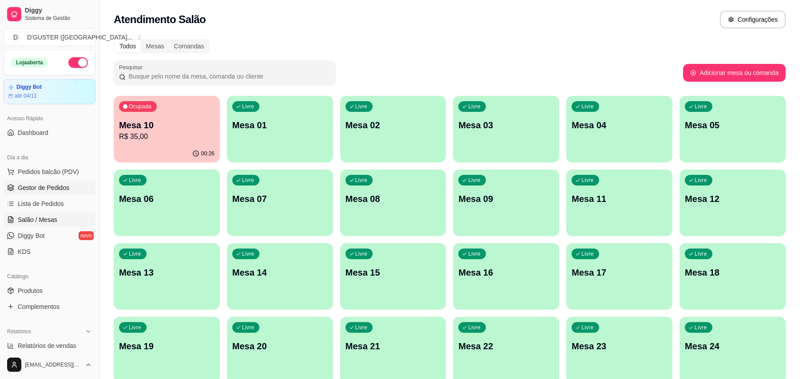
click at [58, 191] on span "Gestor de Pedidos" at bounding box center [44, 188] width 52 height 9
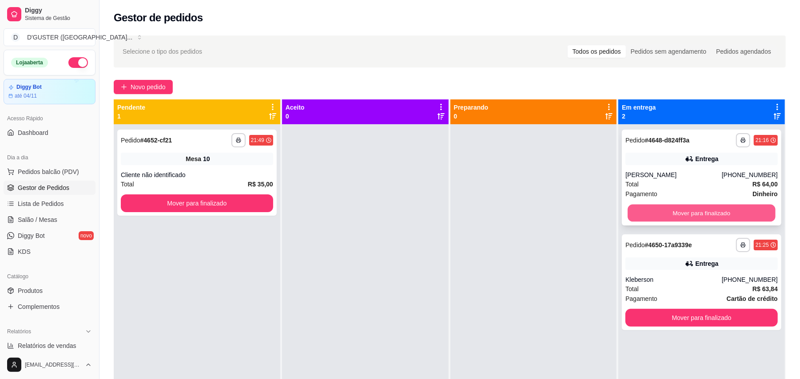
click at [720, 216] on button "Mover para finalizado" at bounding box center [702, 213] width 148 height 17
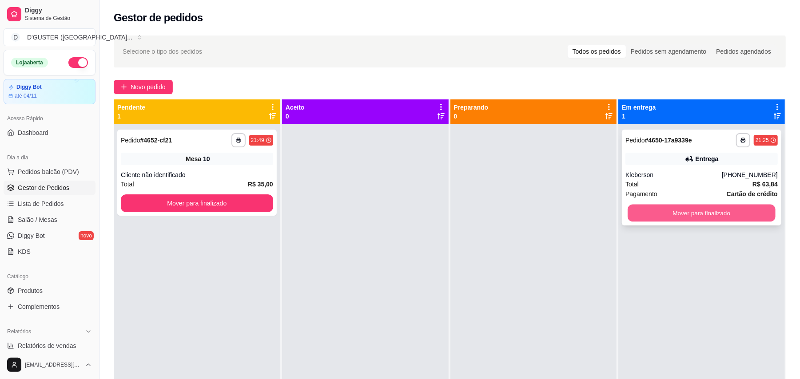
click at [715, 209] on button "Mover para finalizado" at bounding box center [702, 213] width 148 height 17
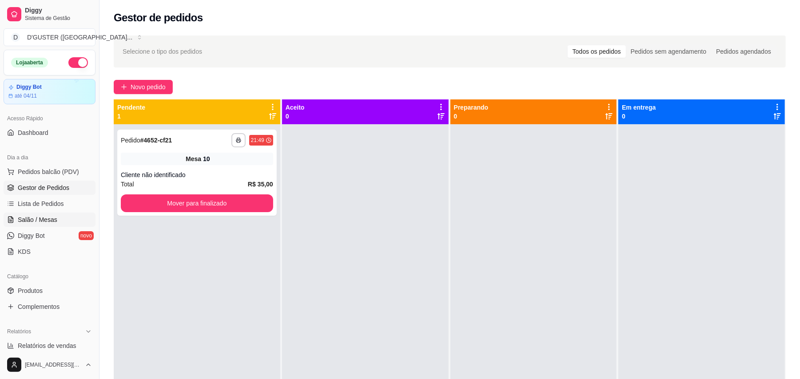
click at [59, 219] on link "Salão / Mesas" at bounding box center [50, 220] width 92 height 14
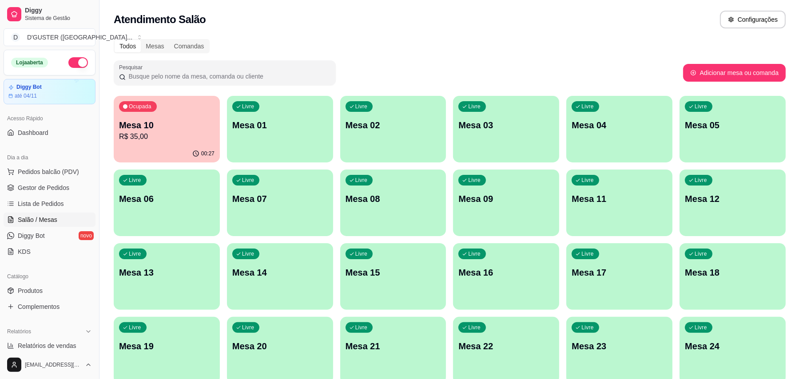
click at [180, 126] on p "Mesa 10" at bounding box center [167, 125] width 96 height 12
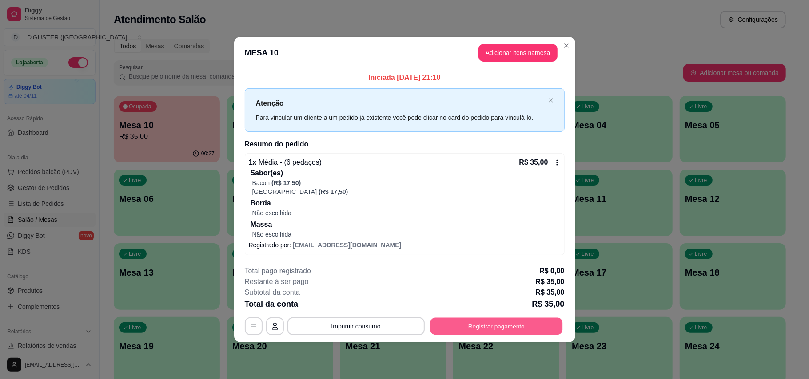
click at [542, 329] on button "Registrar pagamento" at bounding box center [496, 326] width 132 height 17
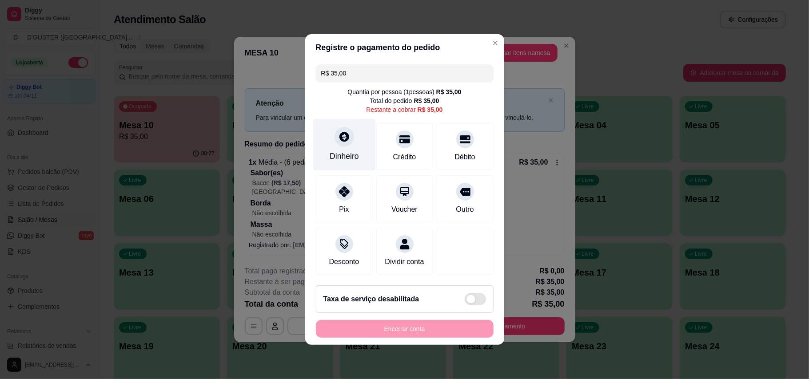
click at [343, 139] on div at bounding box center [345, 137] width 20 height 20
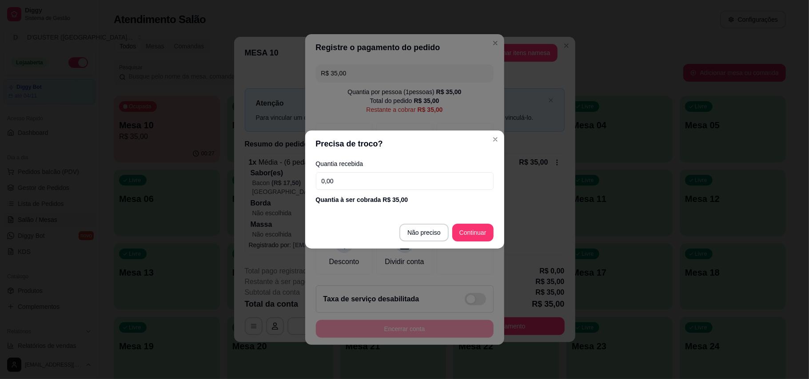
click at [387, 193] on div "Quantia recebida 0,00 Quantia à ser cobrada R$ 35,00" at bounding box center [404, 182] width 199 height 51
click at [388, 183] on input "0,00" at bounding box center [405, 181] width 178 height 18
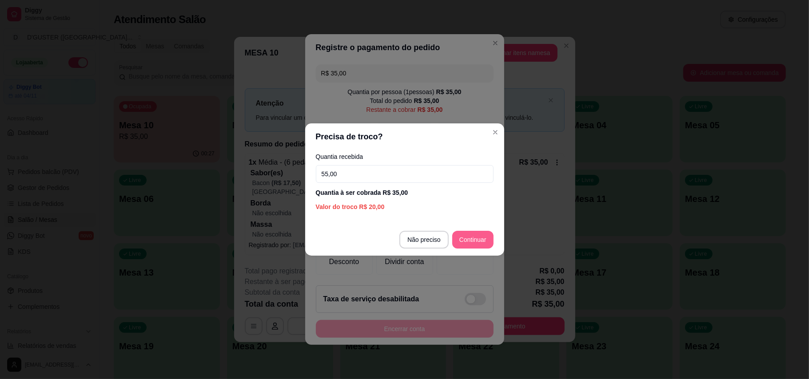
type input "55,00"
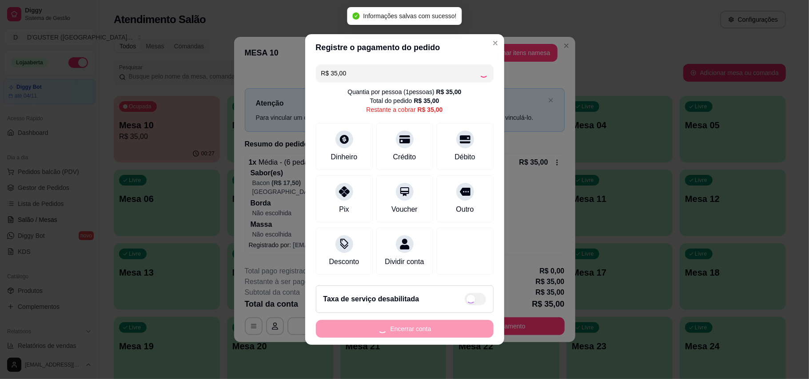
type input "R$ 0,00"
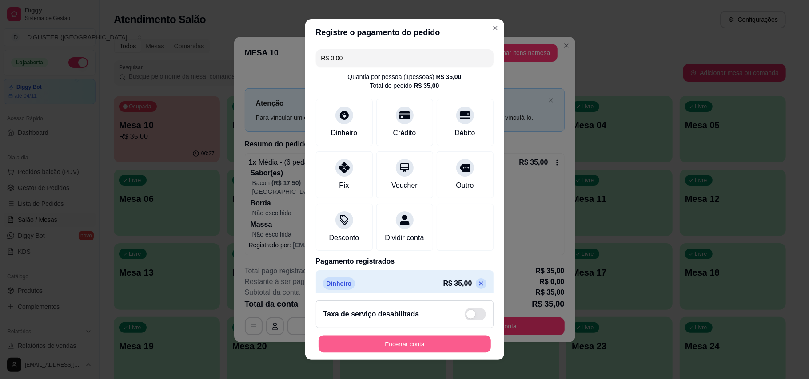
click at [438, 352] on button "Encerrar conta" at bounding box center [405, 344] width 172 height 17
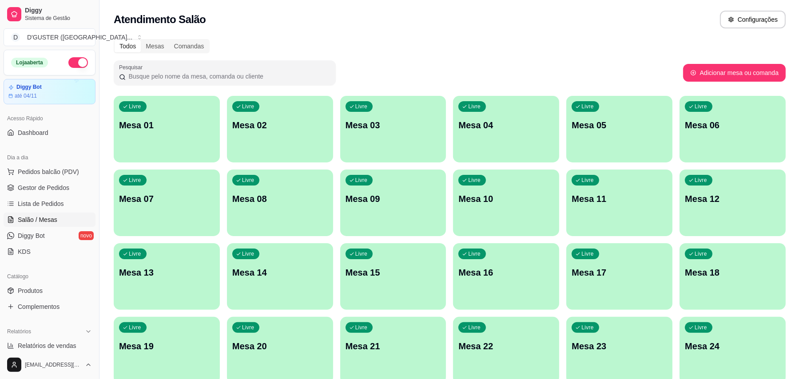
click at [68, 61] on button "button" at bounding box center [78, 62] width 20 height 11
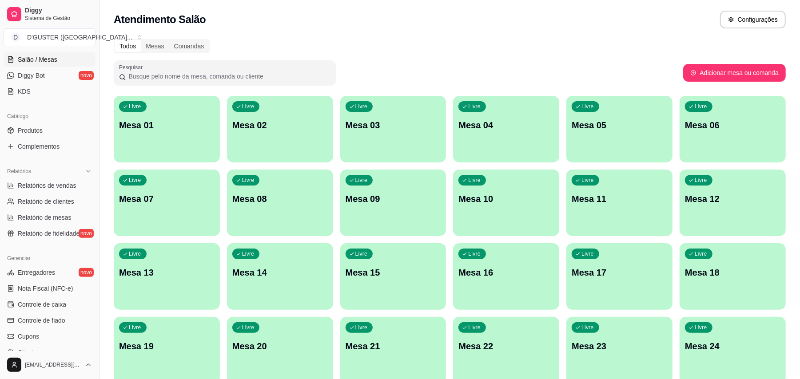
scroll to position [178, 0]
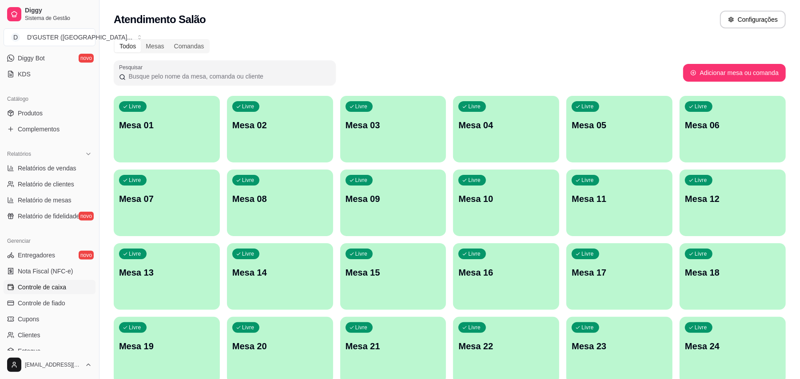
click at [55, 286] on span "Controle de caixa" at bounding box center [42, 287] width 48 height 9
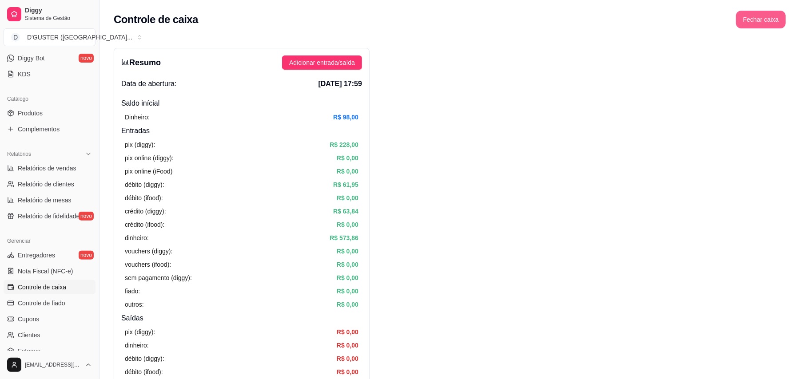
click at [782, 17] on button "Fechar caixa" at bounding box center [761, 20] width 50 height 18
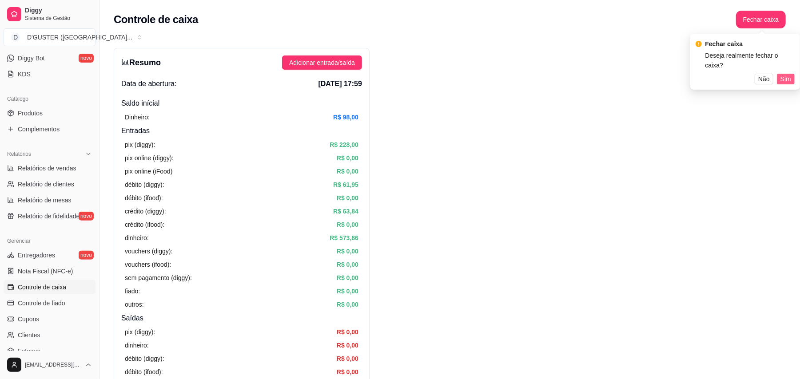
click at [791, 74] on button "Sim" at bounding box center [786, 79] width 18 height 11
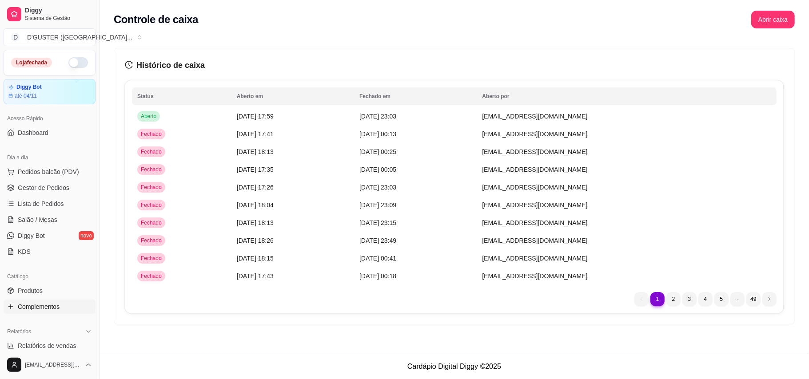
scroll to position [44, 0]
